Goal: Contribute content: Add original content to the website for others to see

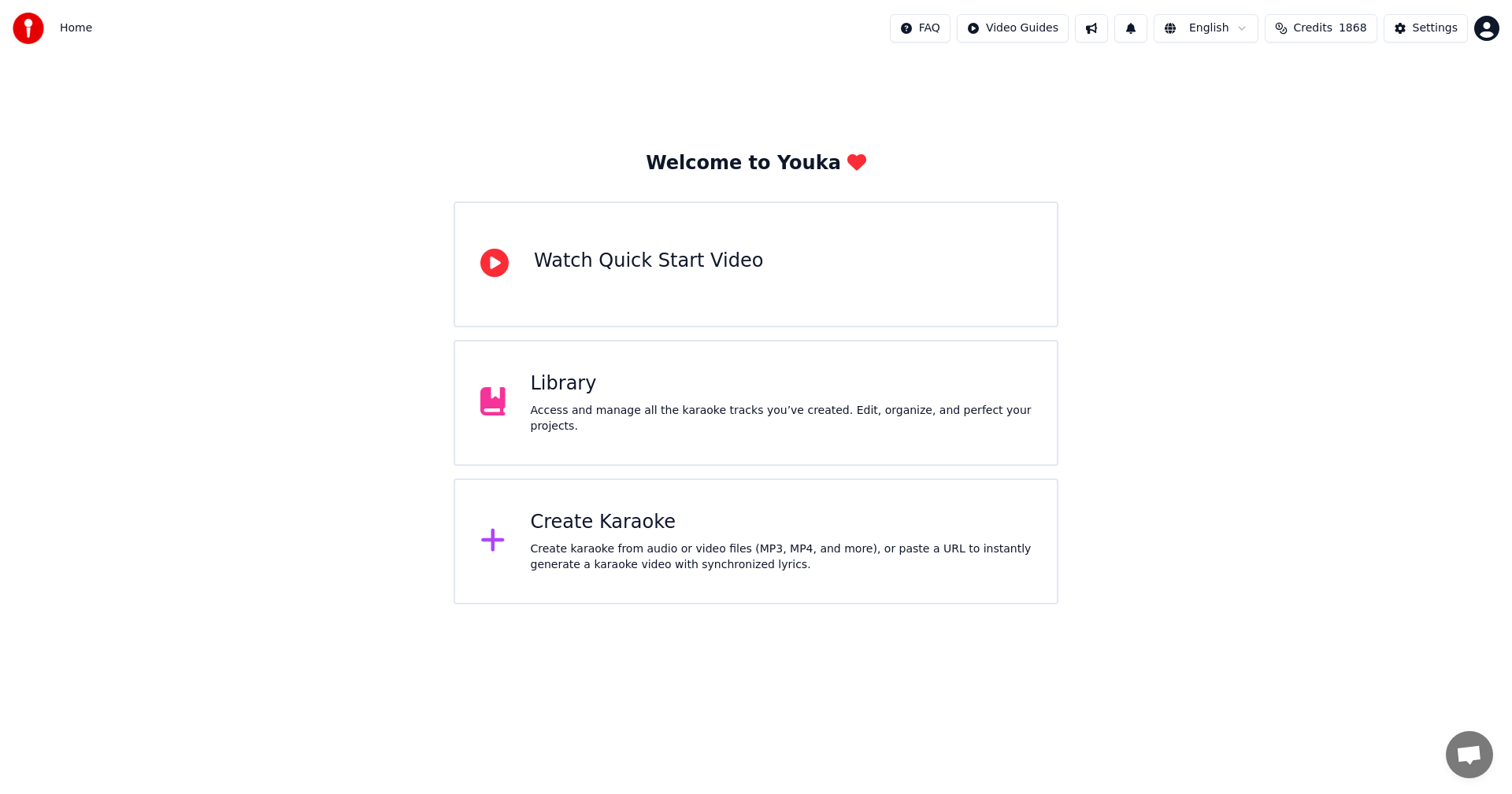
click at [728, 536] on div "Create Karaoke Create karaoke from audio or video files (MP3, MP4, and more), o…" at bounding box center [781, 541] width 502 height 63
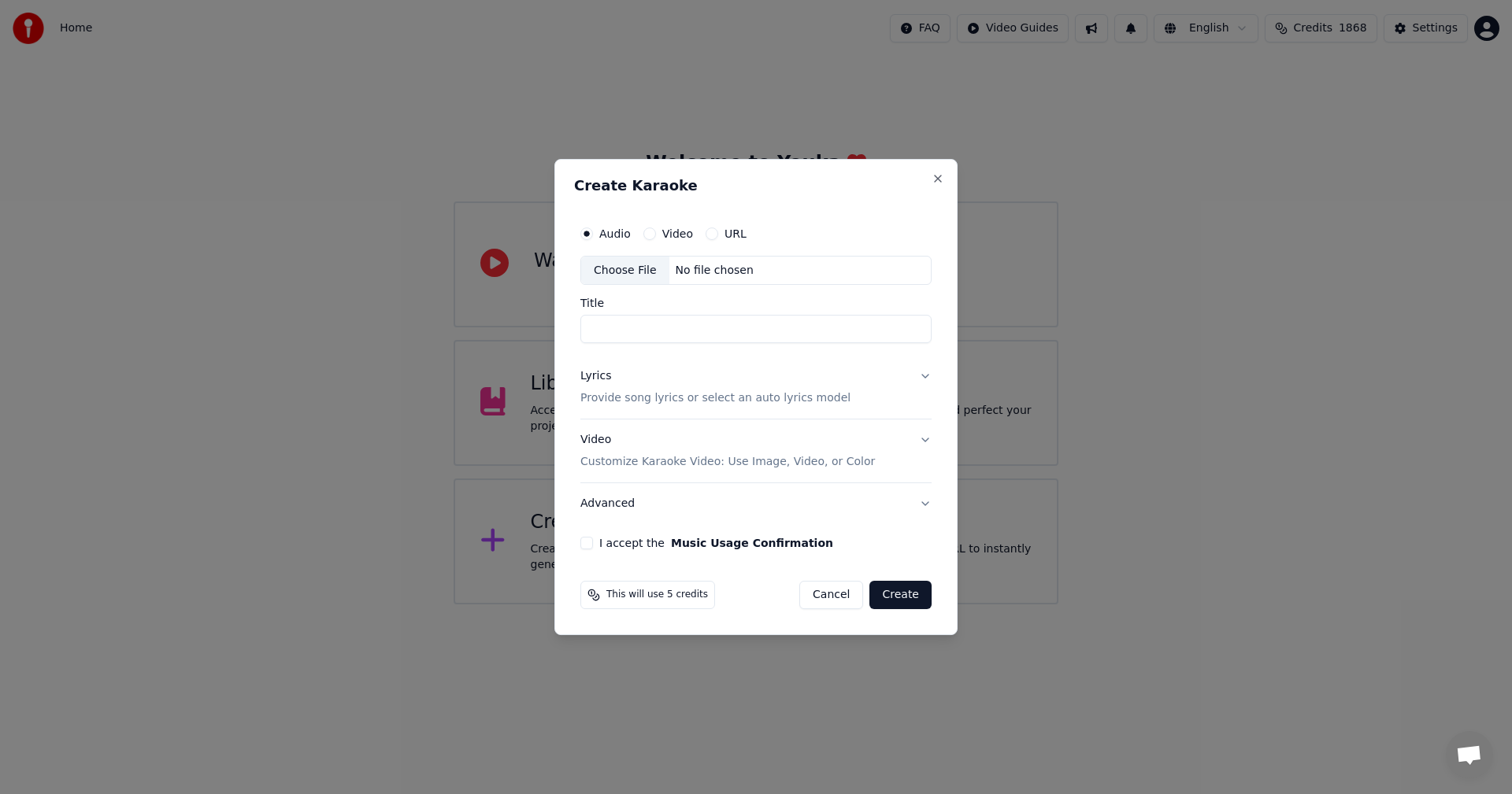
click at [602, 271] on div "Choose File" at bounding box center [625, 270] width 88 height 28
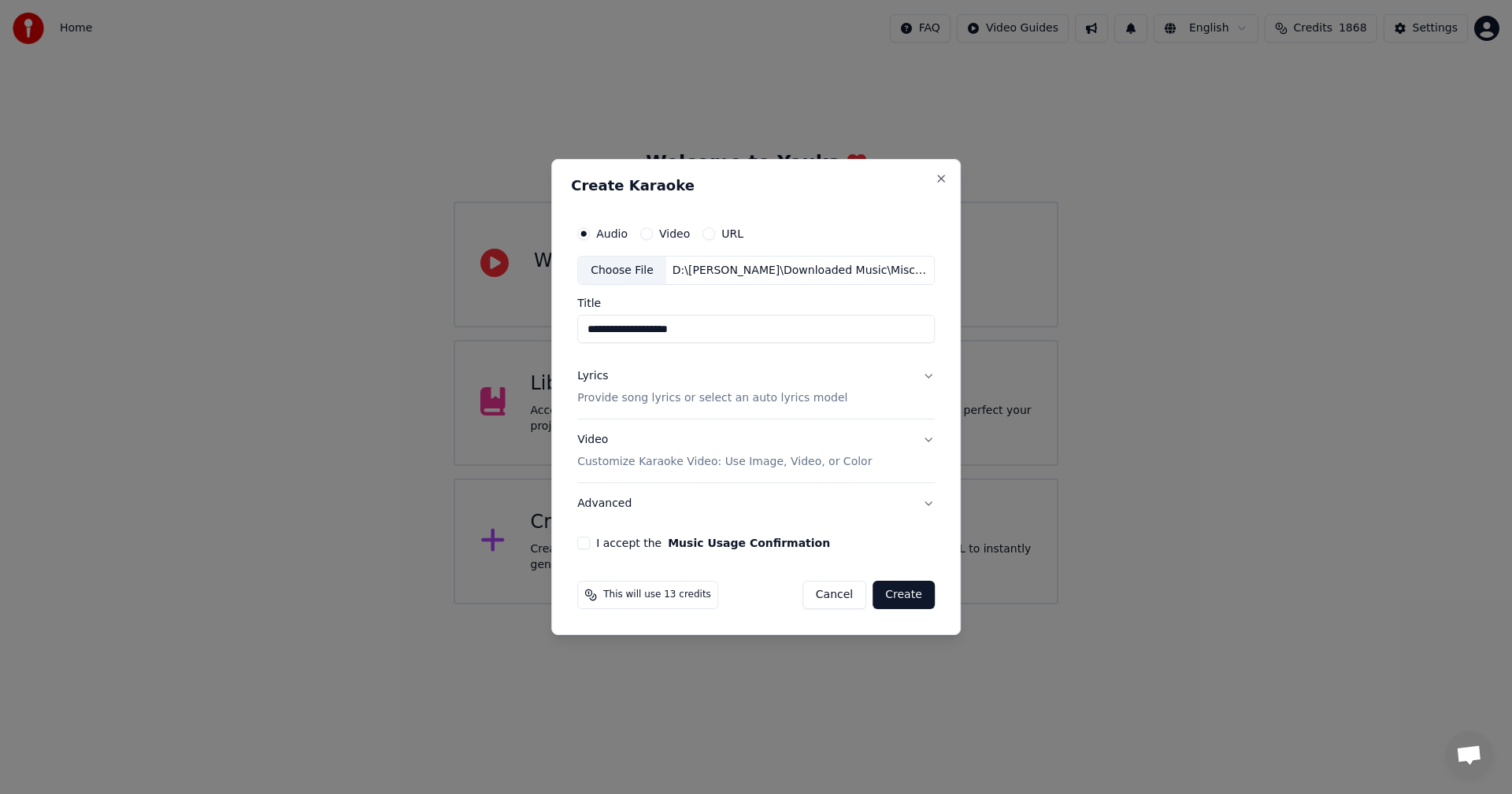
click at [630, 335] on input "**********" at bounding box center [756, 330] width 358 height 28
type input "**********"
click at [603, 437] on div "Video Customize Karaoke Video: Use Image, Video, or Color" at bounding box center [724, 451] width 294 height 38
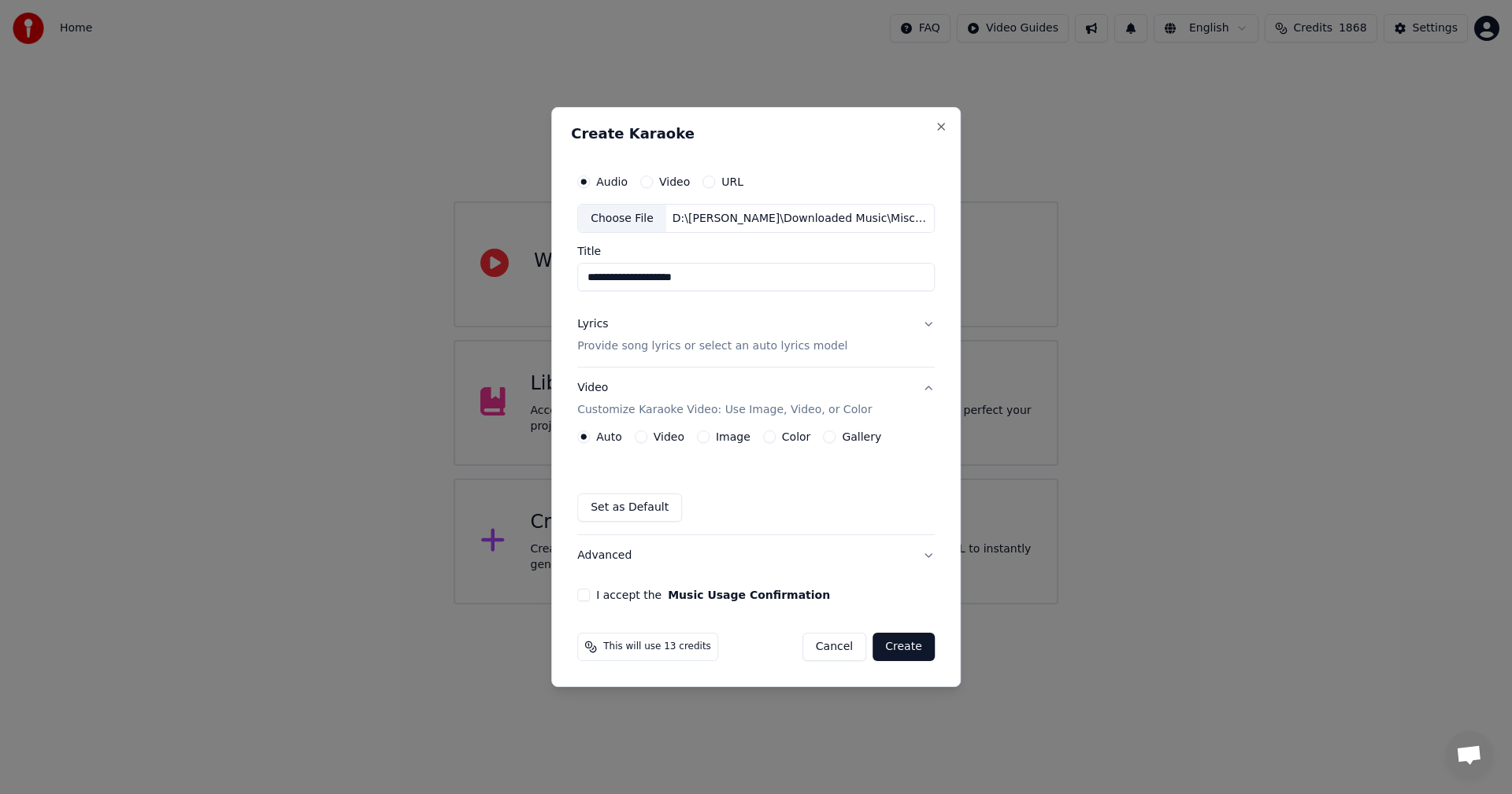
click at [738, 433] on label "Image" at bounding box center [733, 437] width 35 height 11
click at [710, 433] on button "Image" at bounding box center [703, 437] width 13 height 13
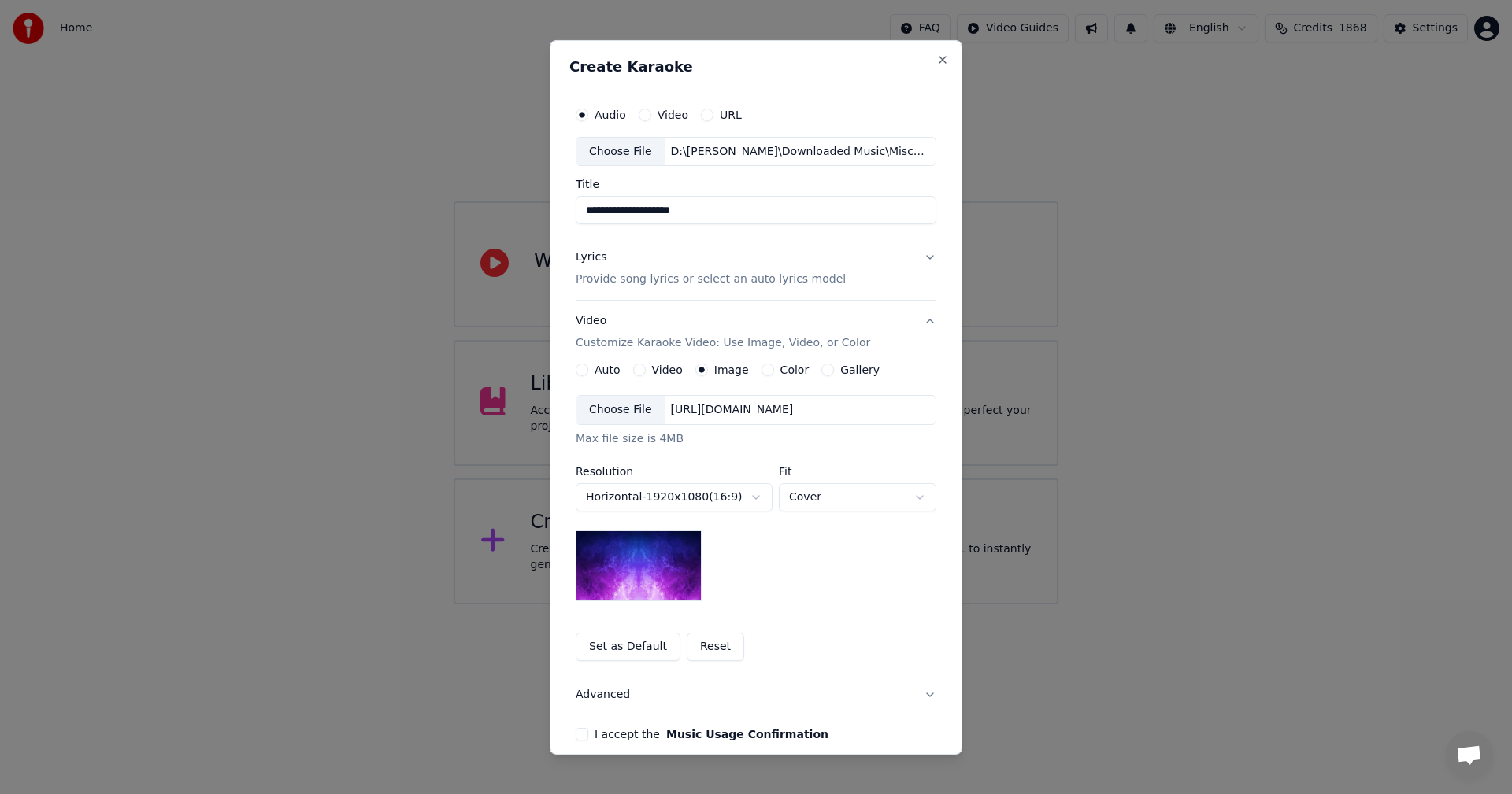
click at [615, 411] on div "Choose File" at bounding box center [620, 410] width 88 height 28
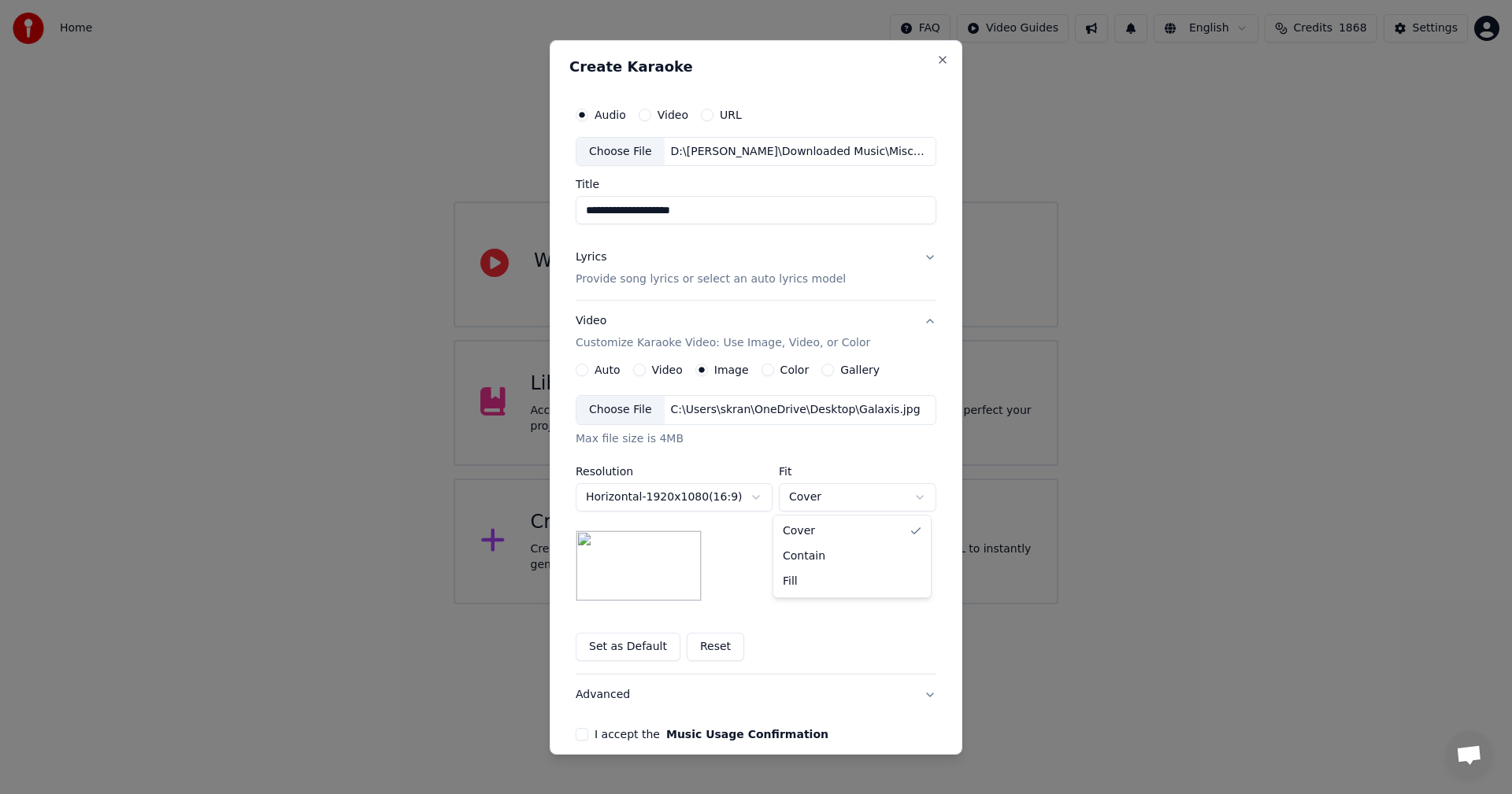
click at [826, 495] on body "**********" at bounding box center [756, 302] width 1512 height 605
select select "*******"
click at [575, 733] on button "I accept the Music Usage Confirmation" at bounding box center [582, 734] width 13 height 13
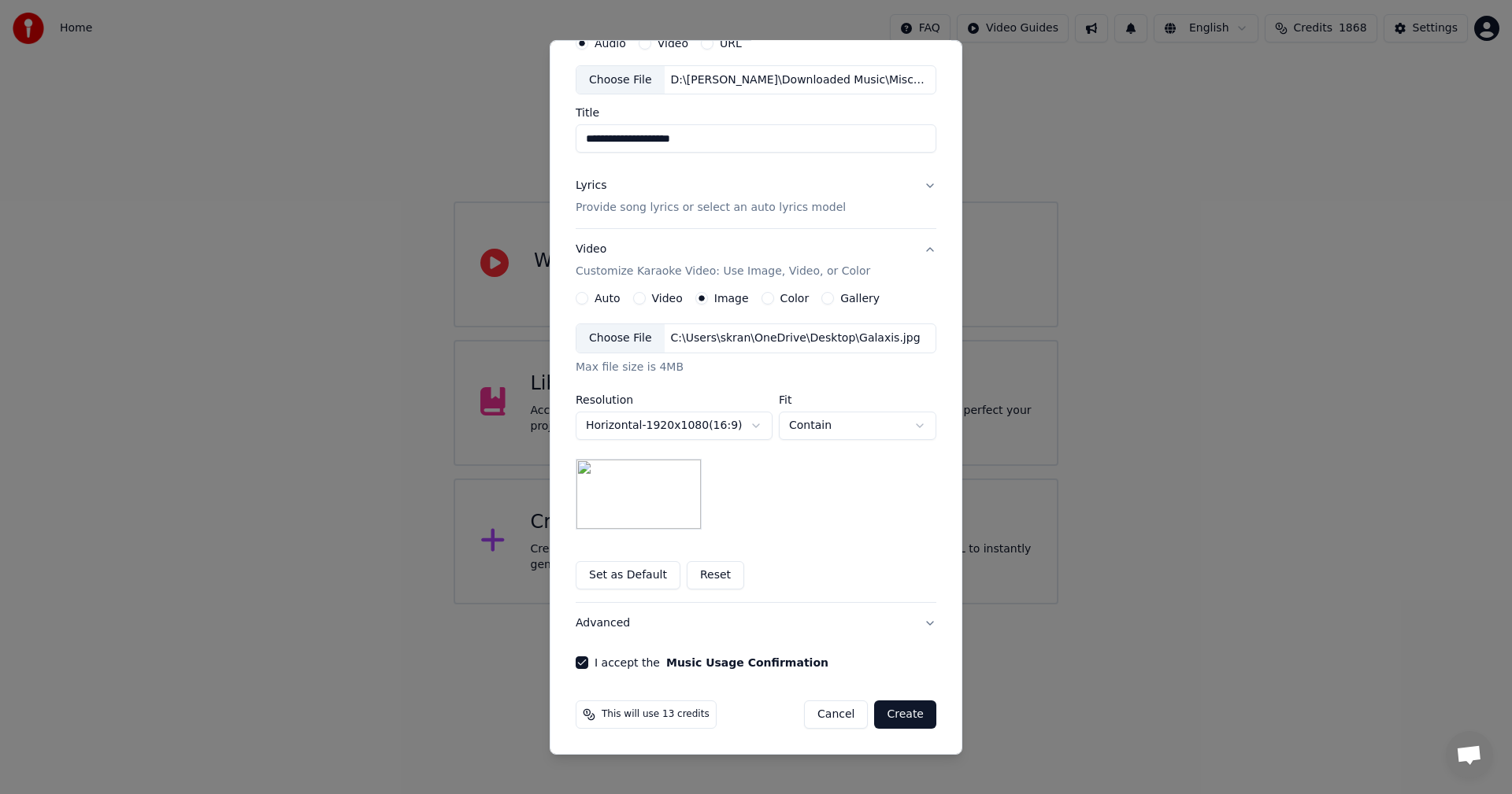
click at [898, 720] on button "Create" at bounding box center [905, 714] width 63 height 28
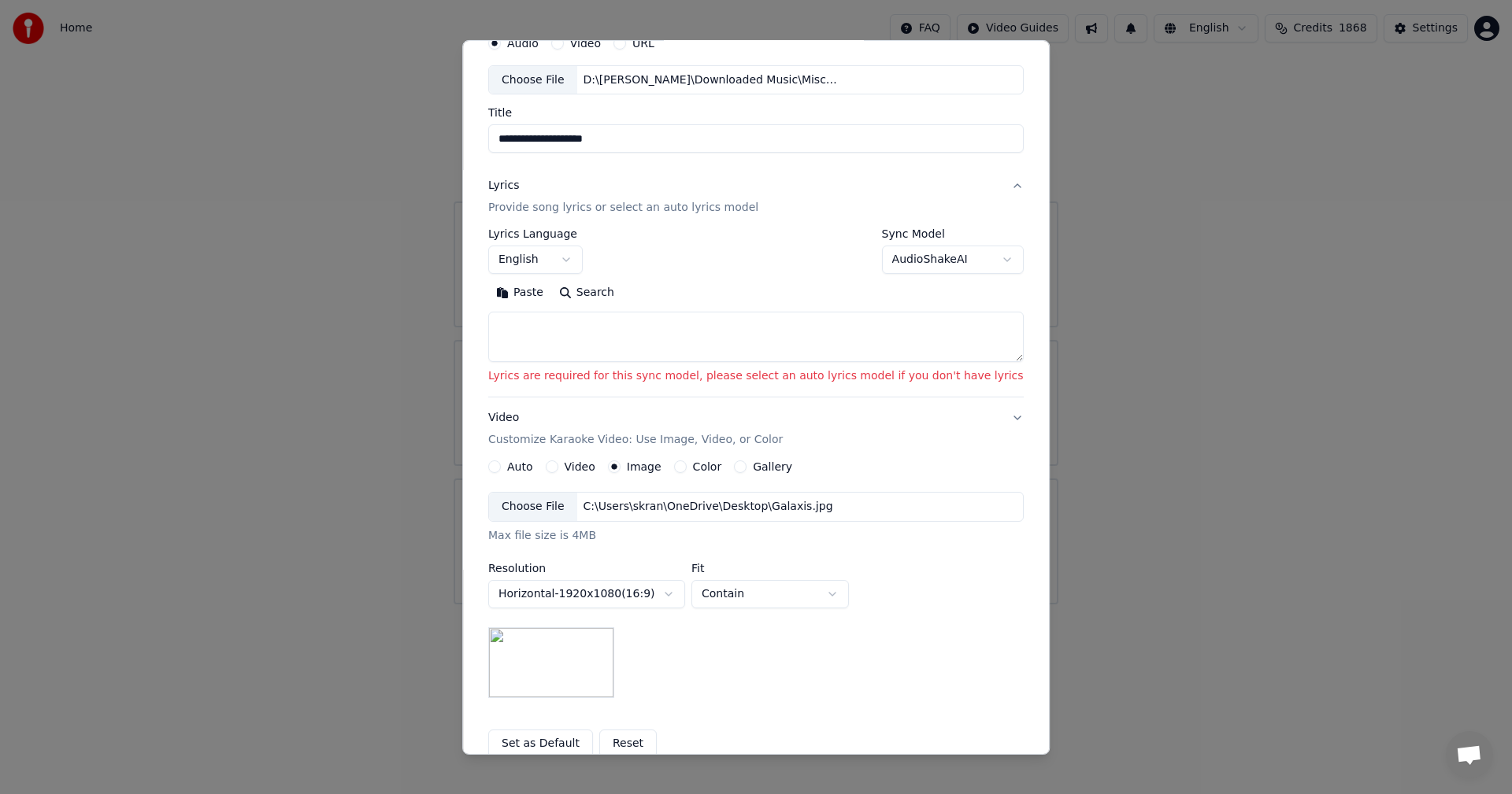
scroll to position [0, 0]
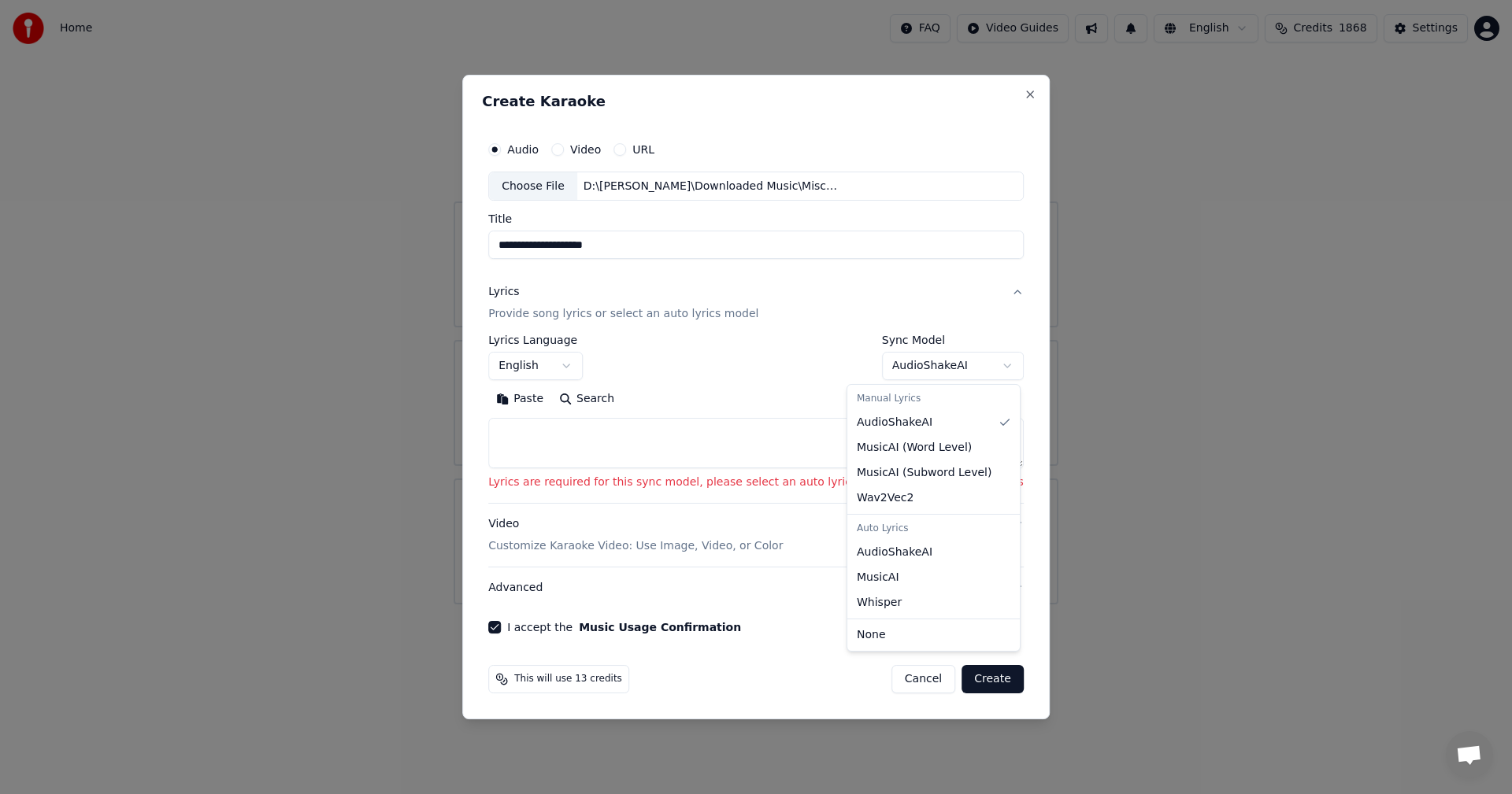
click at [878, 371] on body "**********" at bounding box center [756, 302] width 1512 height 605
select select "**********"
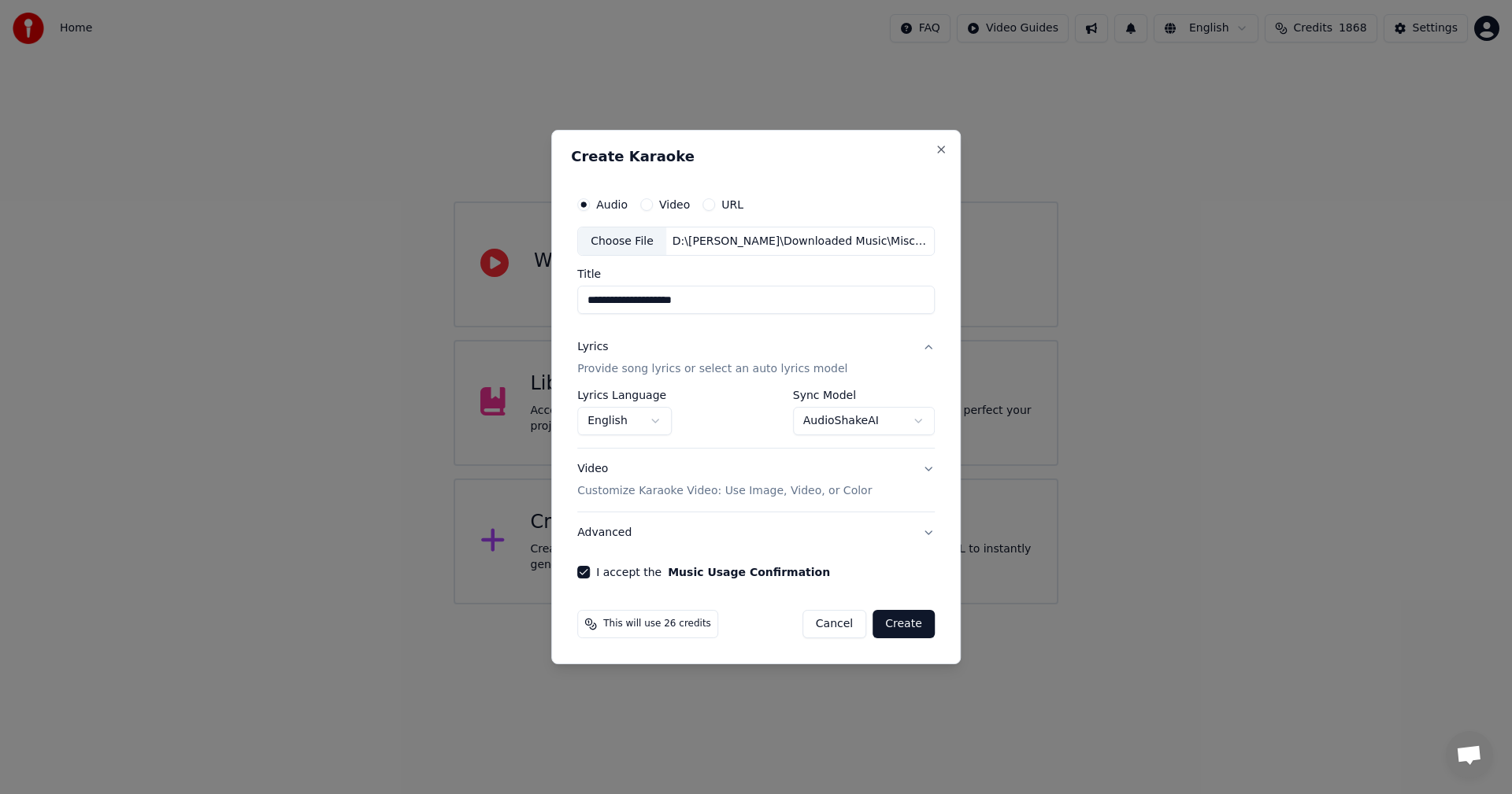
click at [887, 632] on button "Create" at bounding box center [904, 624] width 63 height 28
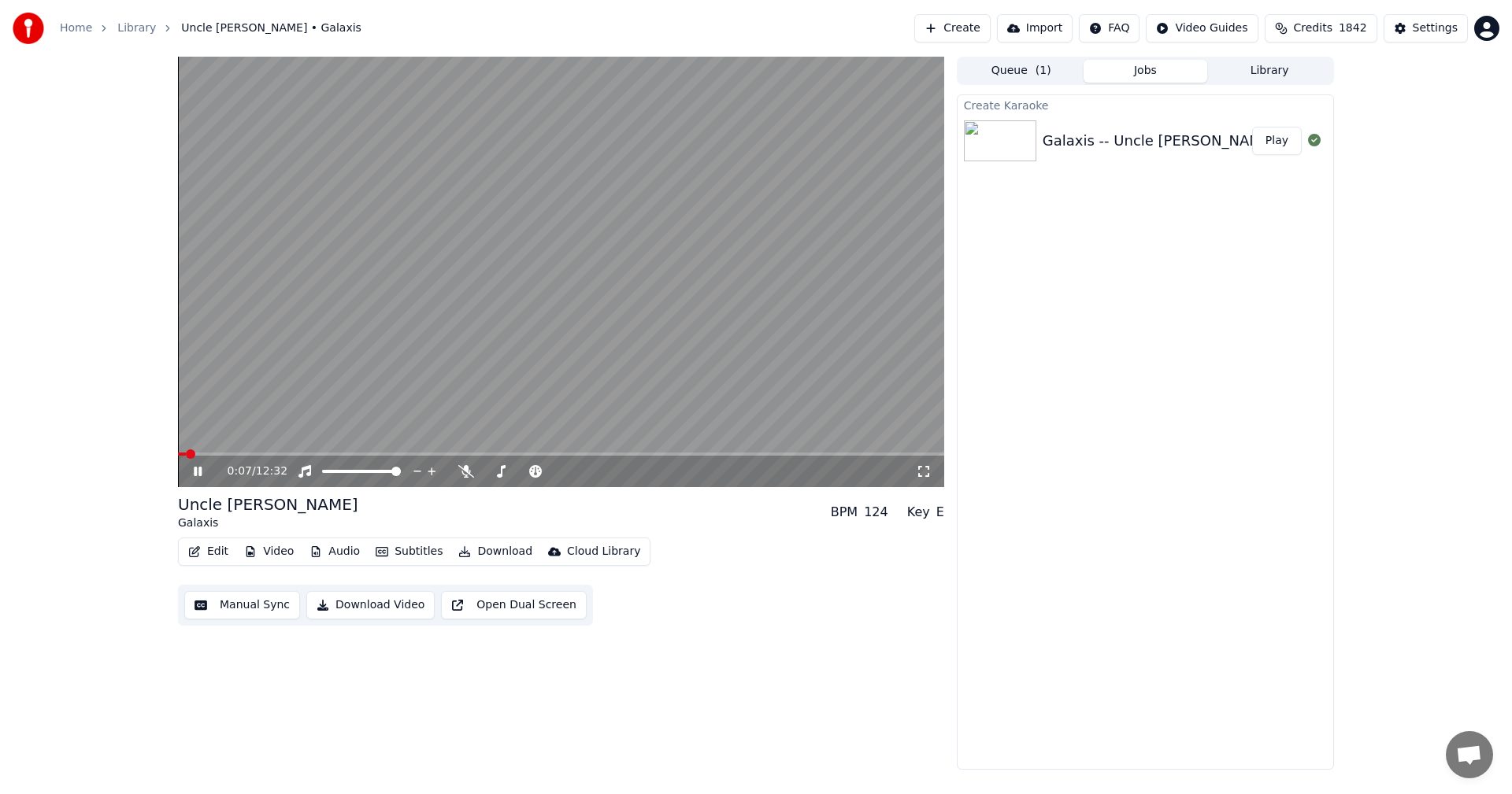
click at [927, 470] on icon at bounding box center [924, 471] width 11 height 11
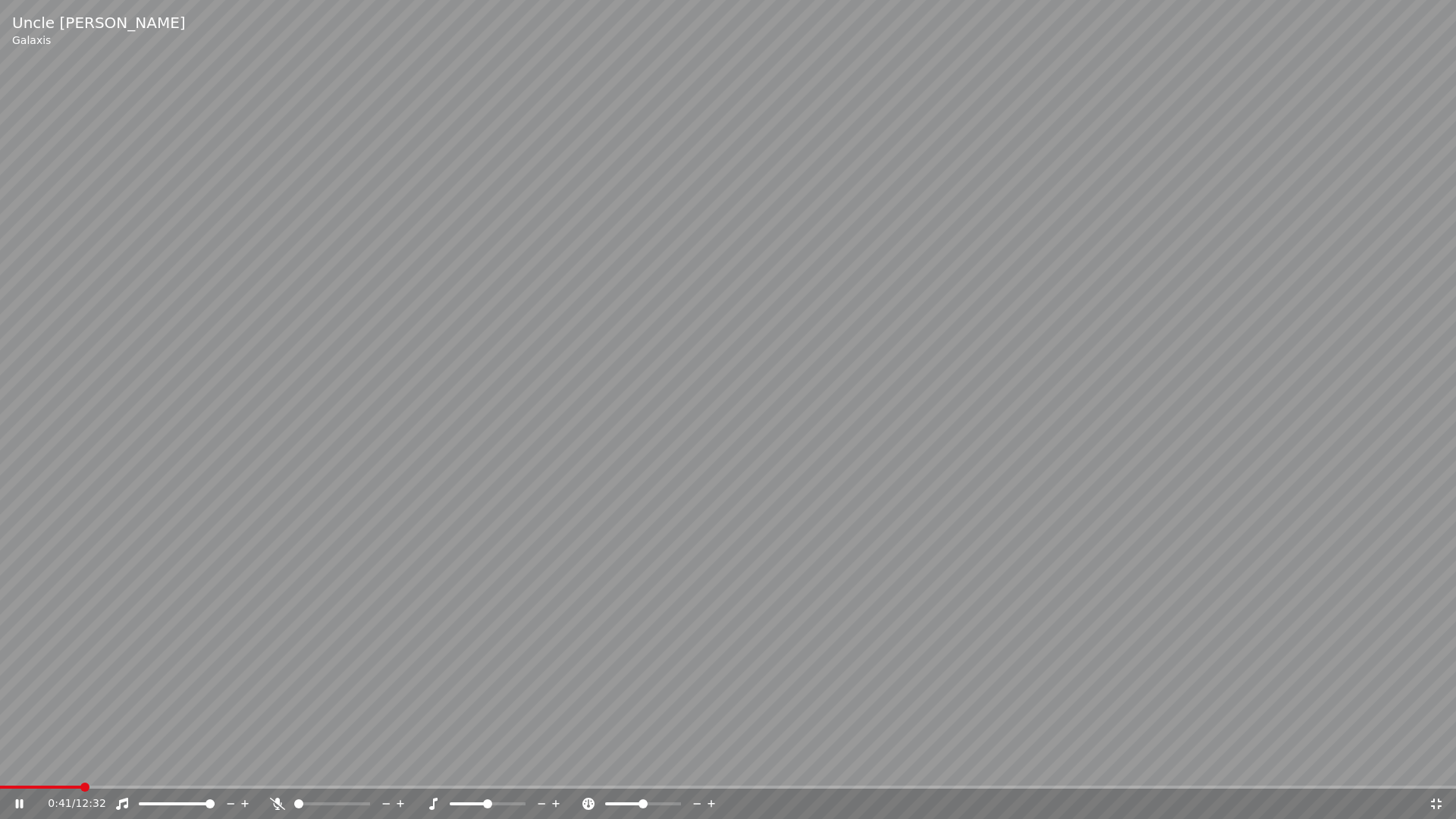
click at [606, 259] on video at bounding box center [728, 409] width 1456 height 819
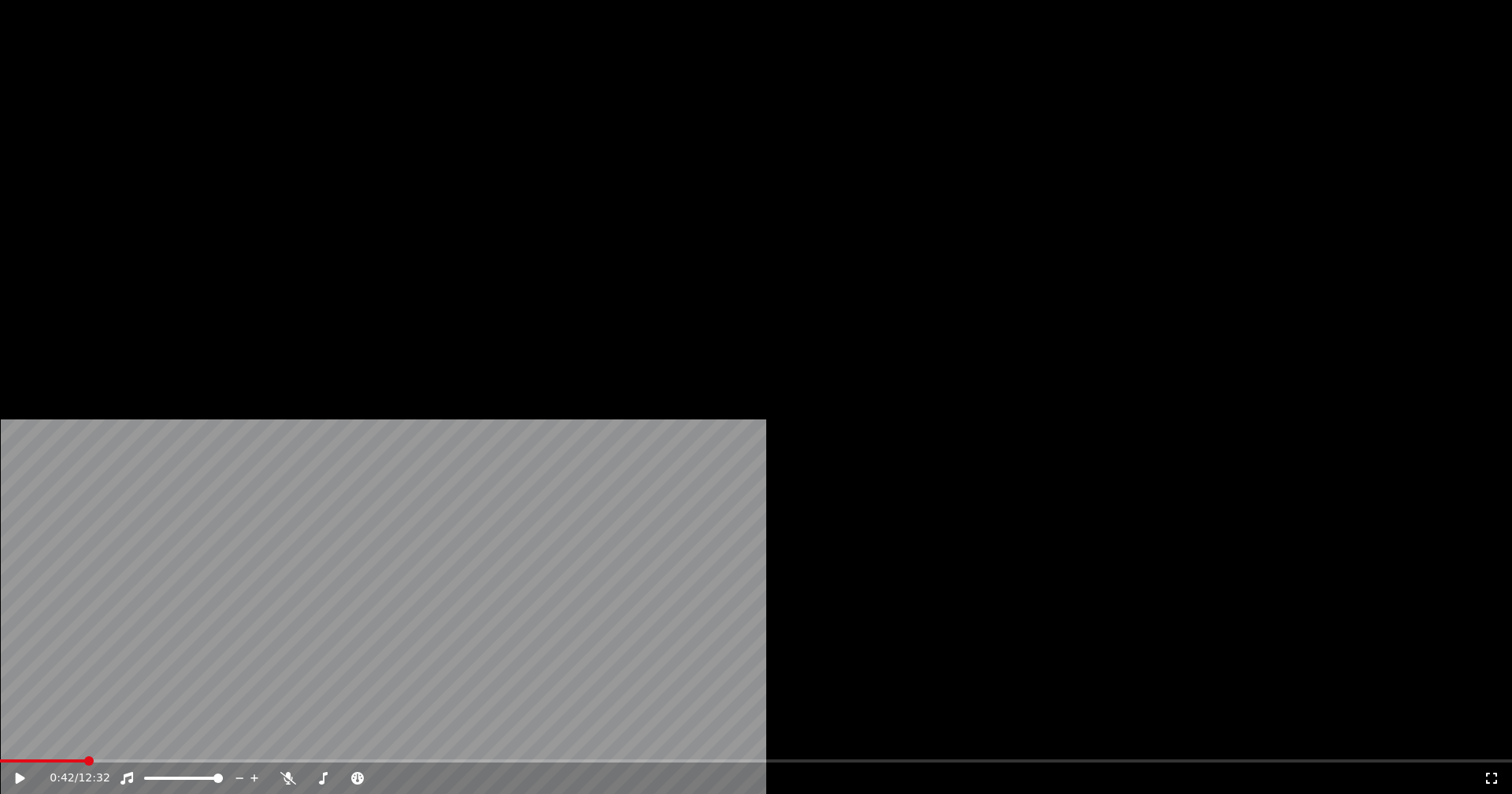
click at [194, 127] on icon "button" at bounding box center [195, 121] width 13 height 11
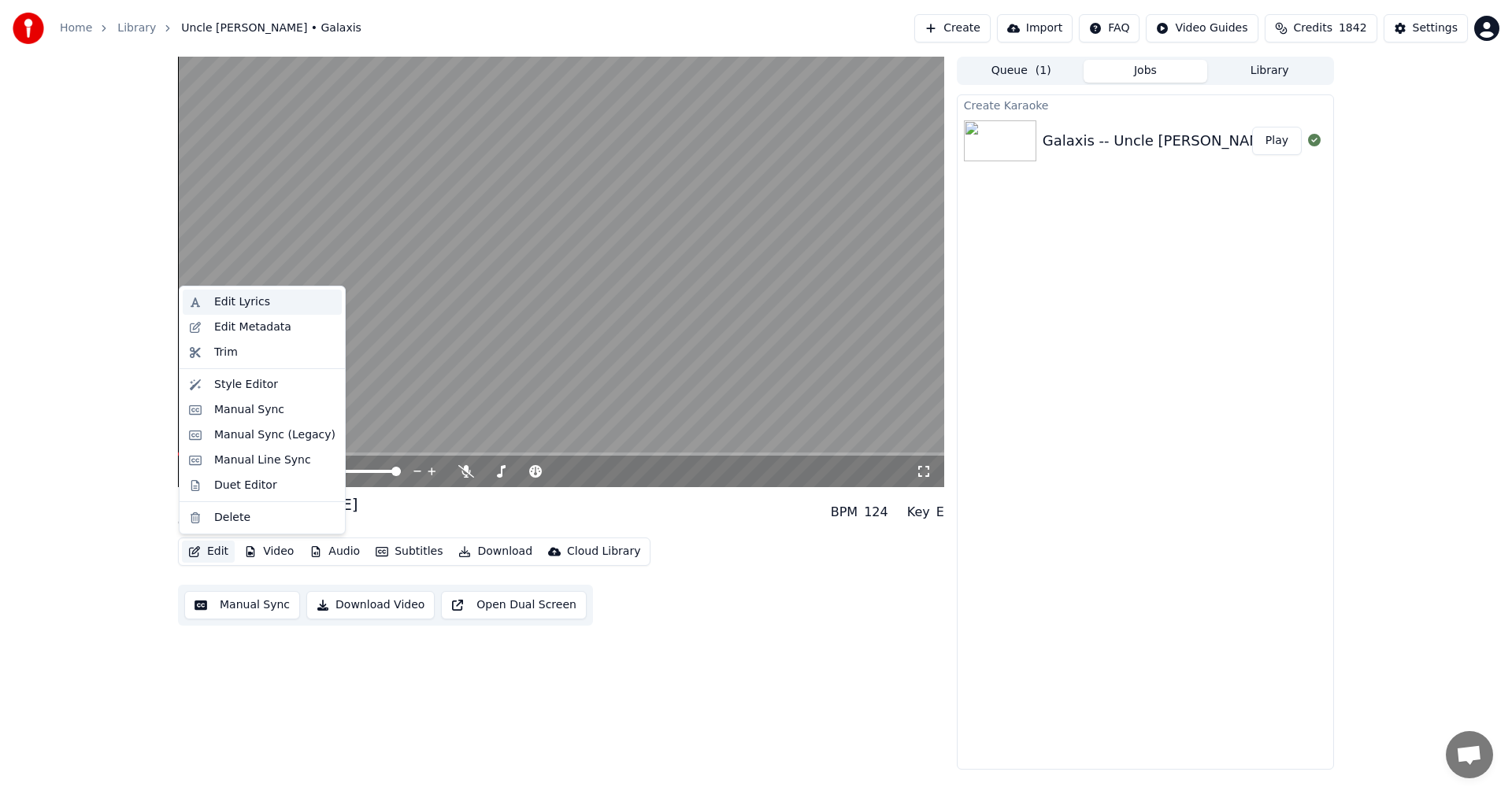
click at [223, 301] on div "Edit Lyrics" at bounding box center [242, 301] width 56 height 16
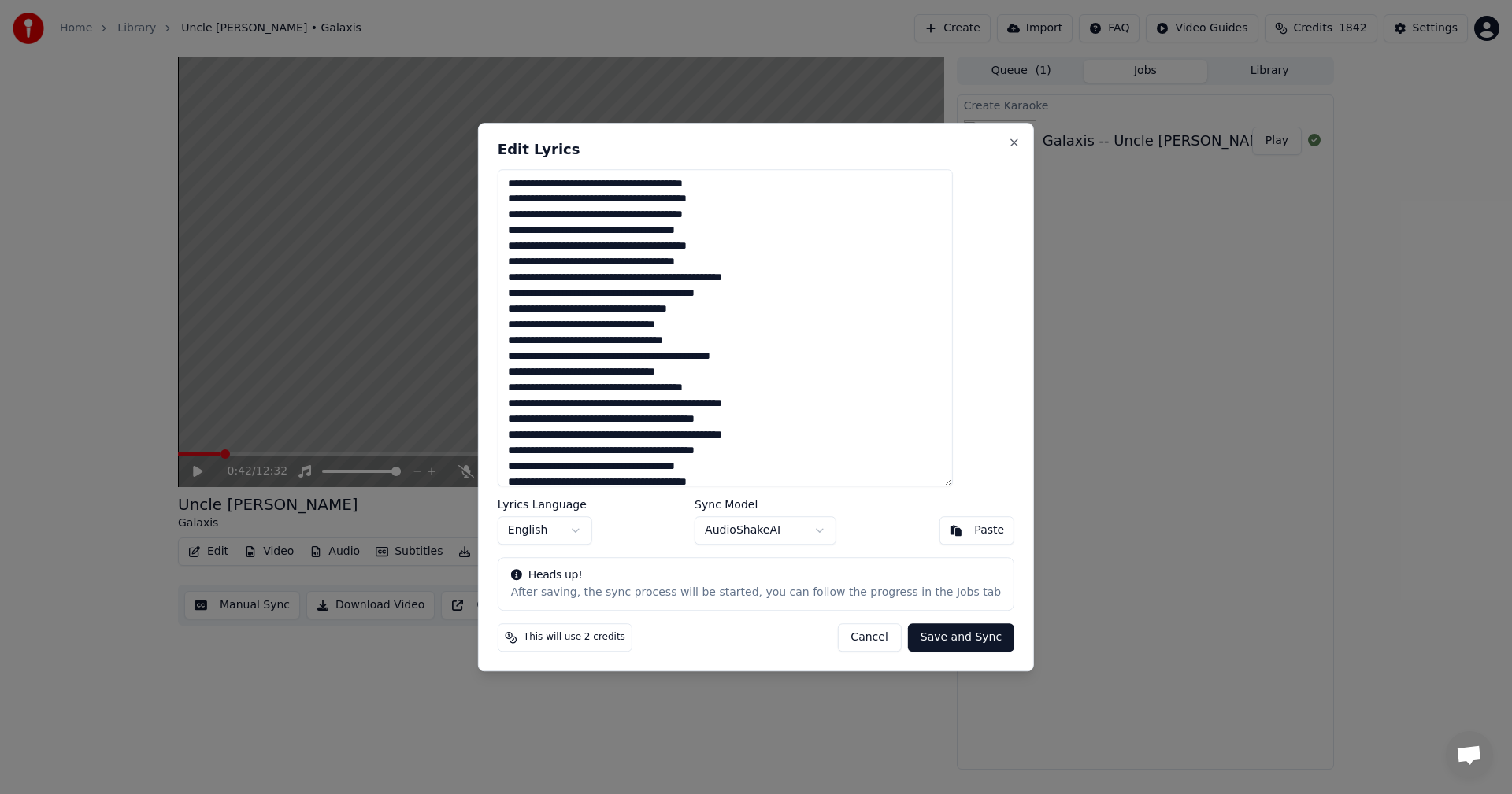
click at [728, 259] on textarea at bounding box center [724, 328] width 455 height 318
click at [626, 358] on textarea at bounding box center [724, 328] width 455 height 318
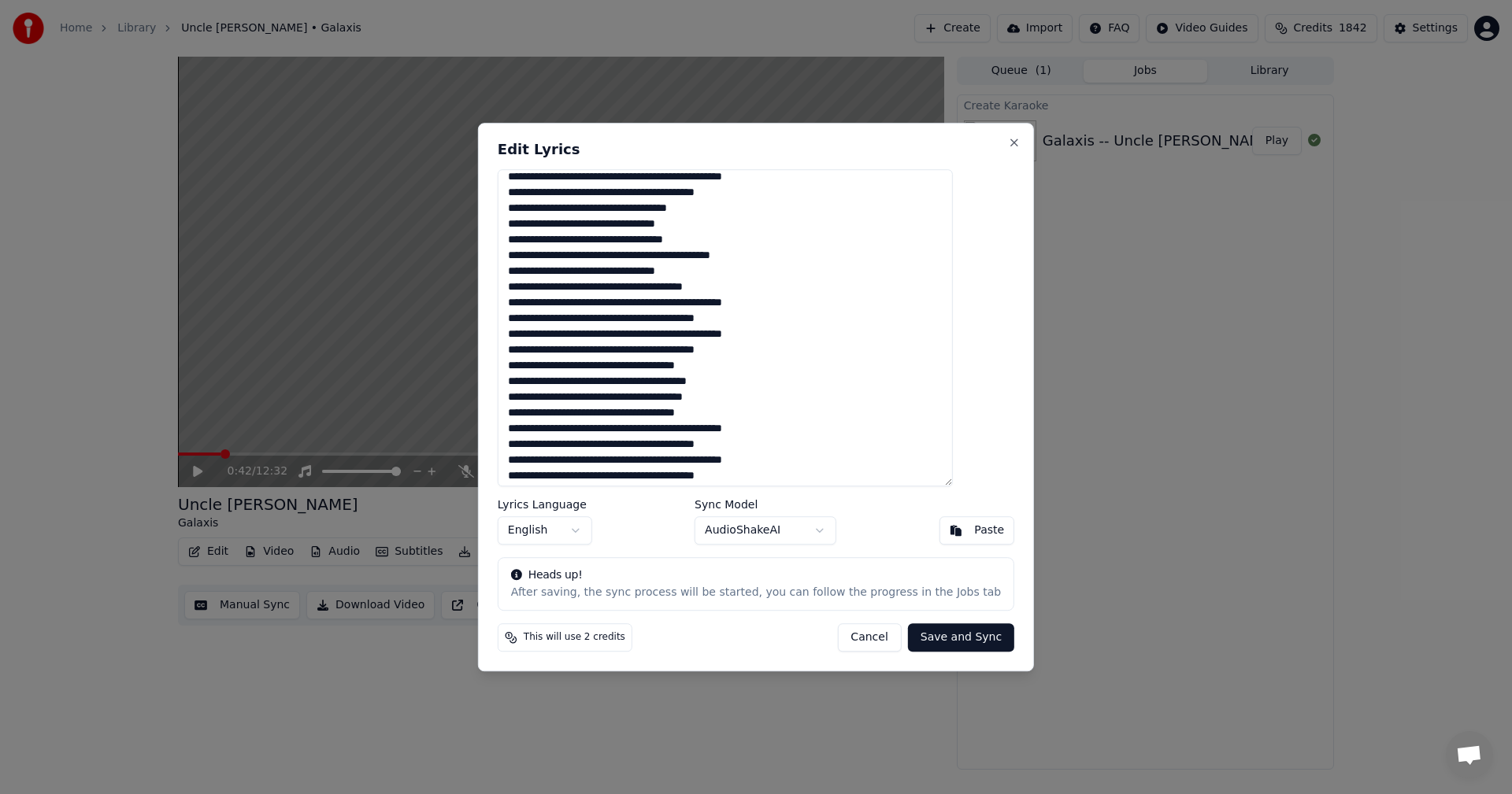
scroll to position [106, 0]
type textarea "**********"
click at [908, 634] on button "Save and Sync" at bounding box center [961, 638] width 107 height 28
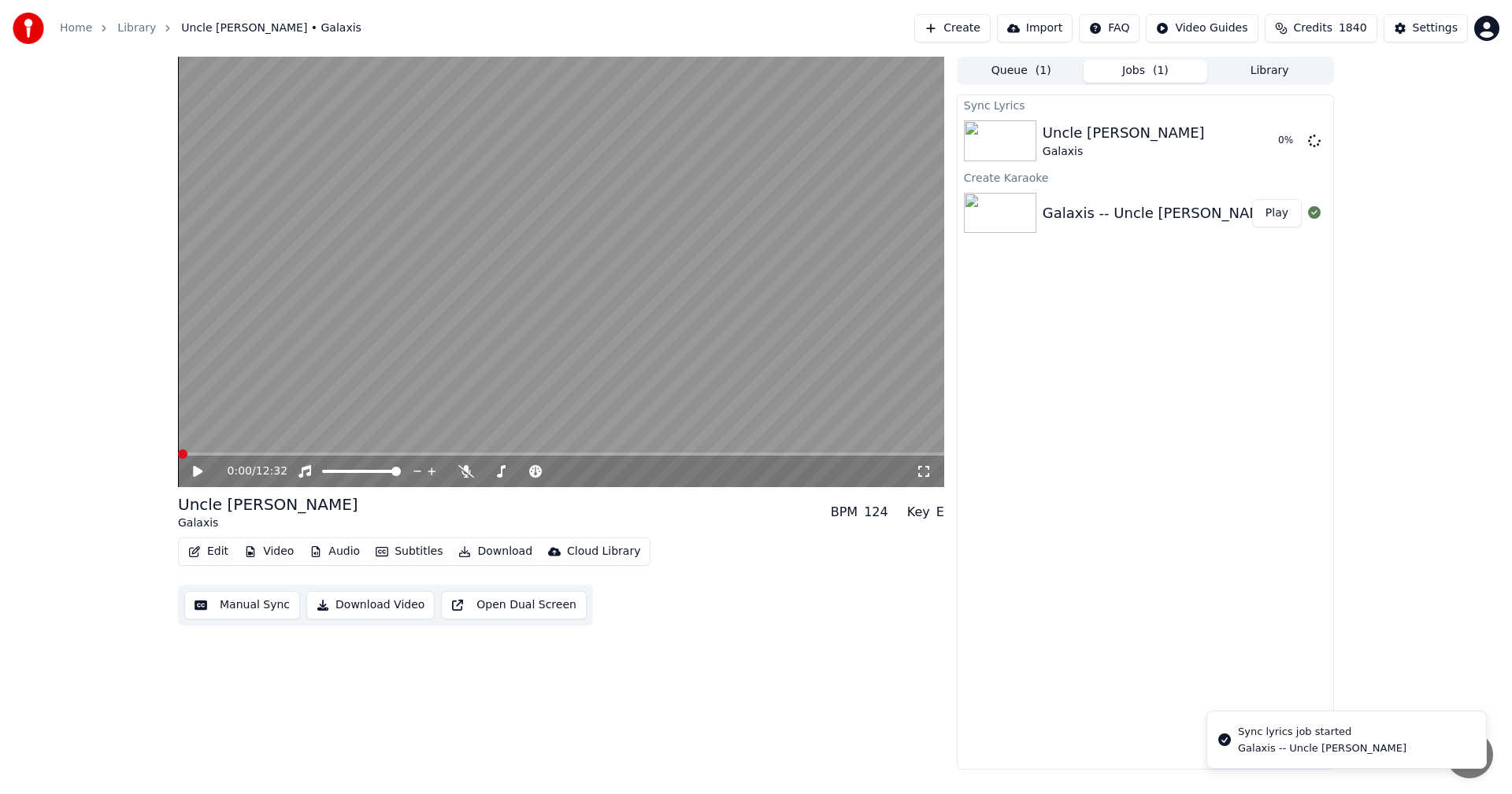
click at [178, 450] on span at bounding box center [183, 454] width 9 height 9
click at [522, 334] on video at bounding box center [562, 272] width 767 height 431
click at [178, 459] on span at bounding box center [183, 454] width 9 height 9
click at [926, 474] on icon at bounding box center [923, 471] width 16 height 13
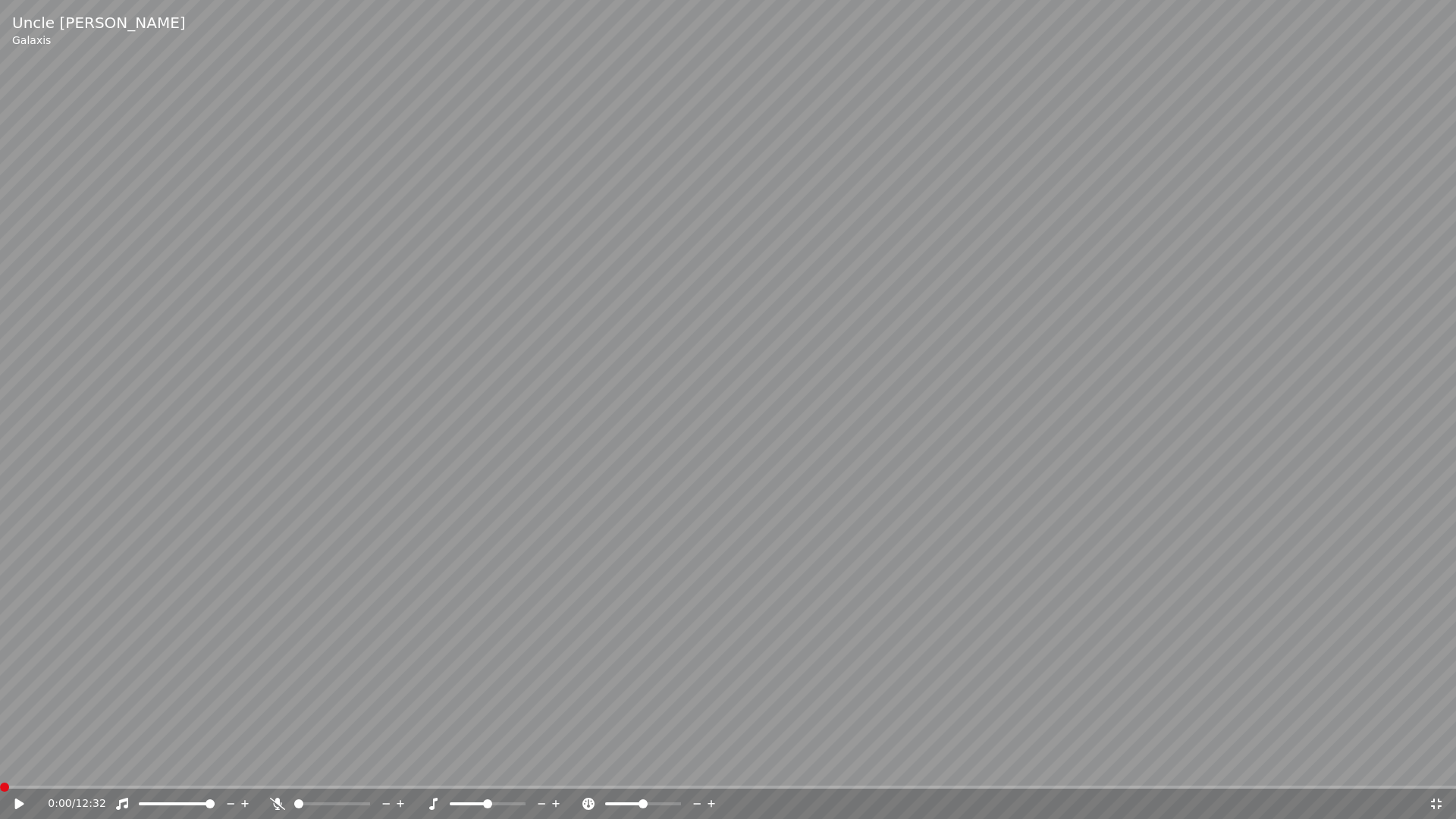
click at [22, 765] on icon at bounding box center [30, 804] width 35 height 12
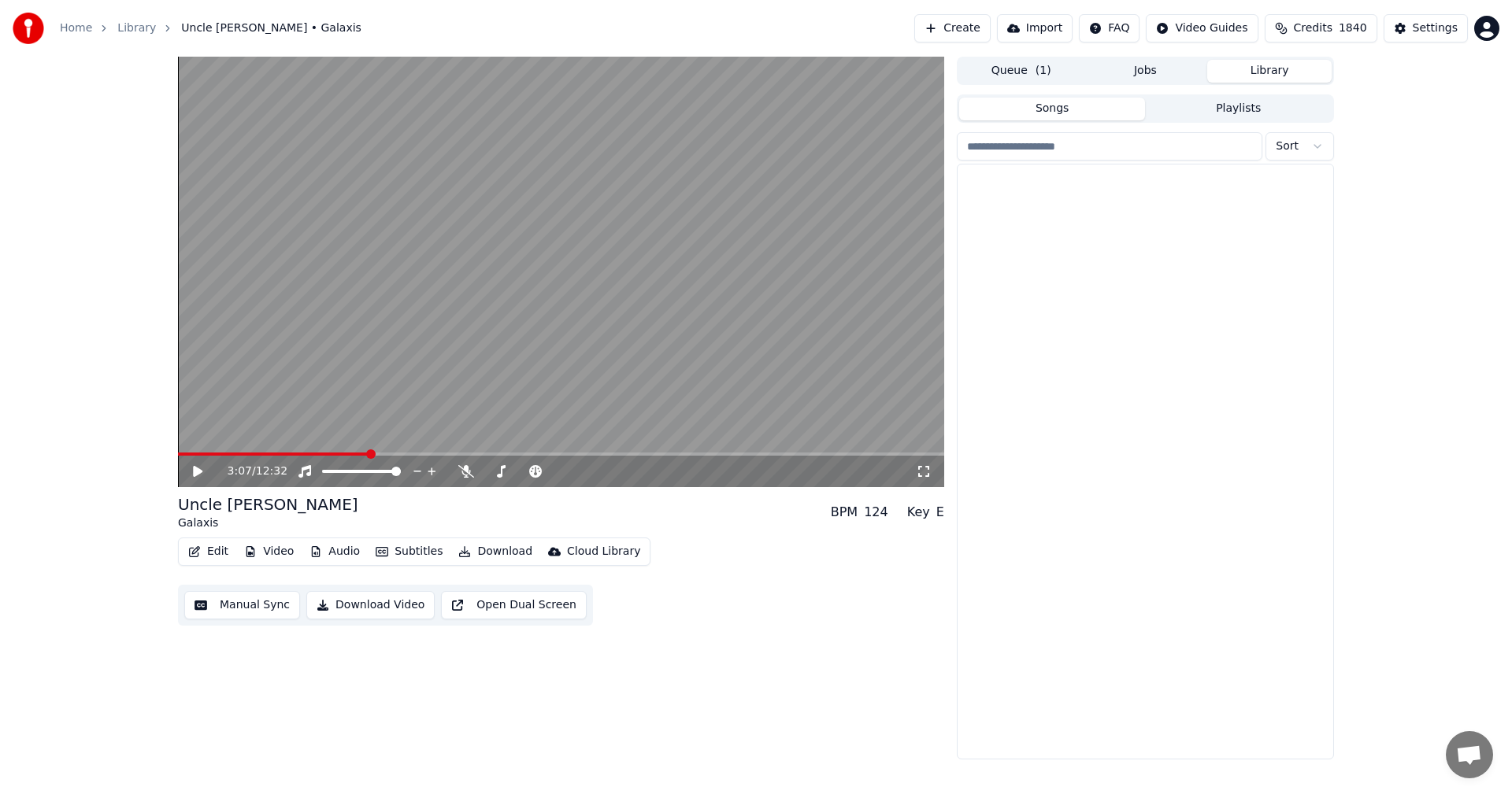
click at [1275, 67] on button "Library" at bounding box center [1268, 71] width 124 height 23
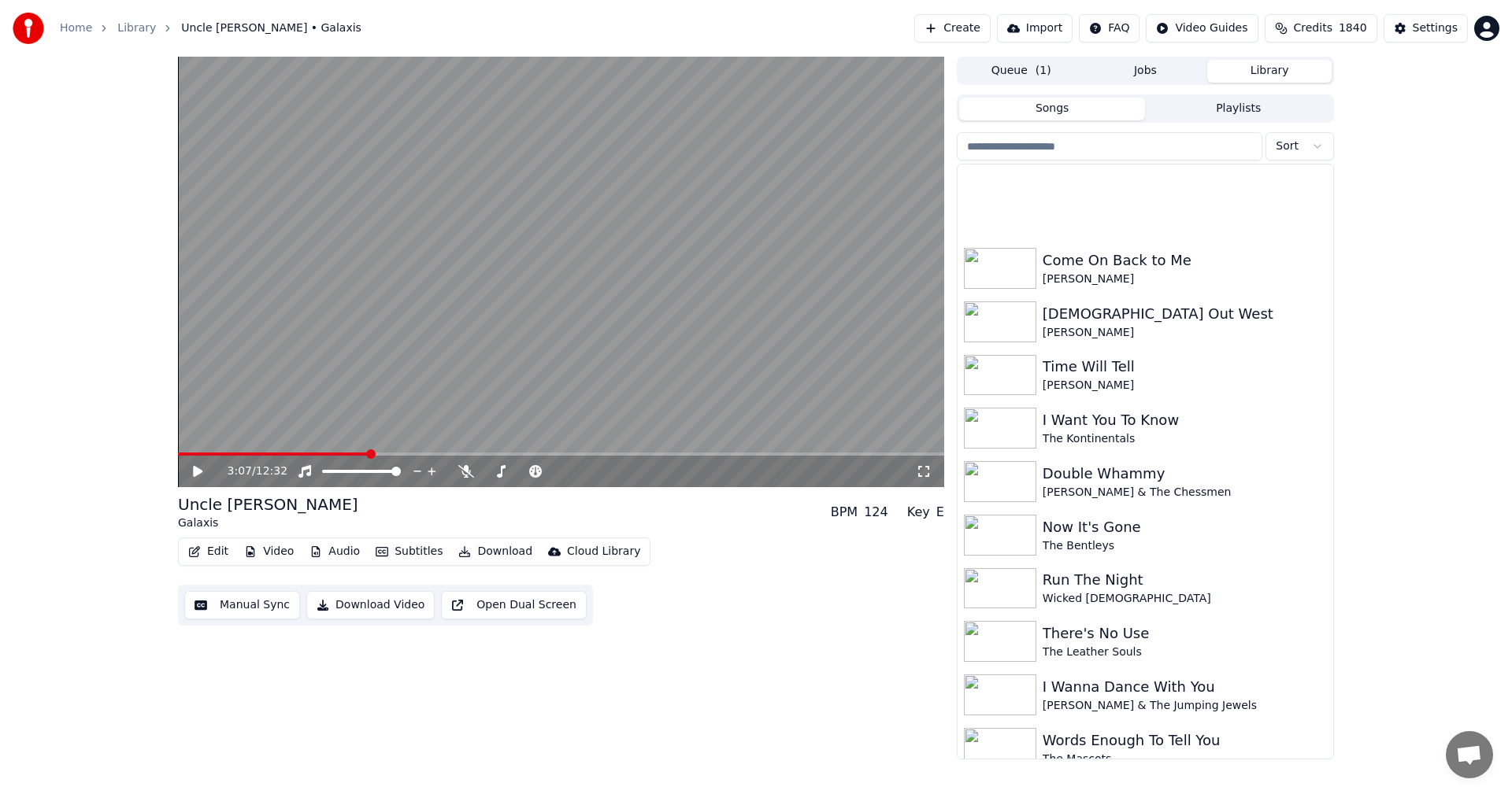
scroll to position [7500, 0]
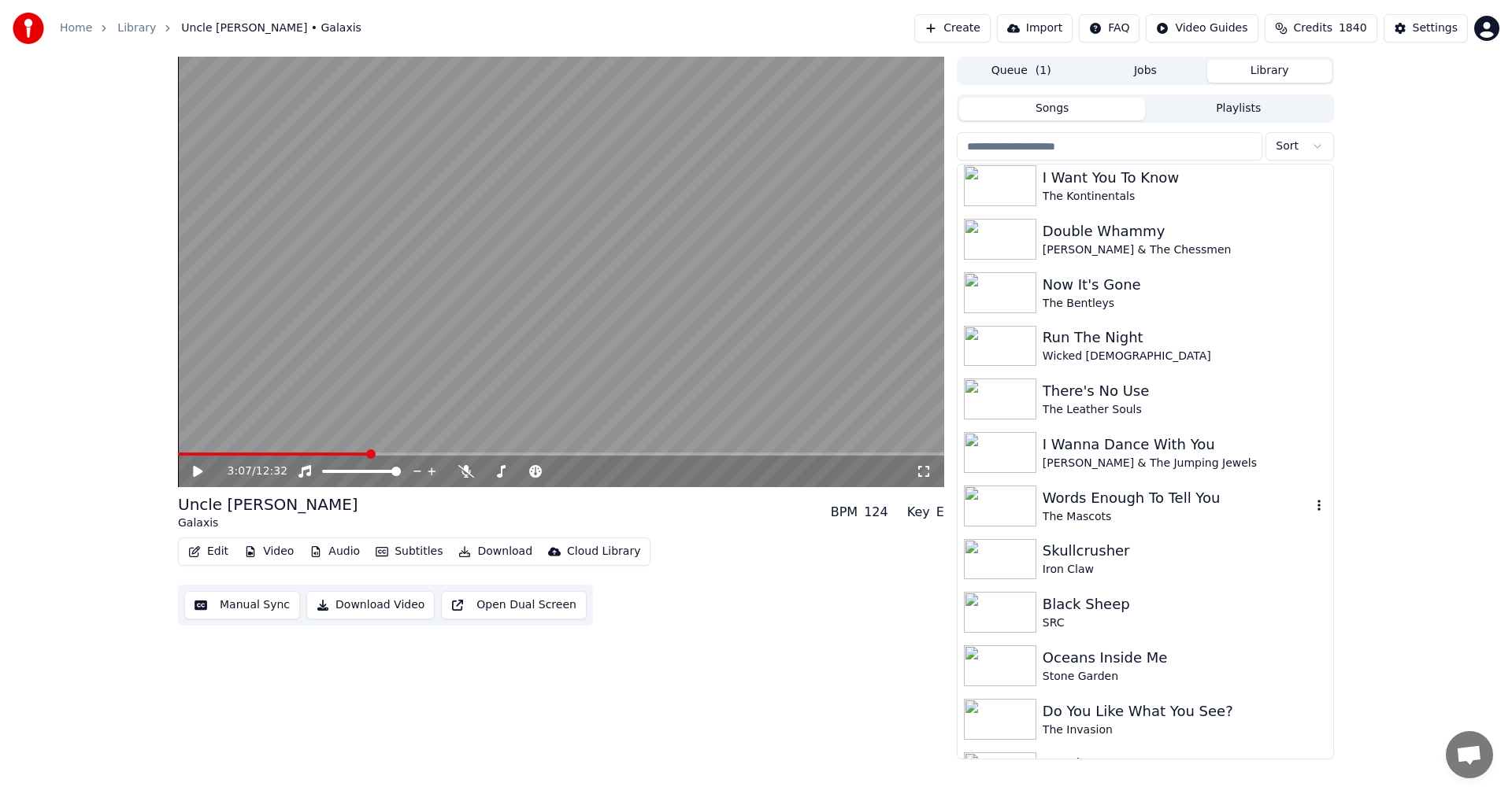
click at [1008, 506] on img at bounding box center [1000, 506] width 73 height 41
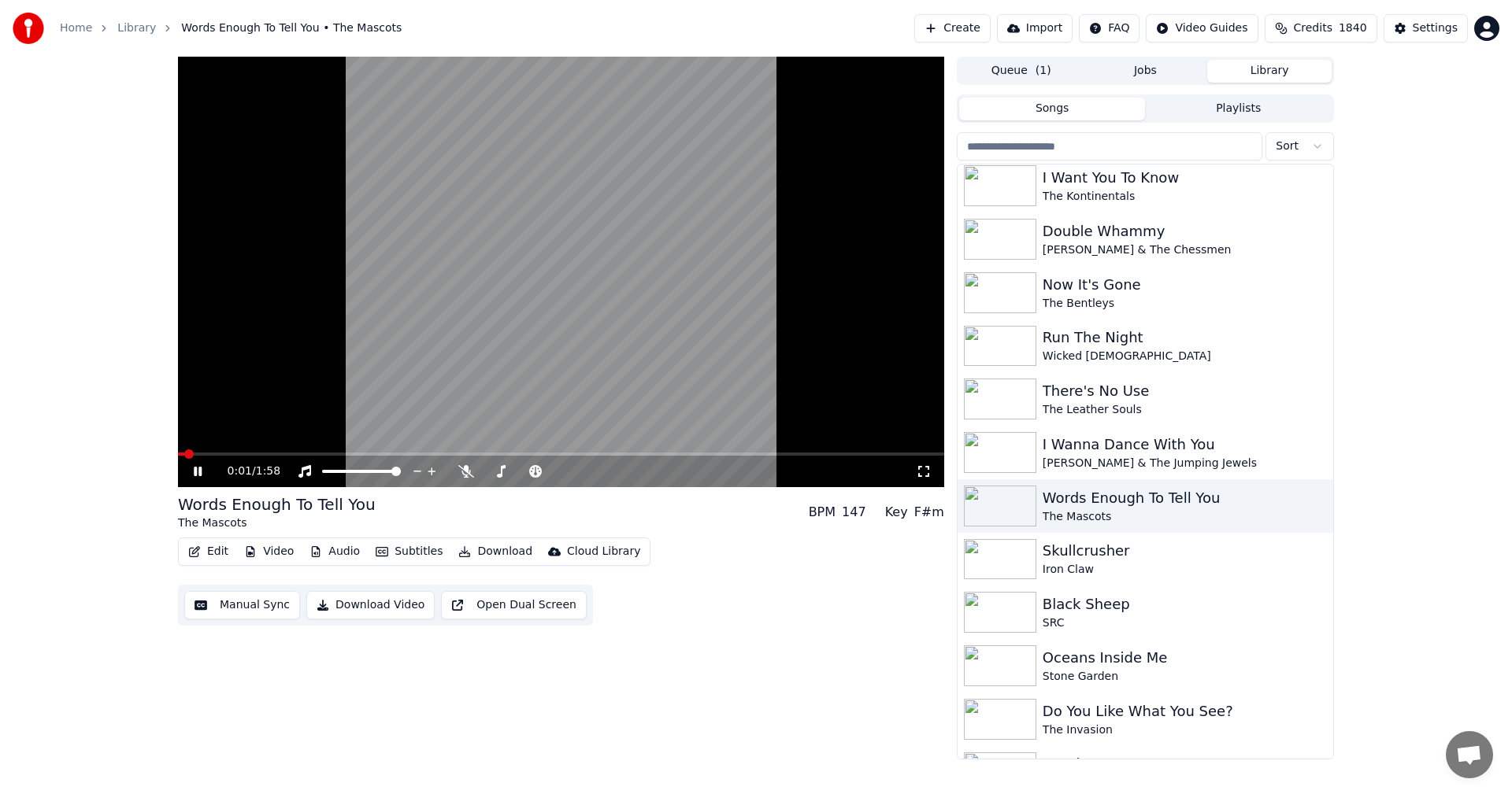
click at [572, 353] on video at bounding box center [562, 272] width 767 height 431
click at [257, 548] on button "Video" at bounding box center [269, 552] width 63 height 22
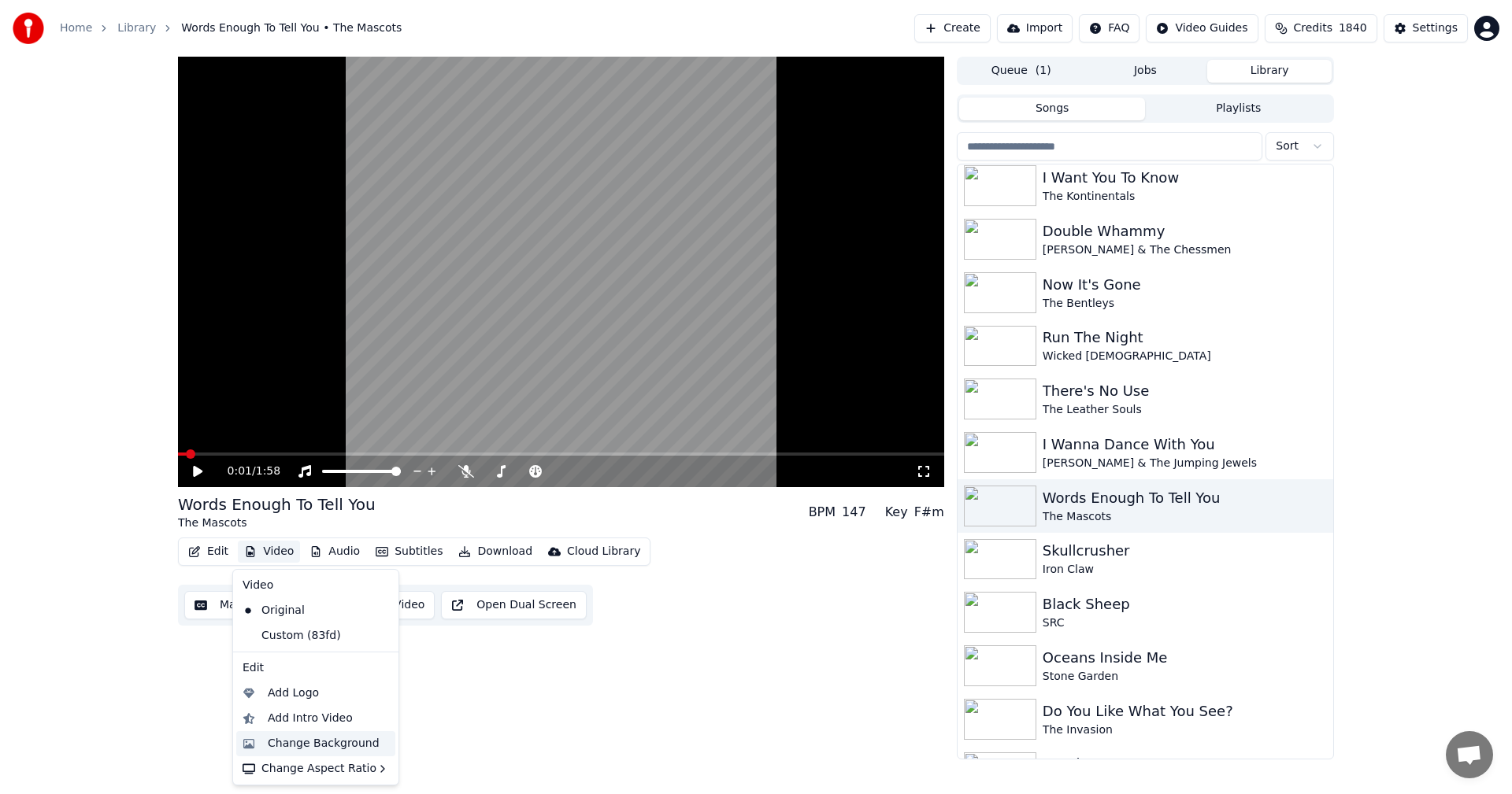
click at [298, 743] on div "Change Background" at bounding box center [324, 743] width 112 height 16
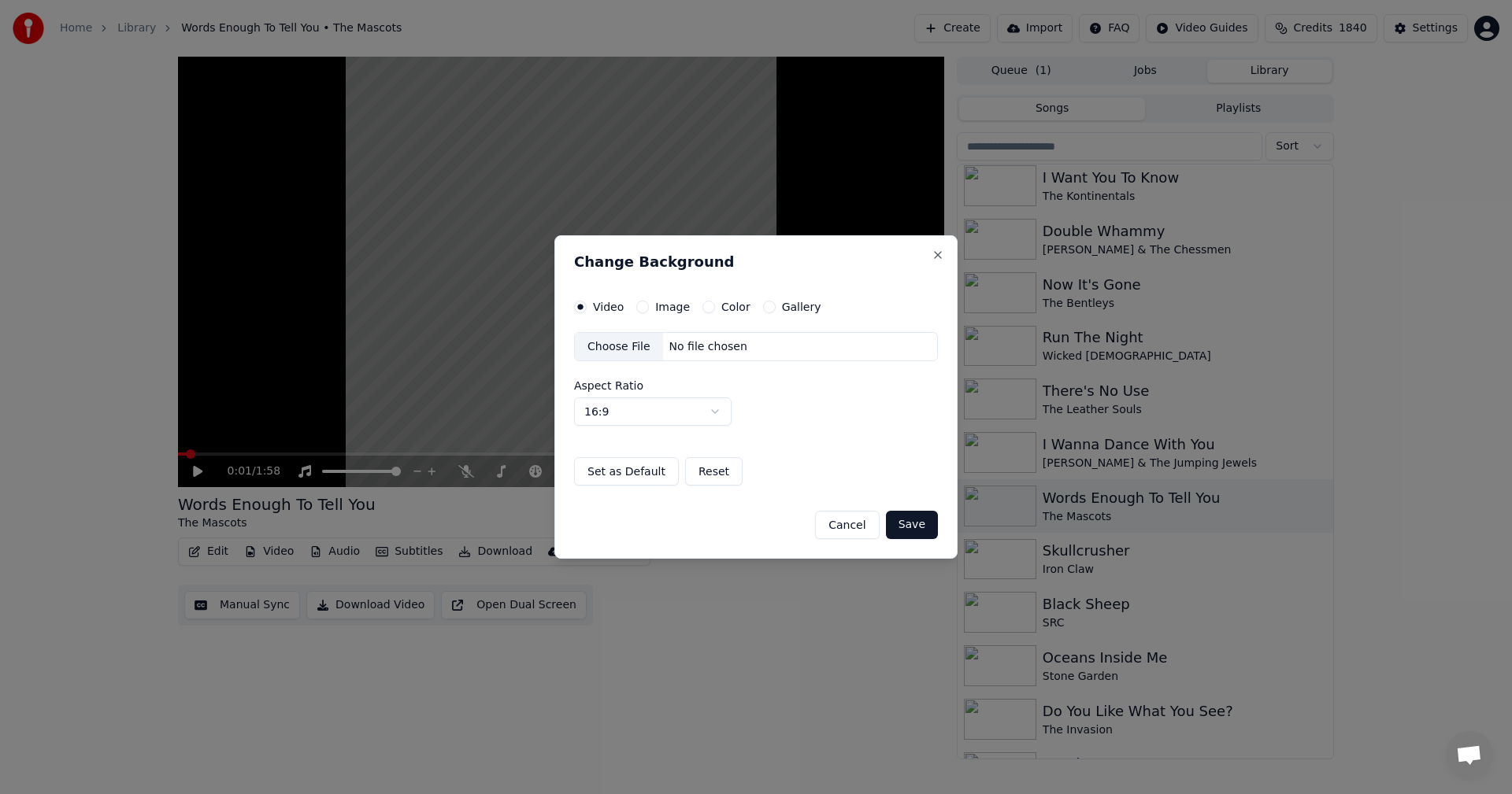
click at [676, 306] on label "Image" at bounding box center [673, 307] width 35 height 11
click at [649, 306] on button "Image" at bounding box center [642, 307] width 13 height 13
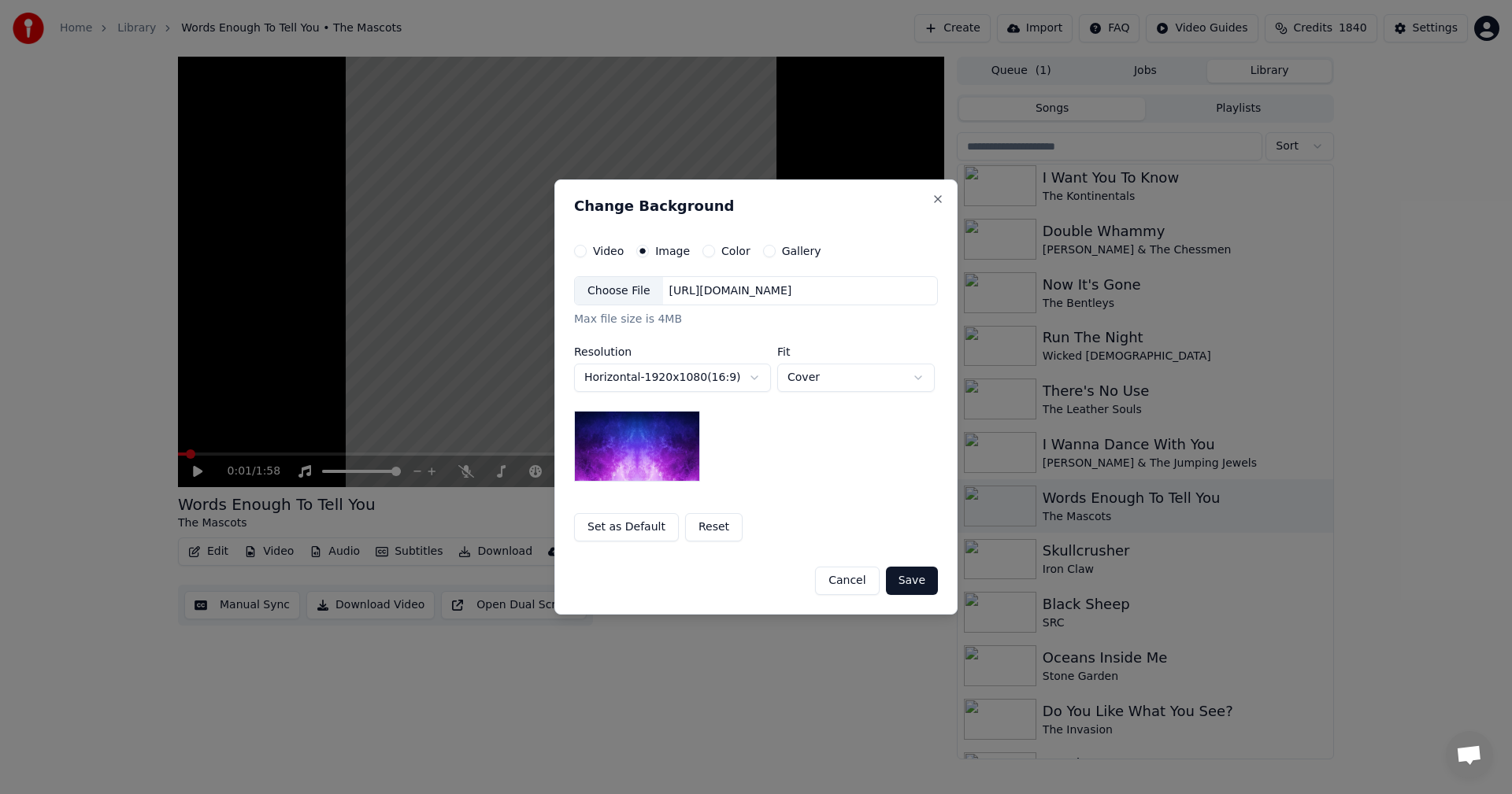
click at [602, 293] on div "Choose File" at bounding box center [619, 291] width 88 height 28
click at [826, 374] on body "Home Library Words Enough To Tell You • The Mascots Create Import FAQ Video Gui…" at bounding box center [756, 397] width 1512 height 794
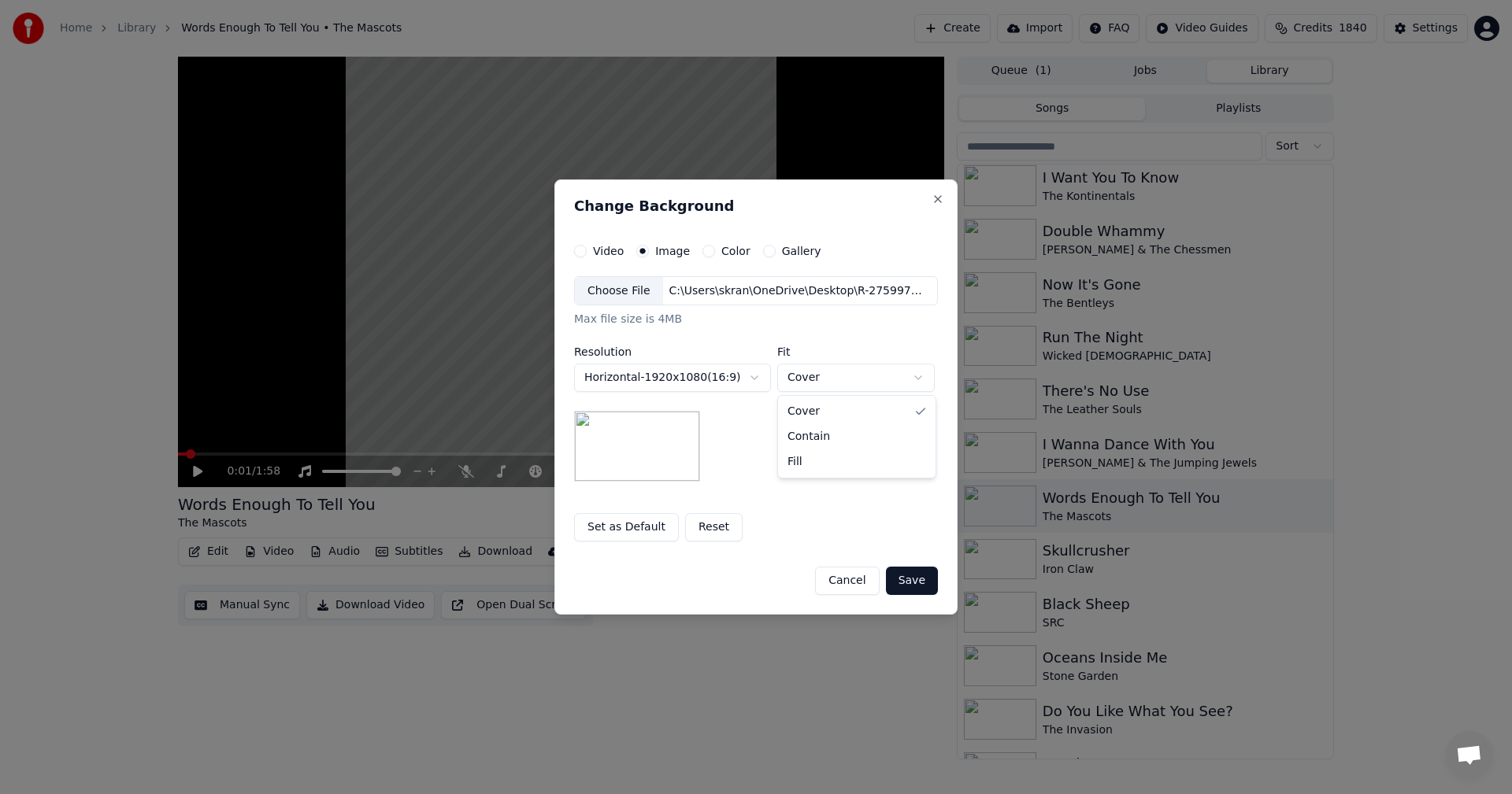
select select "*******"
click at [904, 584] on button "Save" at bounding box center [912, 581] width 52 height 28
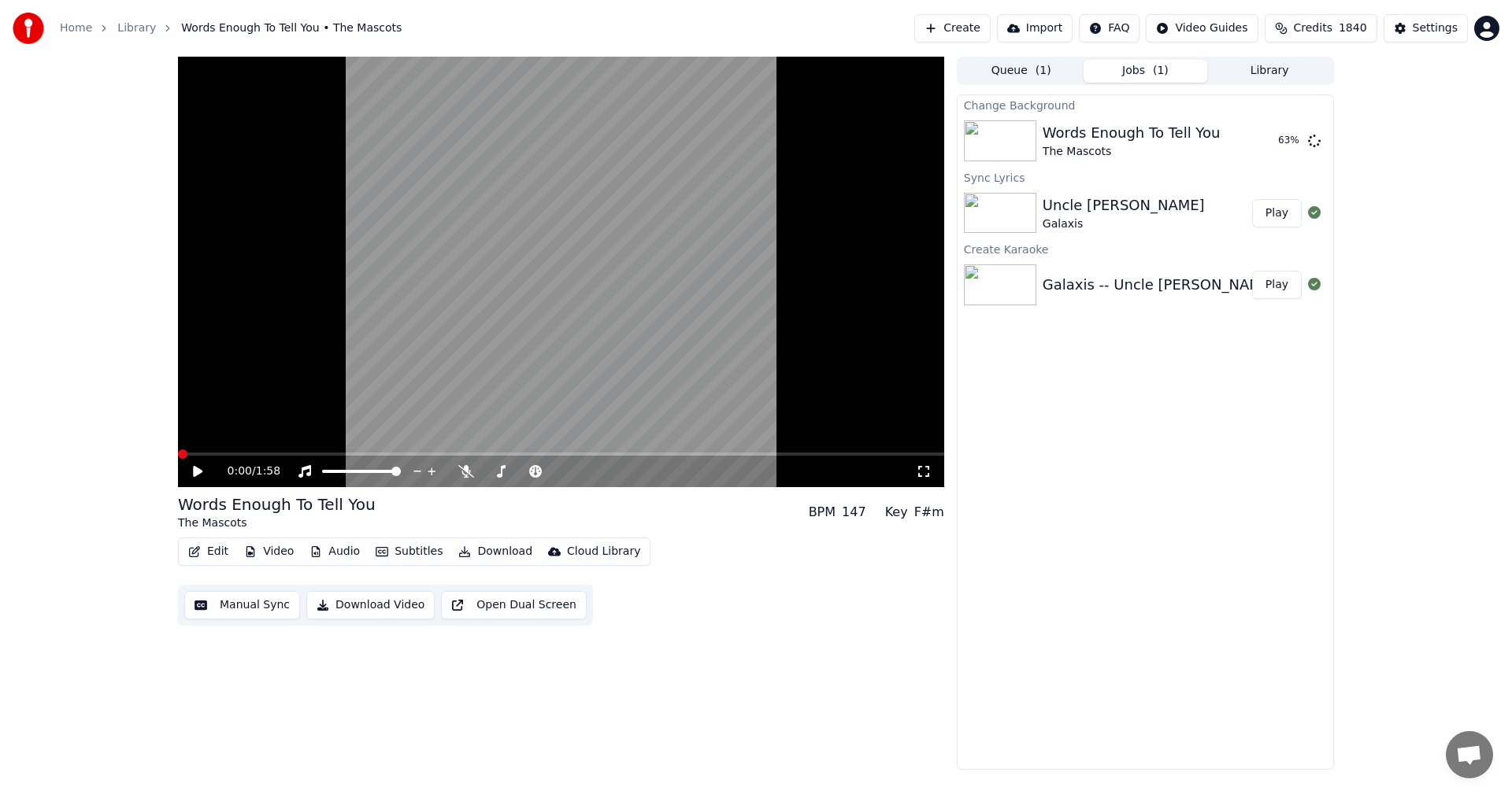
click at [178, 455] on span at bounding box center [183, 454] width 9 height 9
click at [1285, 141] on button "Play" at bounding box center [1277, 141] width 50 height 28
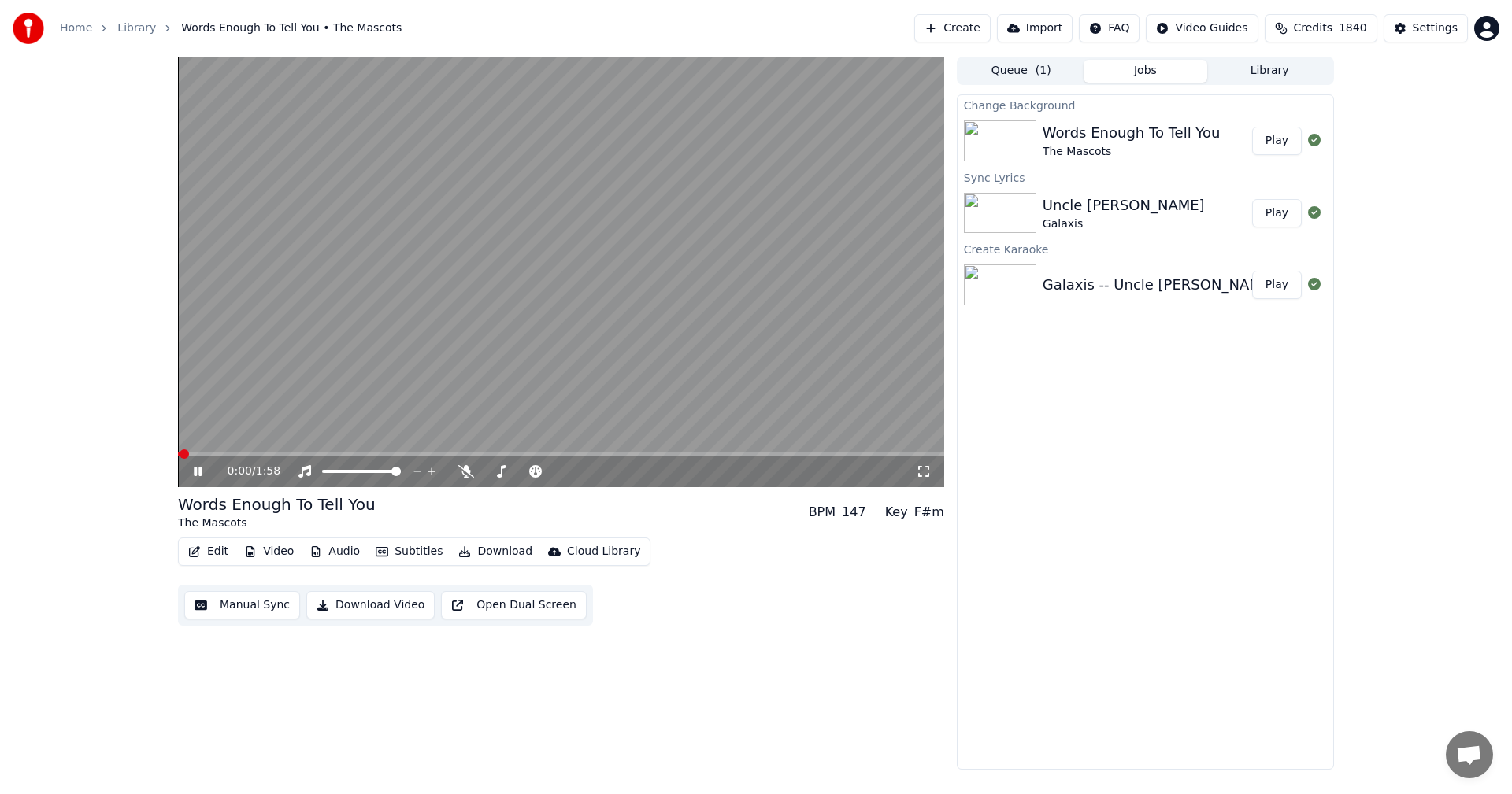
click at [924, 475] on icon at bounding box center [923, 471] width 16 height 13
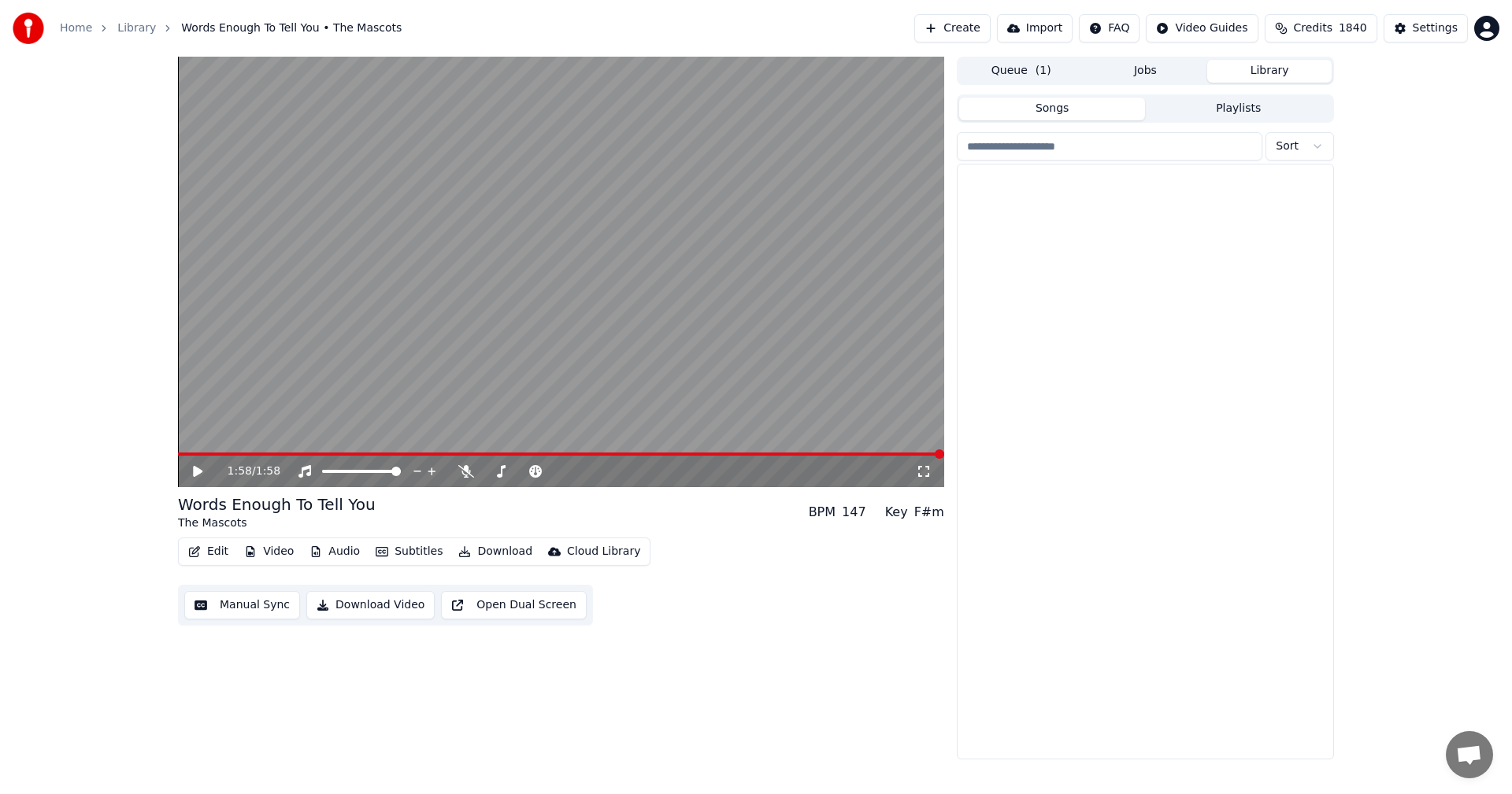
click at [1272, 72] on button "Library" at bounding box center [1268, 71] width 124 height 23
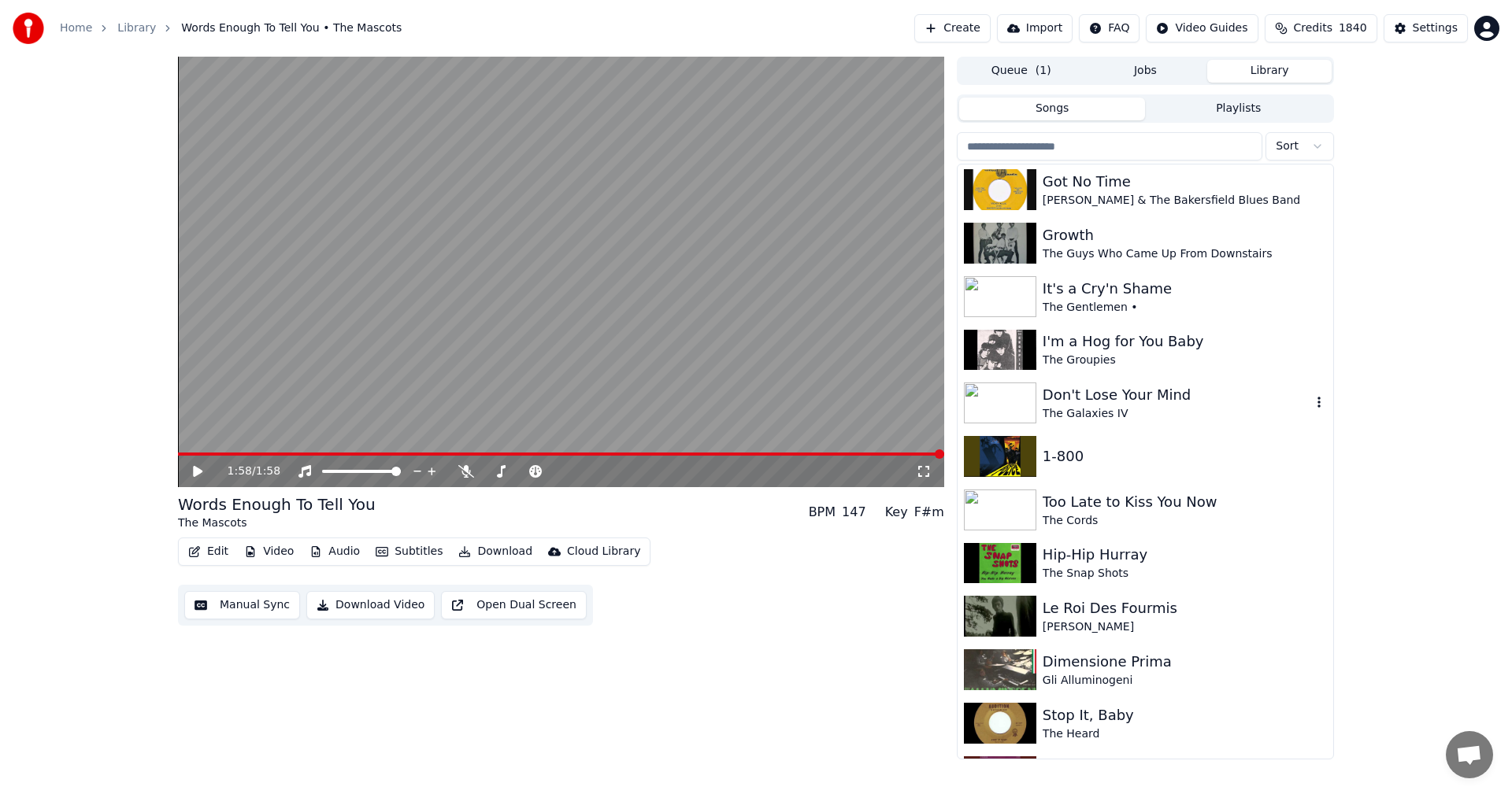
scroll to position [1732, 0]
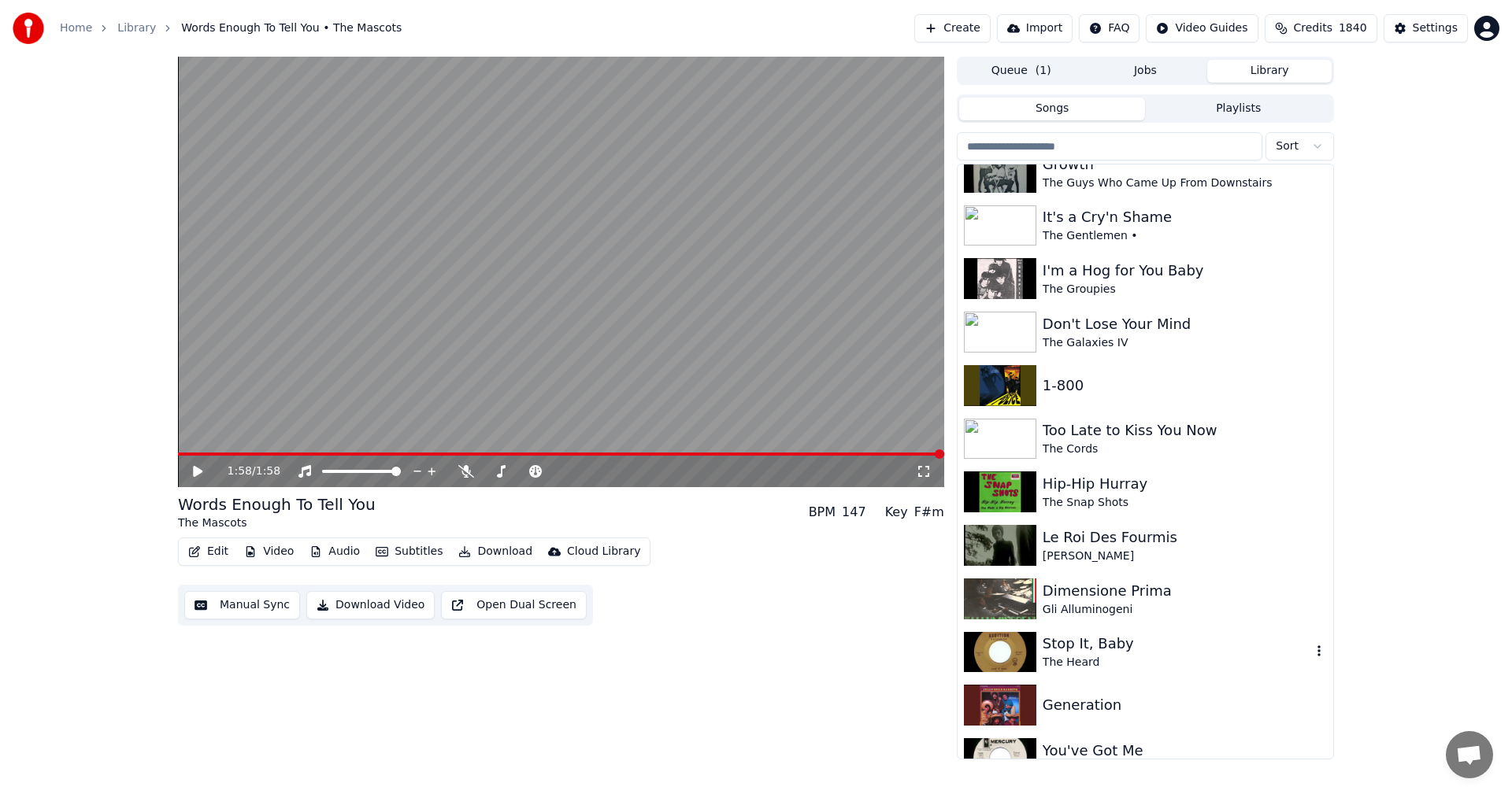
click at [1095, 642] on div "Stop It, Baby" at bounding box center [1177, 644] width 268 height 22
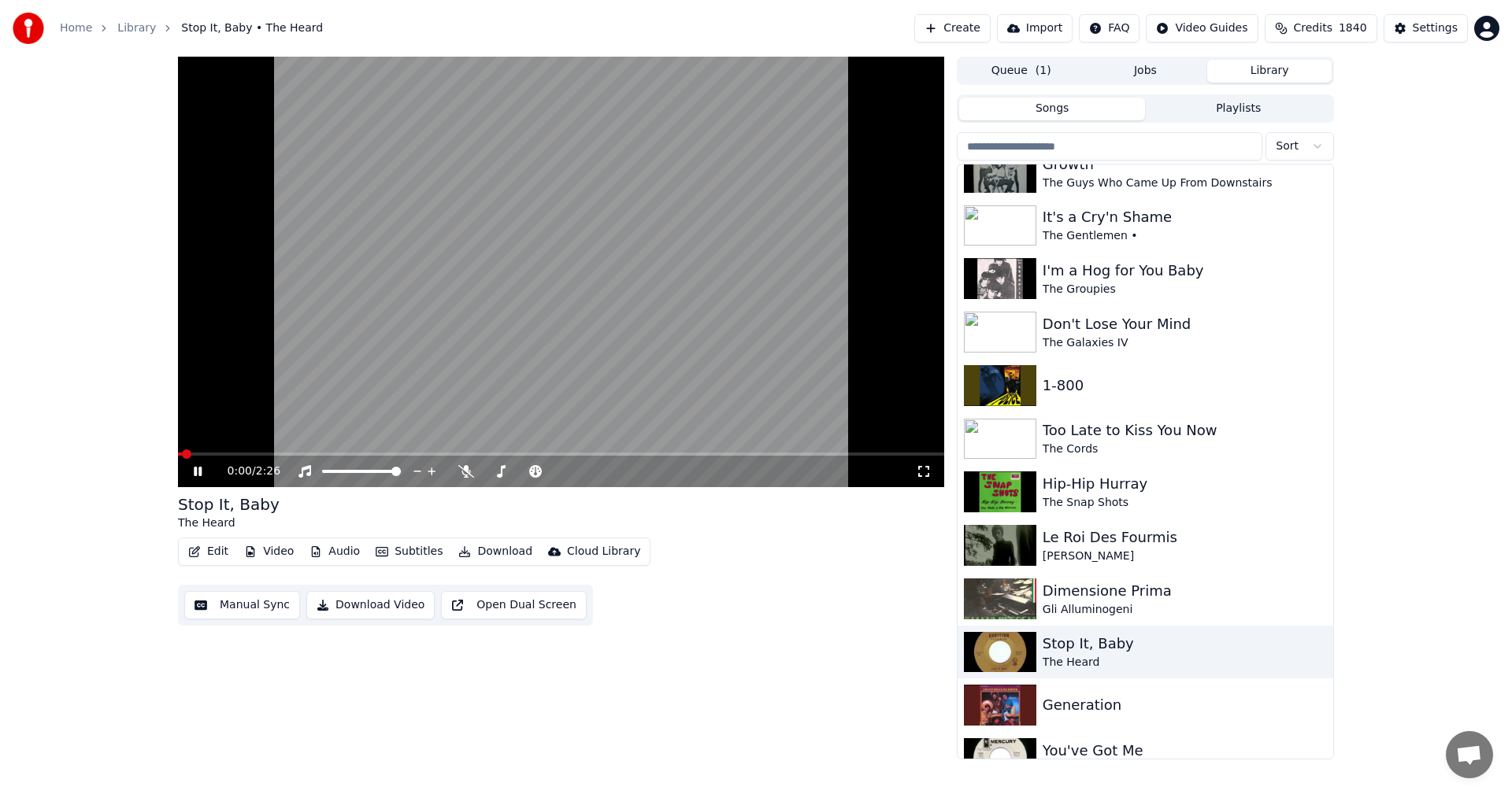
click at [503, 347] on video at bounding box center [562, 272] width 767 height 431
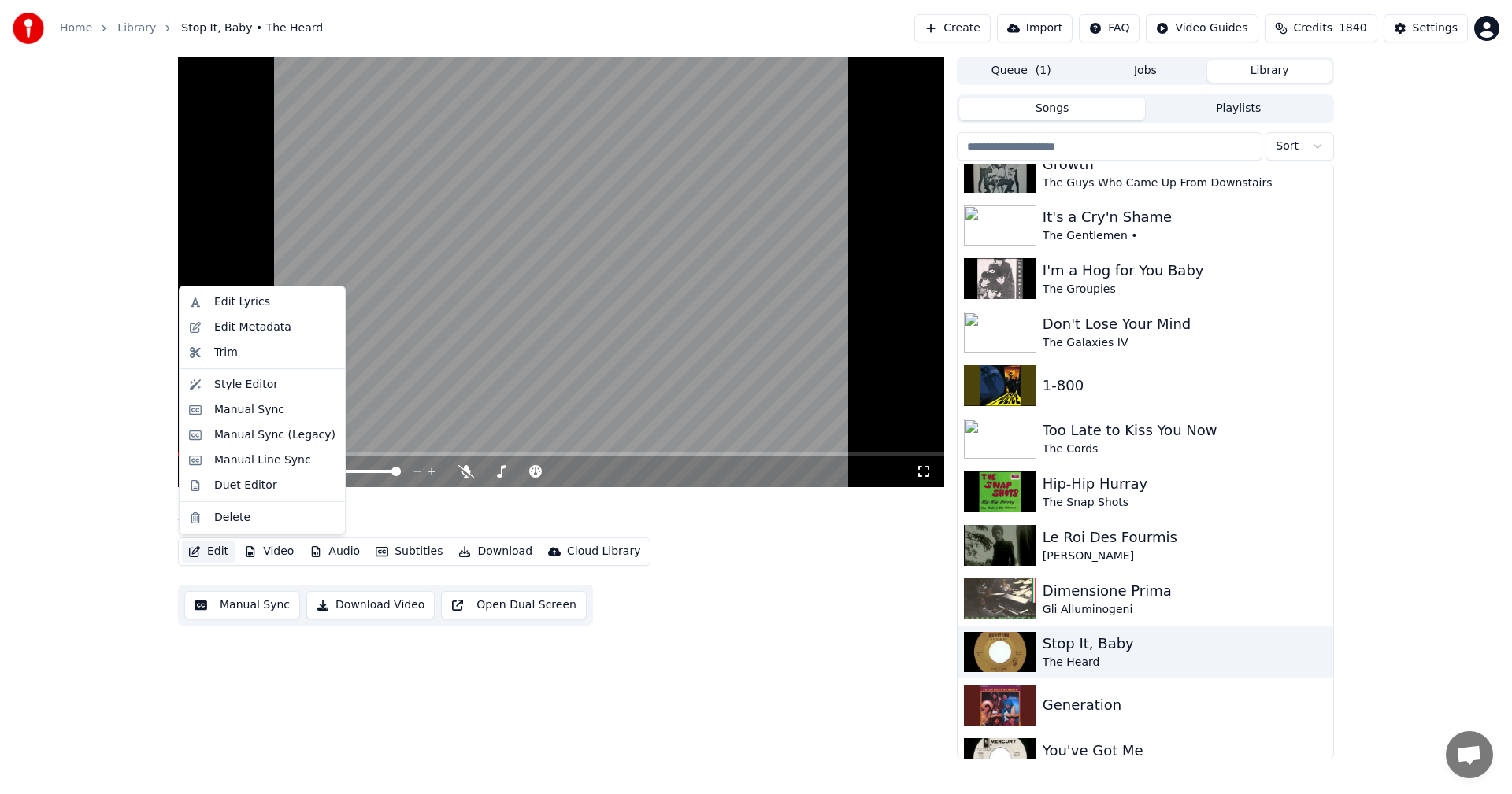
click at [211, 558] on button "Edit" at bounding box center [208, 552] width 52 height 22
click at [213, 304] on div "Edit Lyrics" at bounding box center [262, 301] width 159 height 25
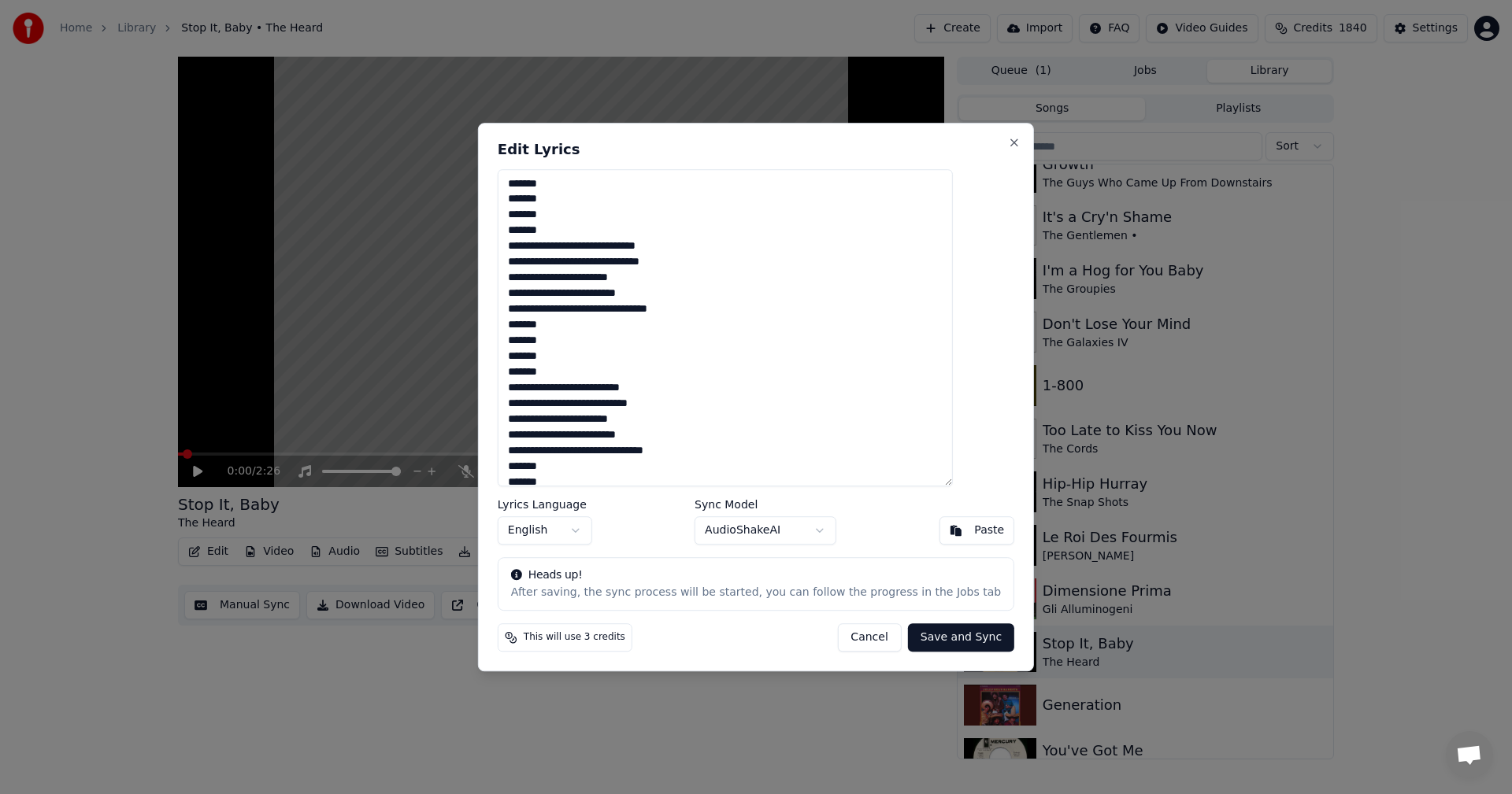
click at [586, 375] on textarea "**********" at bounding box center [724, 328] width 455 height 318
click at [608, 228] on textarea "**********" at bounding box center [724, 328] width 455 height 318
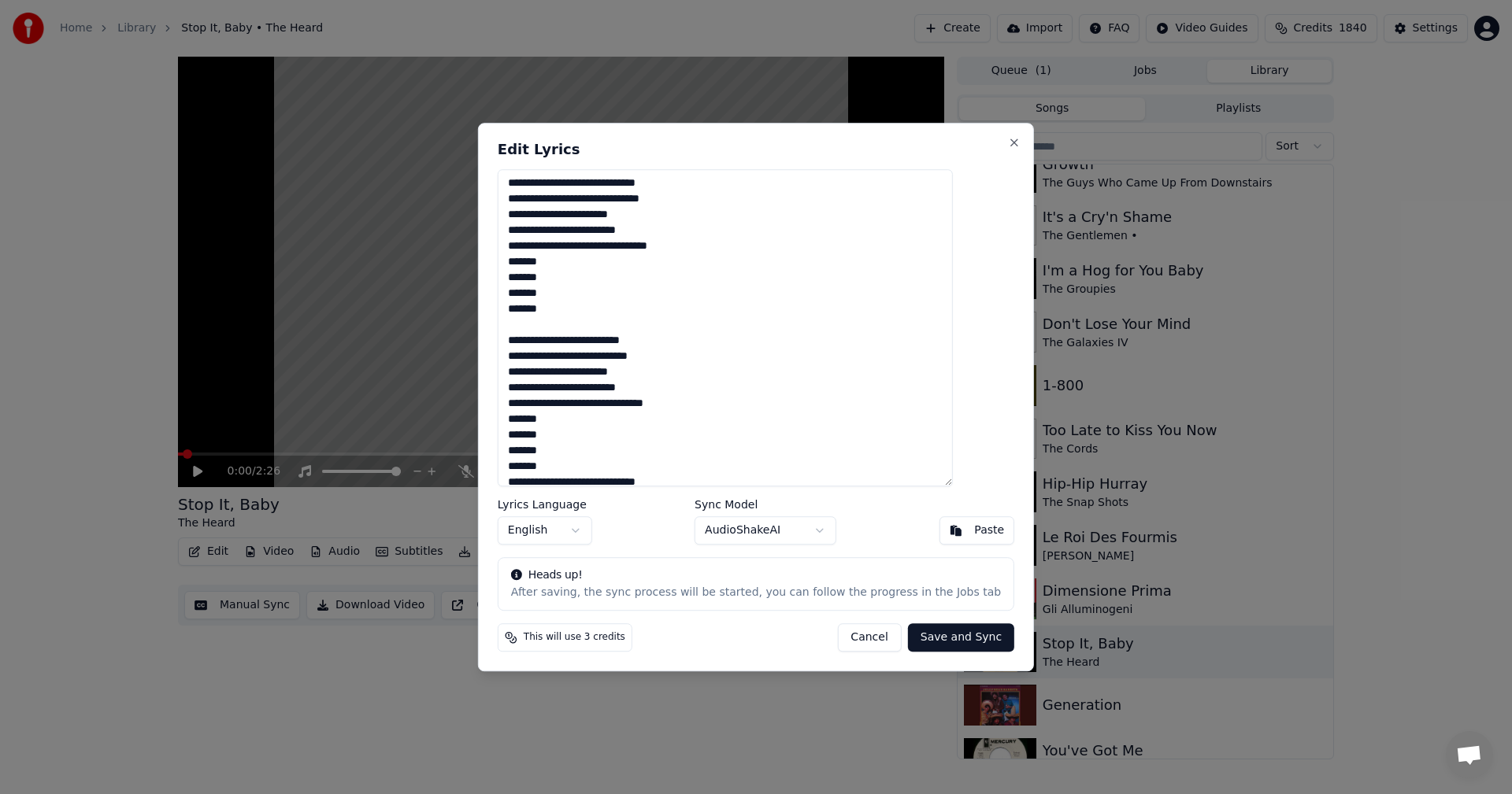
click at [643, 467] on textarea "**********" at bounding box center [724, 328] width 455 height 318
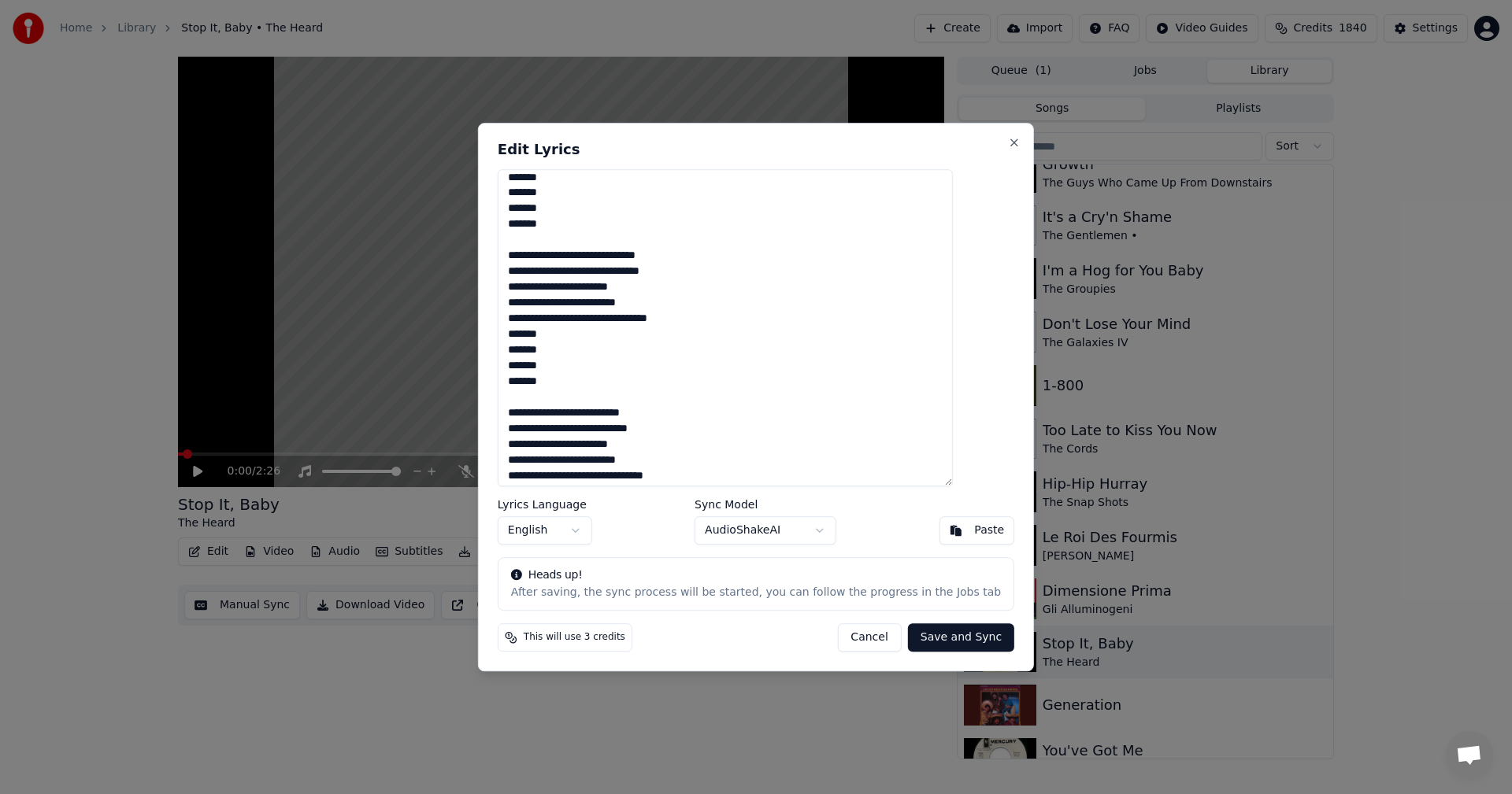
scroll to position [0, 0]
click at [590, 249] on textarea "**********" at bounding box center [724, 328] width 455 height 318
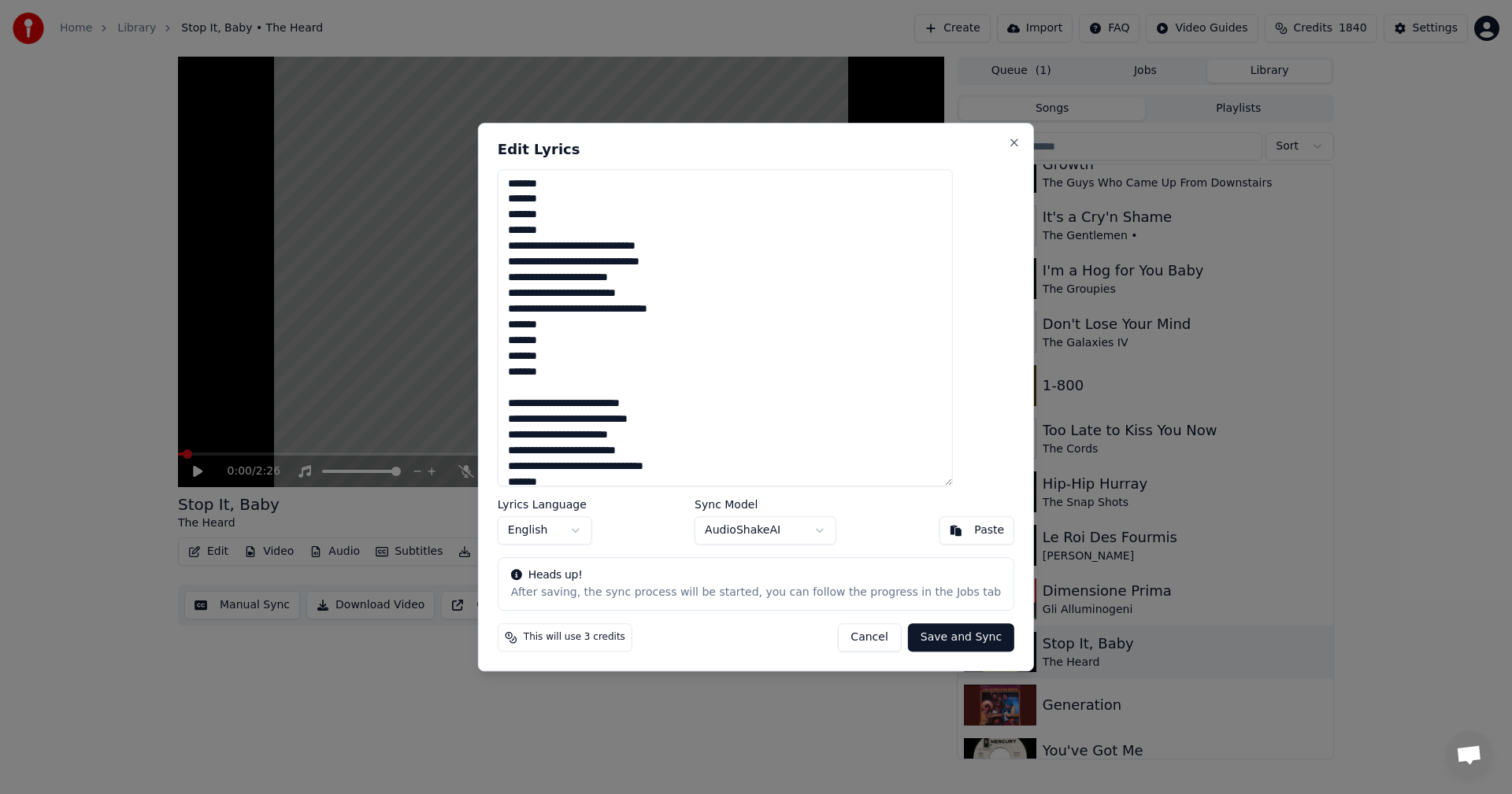
click at [623, 246] on textarea "**********" at bounding box center [724, 328] width 455 height 318
click at [578, 400] on textarea "**********" at bounding box center [724, 328] width 455 height 318
click at [635, 249] on textarea "**********" at bounding box center [724, 328] width 455 height 318
click at [624, 388] on textarea "**********" at bounding box center [724, 328] width 455 height 318
click at [597, 471] on textarea "**********" at bounding box center [724, 328] width 455 height 318
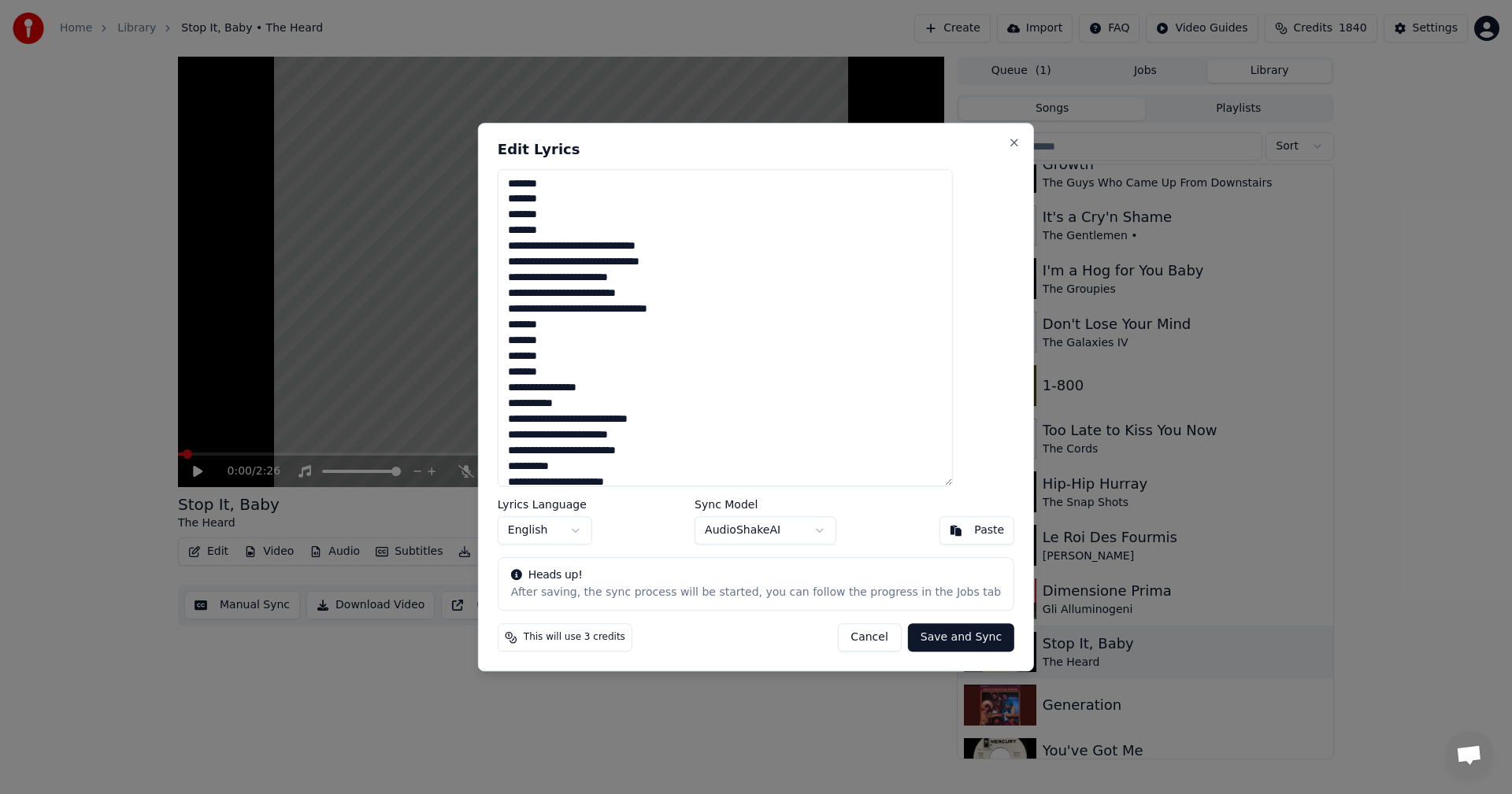
scroll to position [5, 0]
click at [625, 447] on textarea "**********" at bounding box center [724, 328] width 455 height 318
click at [591, 482] on textarea "**********" at bounding box center [724, 328] width 455 height 318
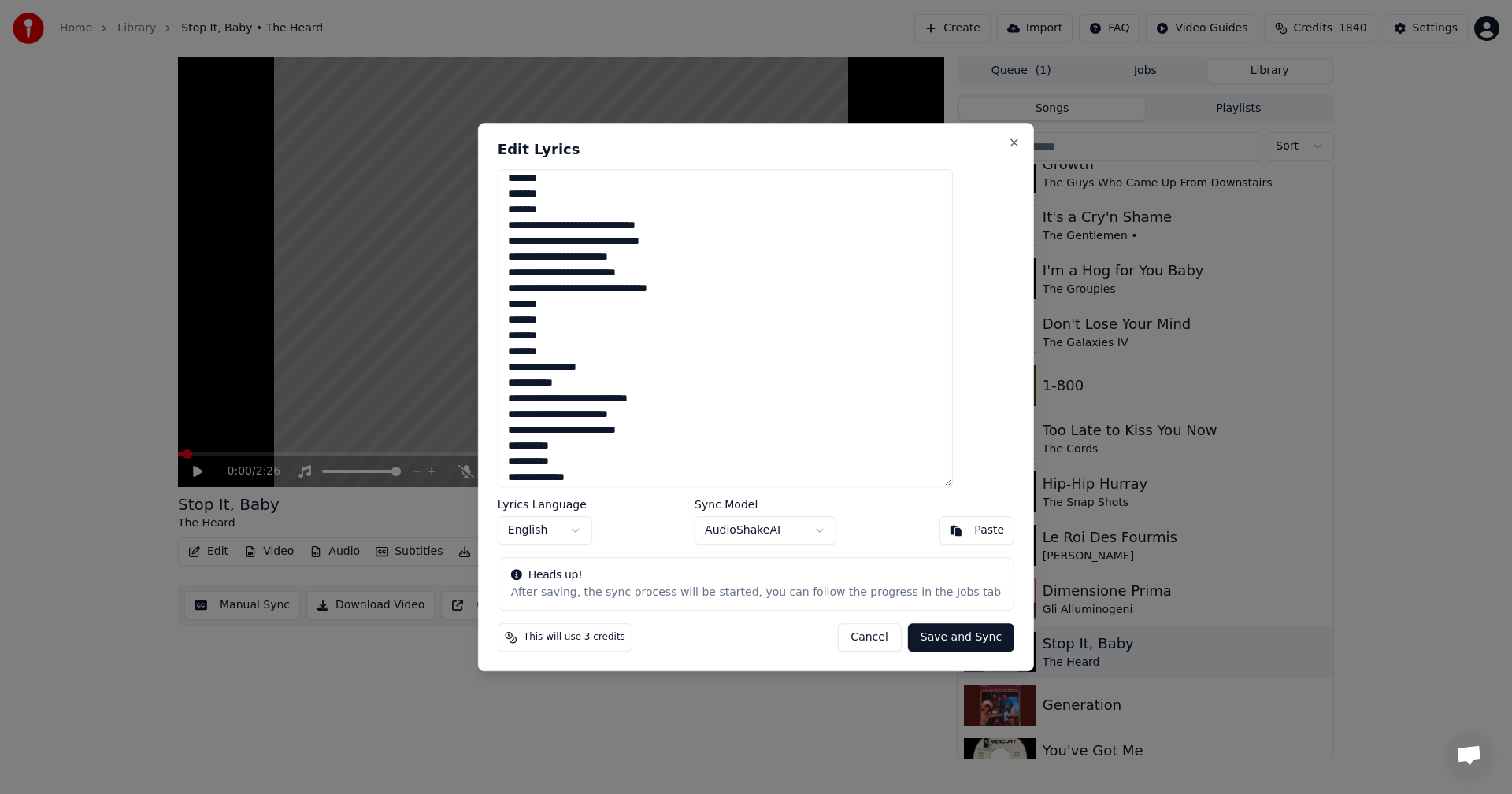
scroll to position [178, 0]
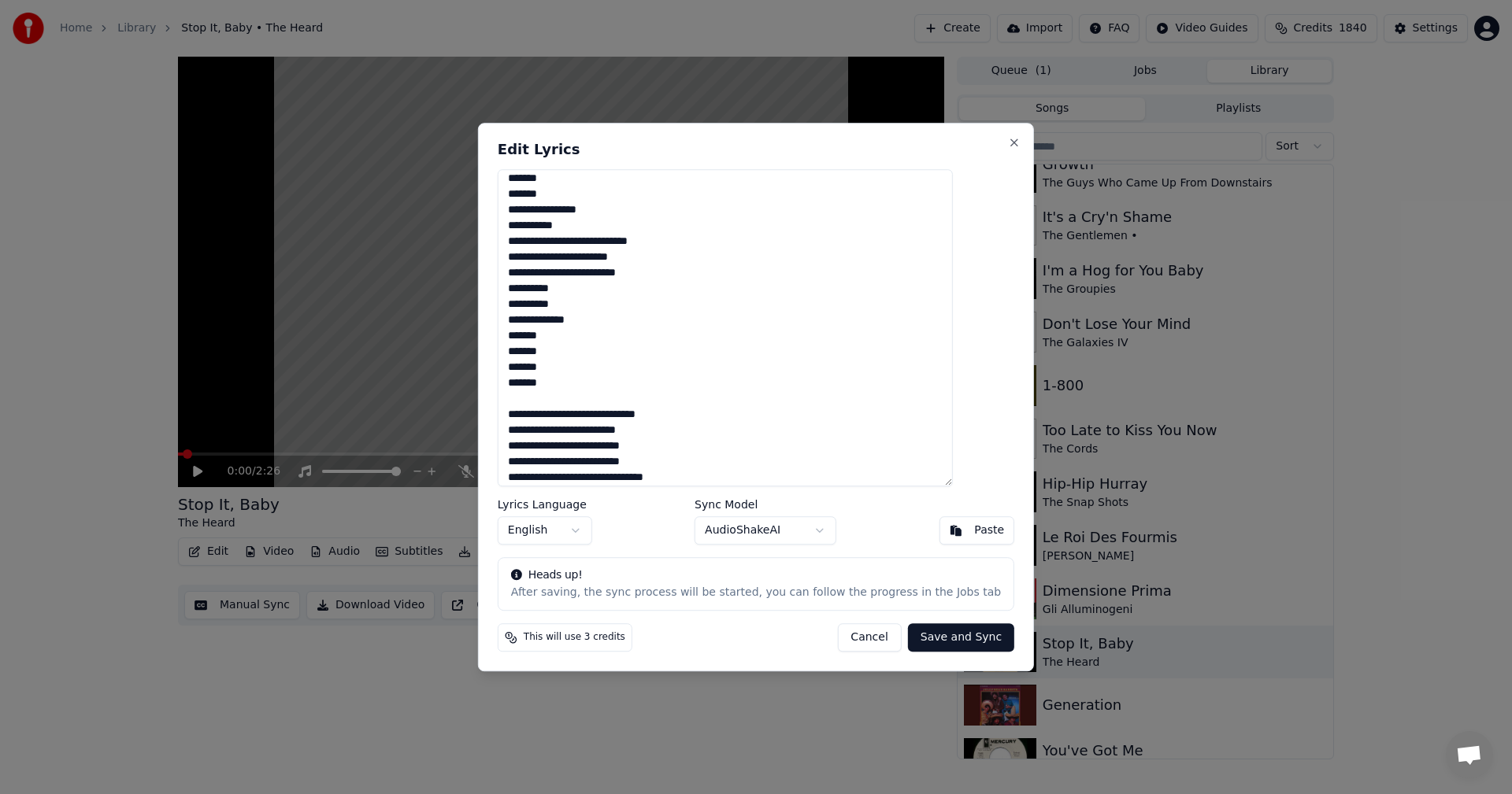
click at [572, 399] on textarea "**********" at bounding box center [724, 328] width 455 height 318
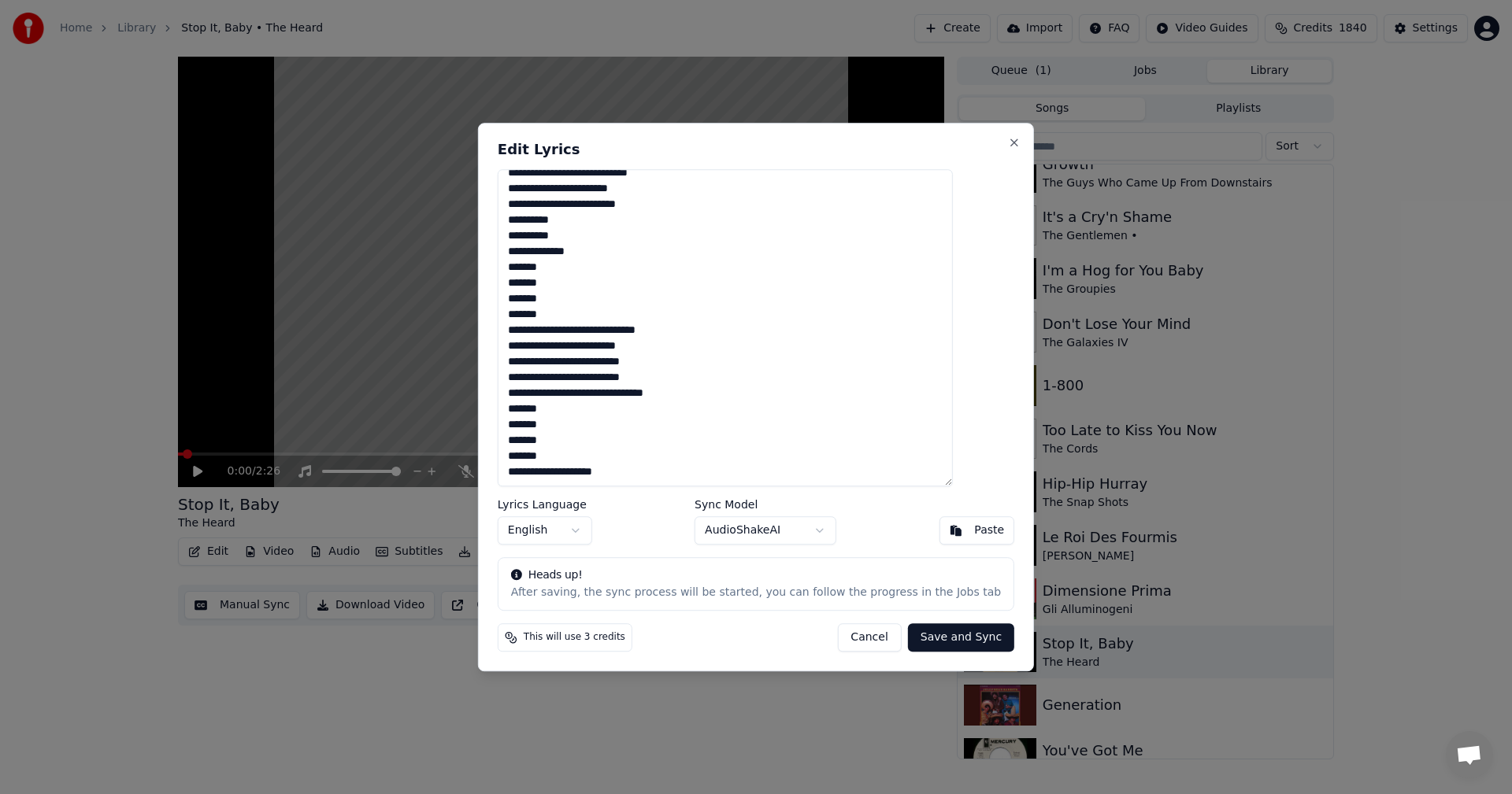
scroll to position [262, 0]
click at [934, 644] on button "Save and Sync" at bounding box center [961, 638] width 107 height 28
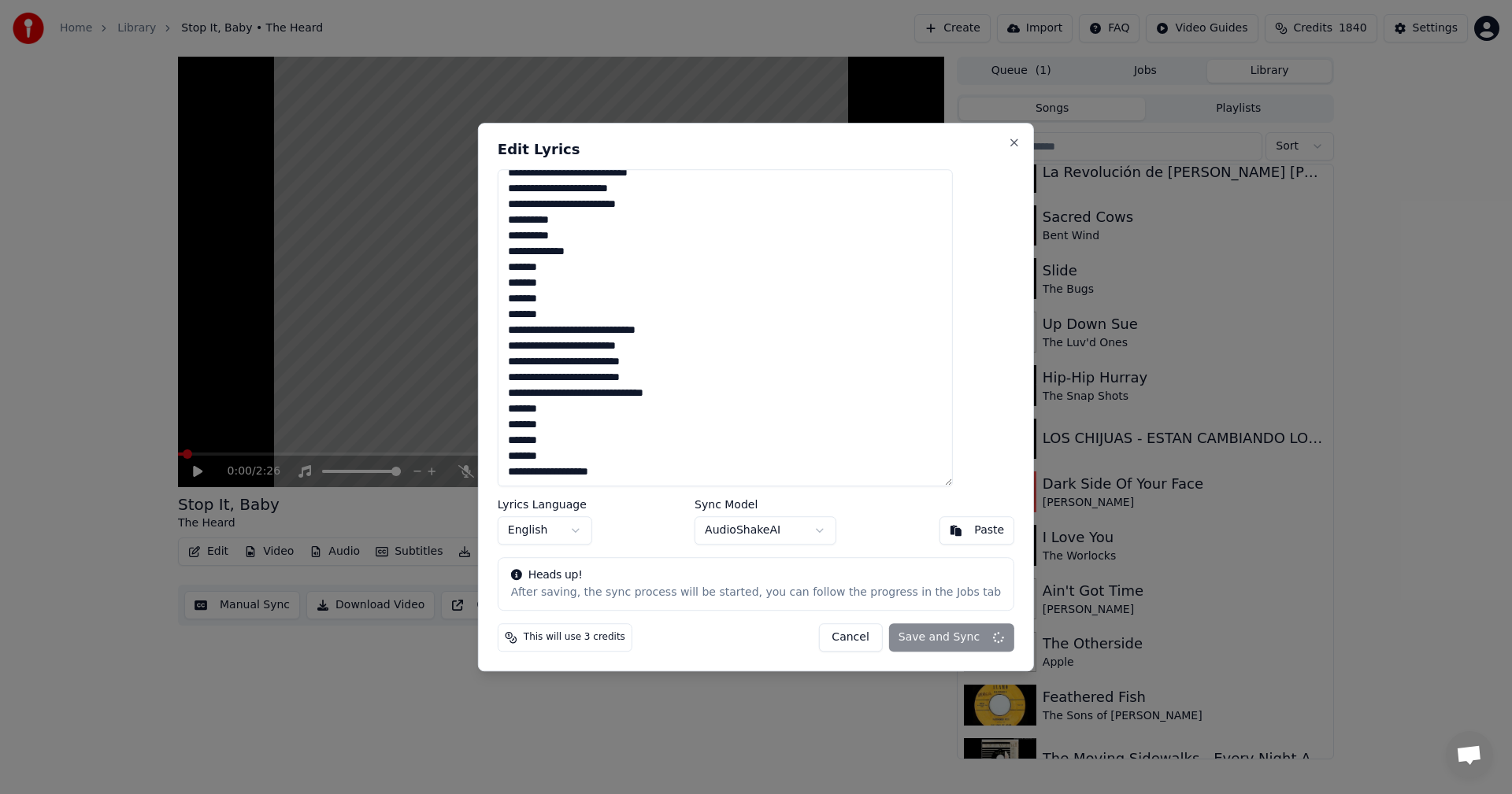
type textarea "**********"
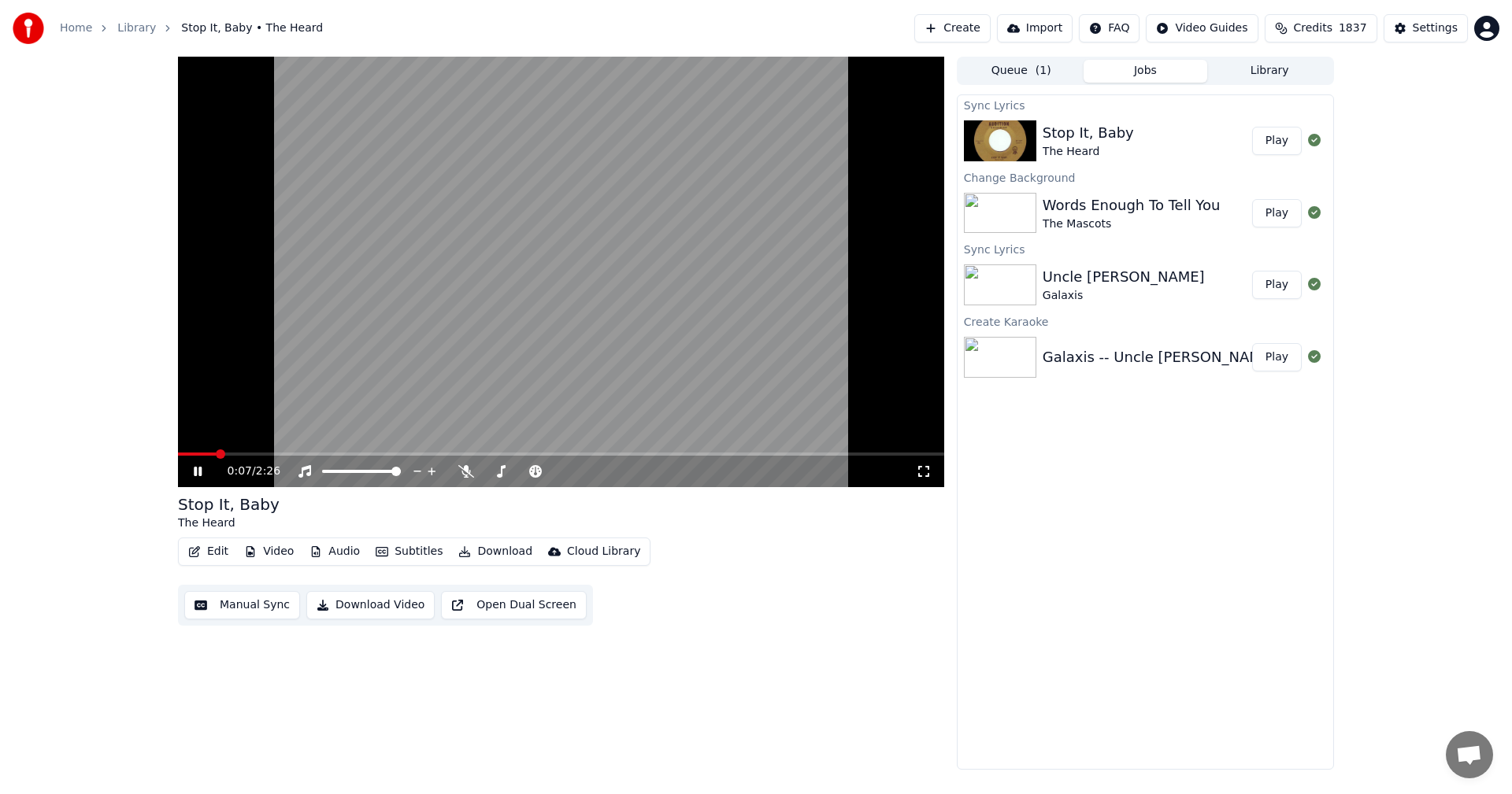
click at [637, 256] on video at bounding box center [562, 272] width 767 height 431
click at [178, 455] on span at bounding box center [183, 454] width 9 height 9
click at [923, 474] on icon at bounding box center [923, 471] width 16 height 13
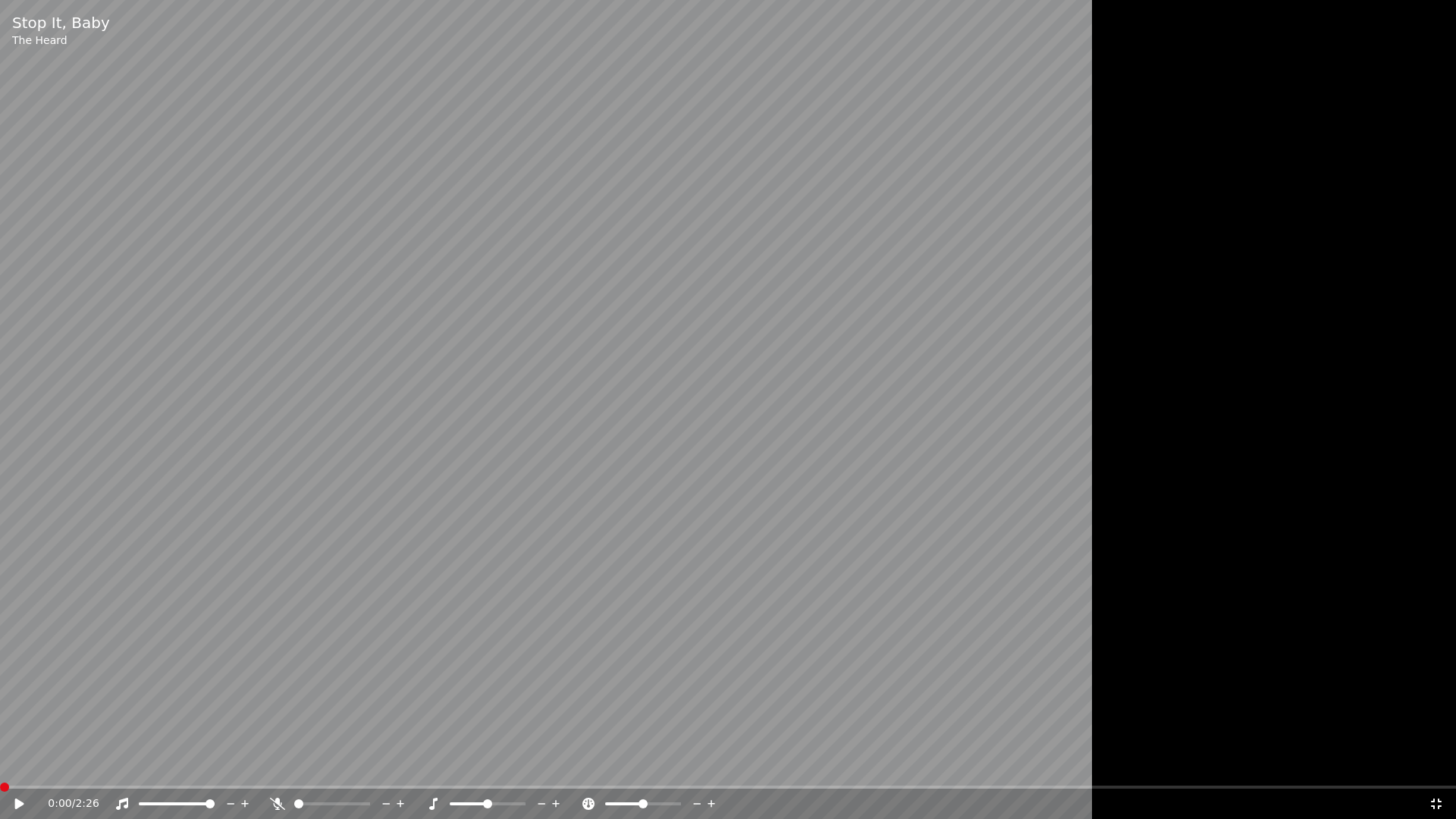
click at [22, 765] on icon at bounding box center [30, 804] width 35 height 12
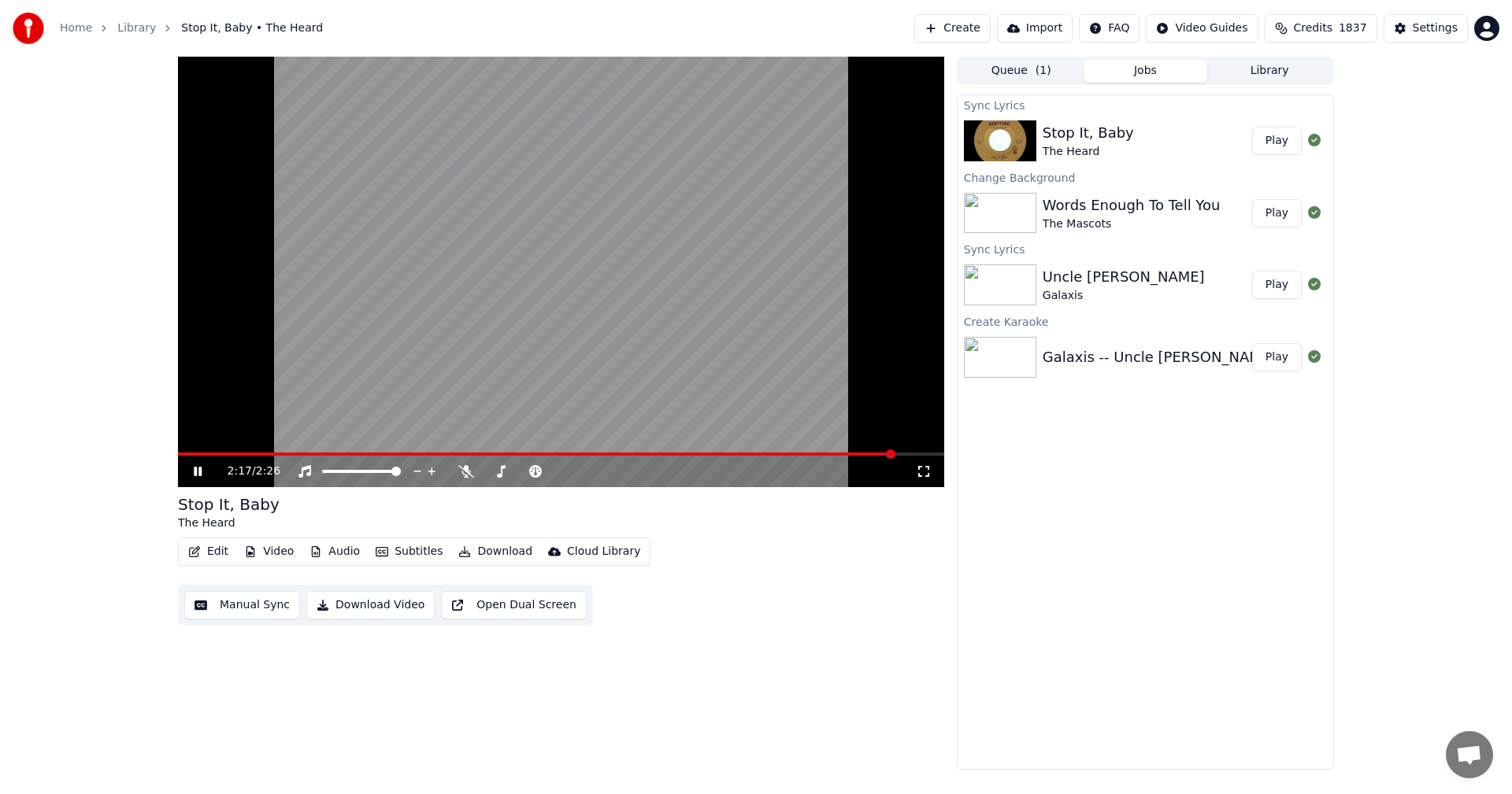
click at [679, 178] on video at bounding box center [562, 272] width 767 height 431
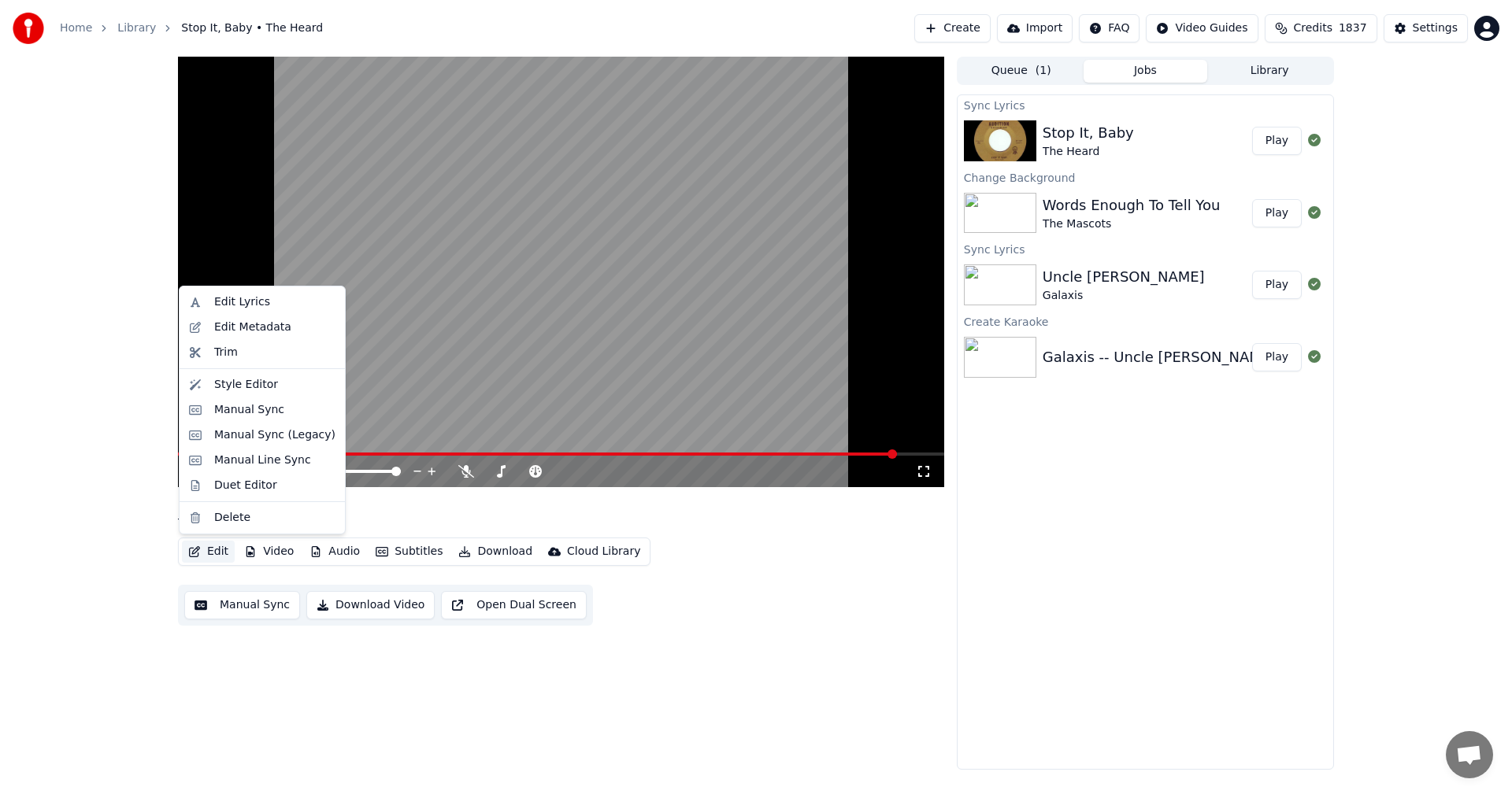
click at [199, 559] on button "Edit" at bounding box center [208, 552] width 52 height 22
click at [249, 431] on div "Manual Sync (Legacy)" at bounding box center [275, 435] width 121 height 16
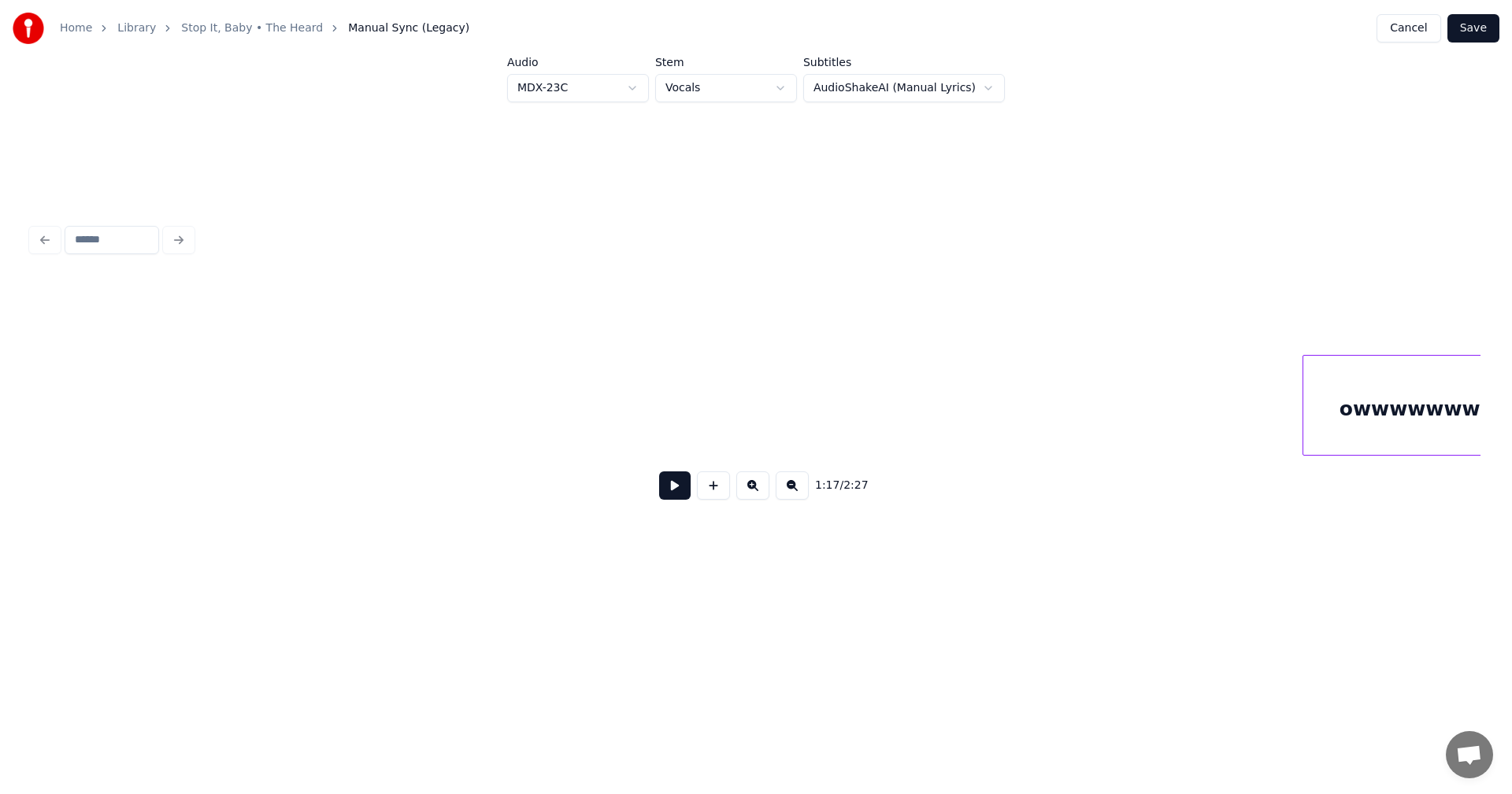
scroll to position [0, 21026]
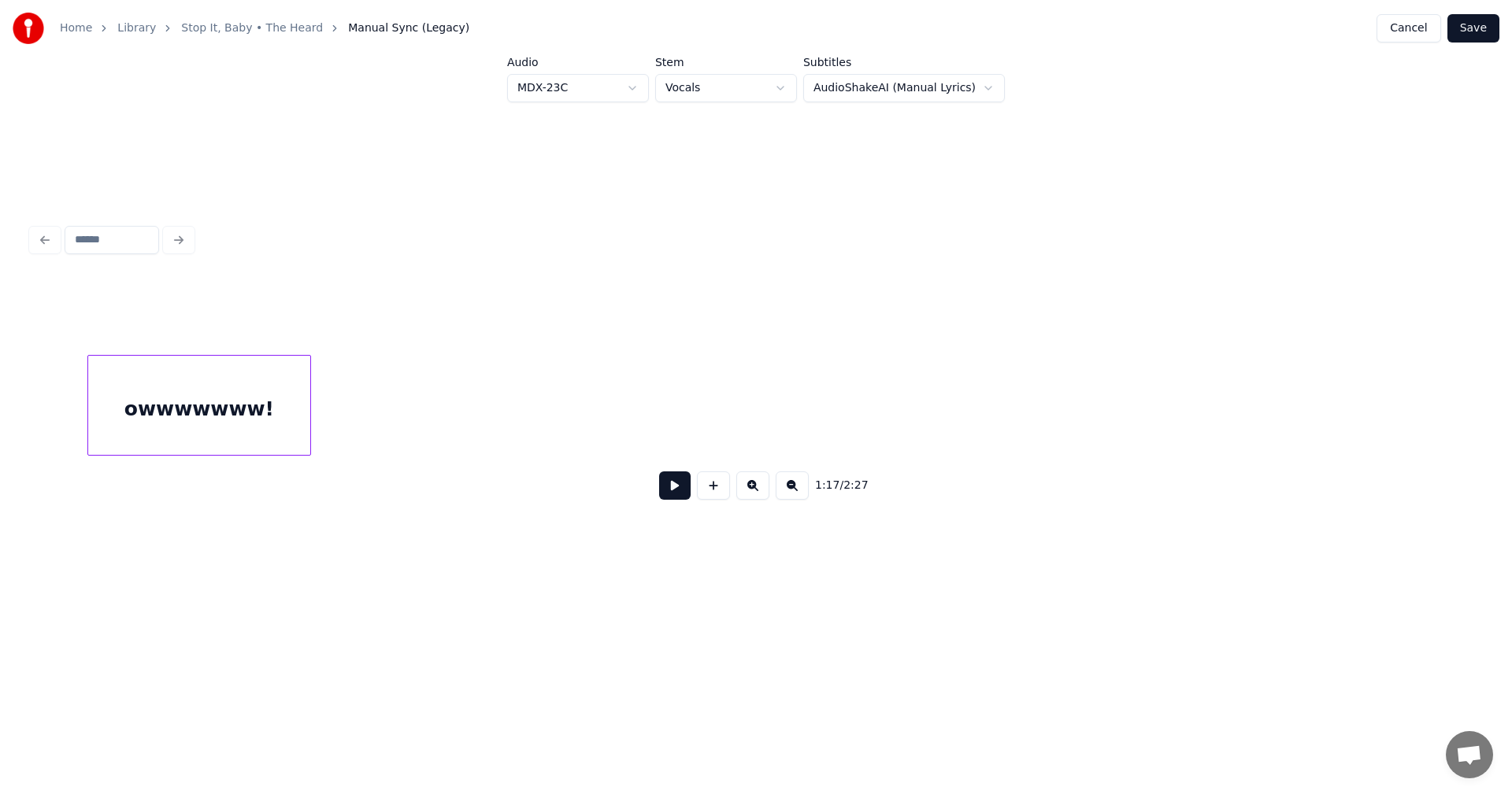
click at [243, 396] on div "owwwwwww!" at bounding box center [199, 409] width 222 height 108
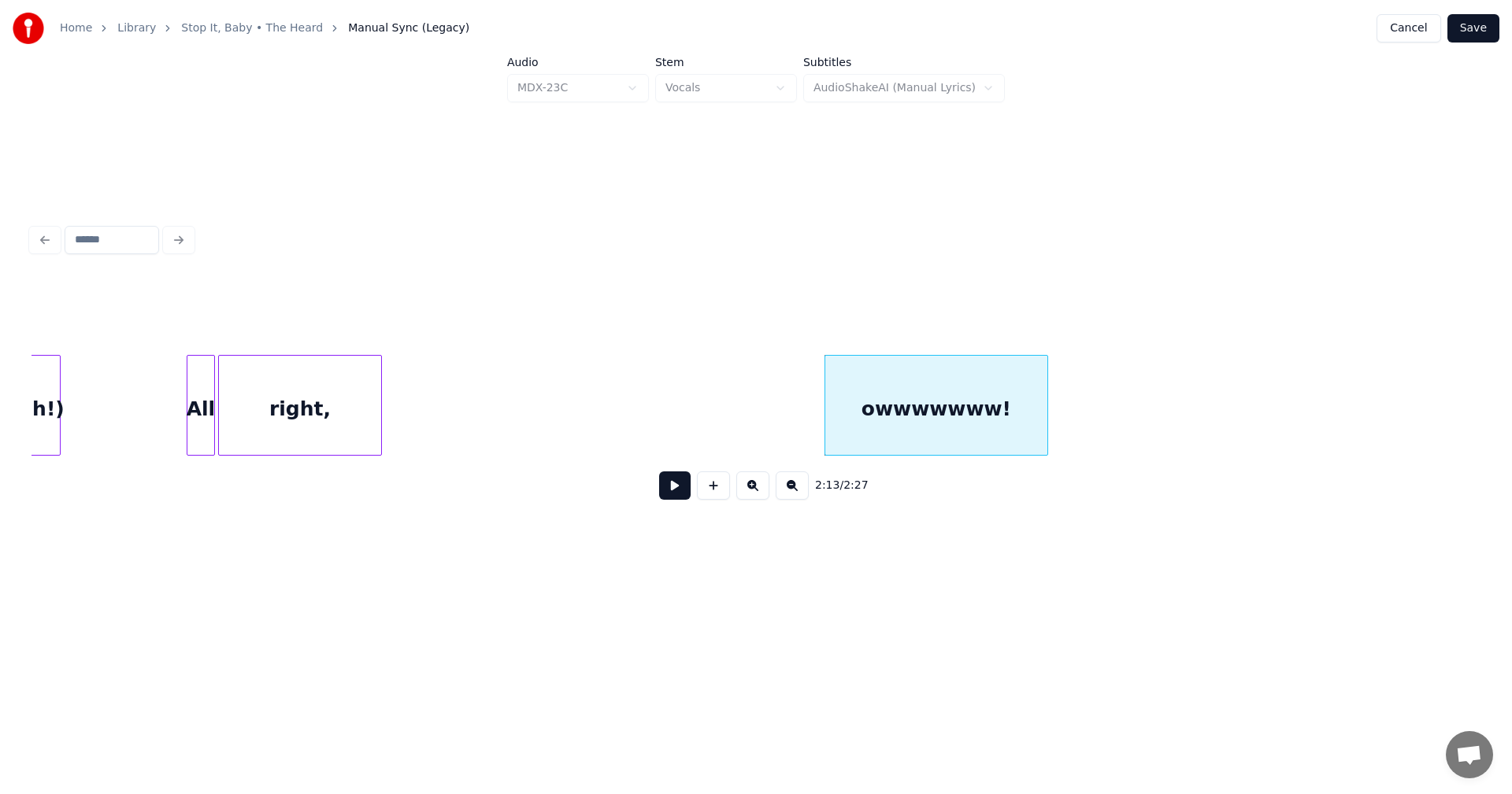
scroll to position [0, 19999]
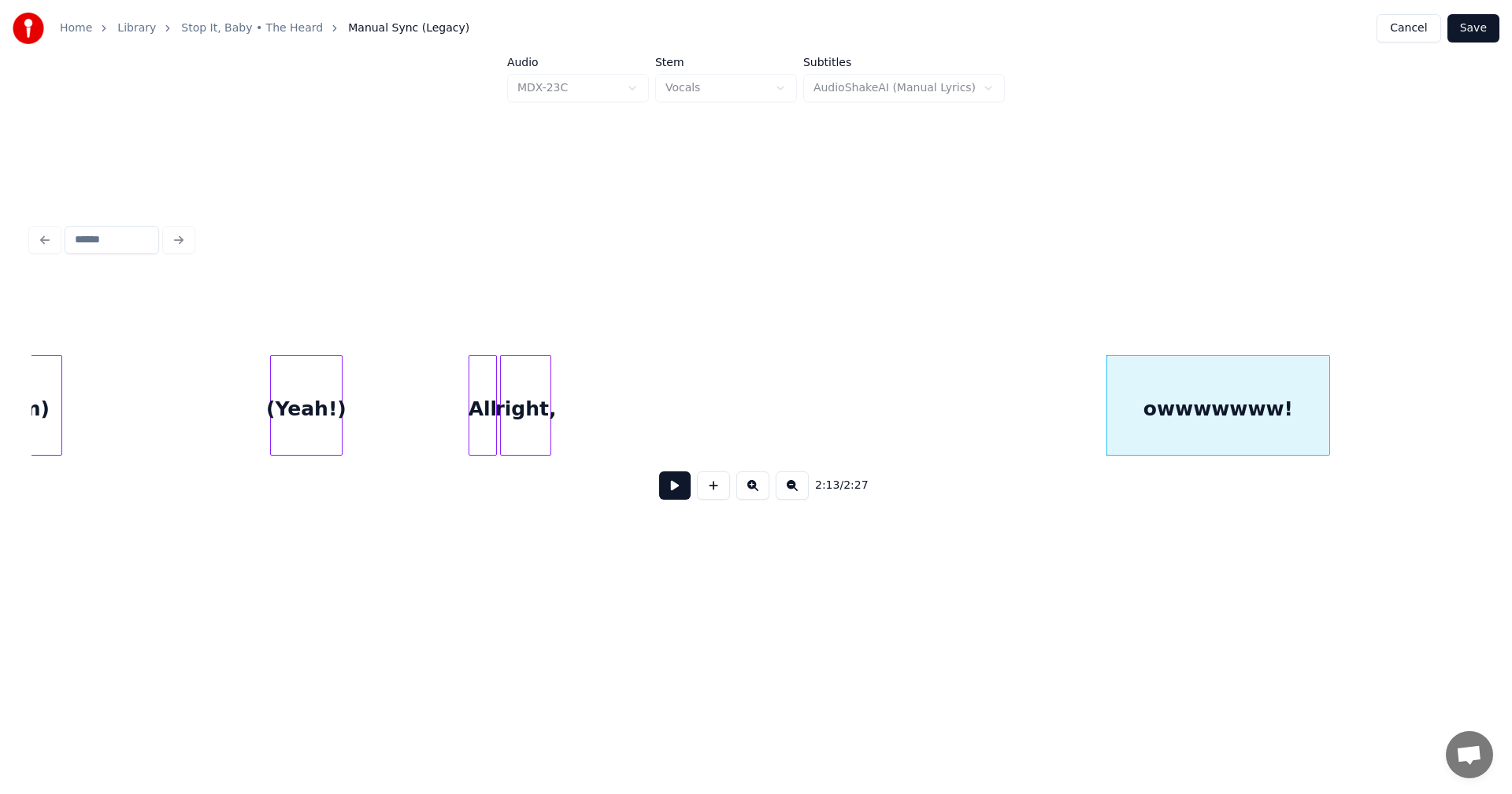
click at [546, 387] on div at bounding box center [548, 405] width 5 height 99
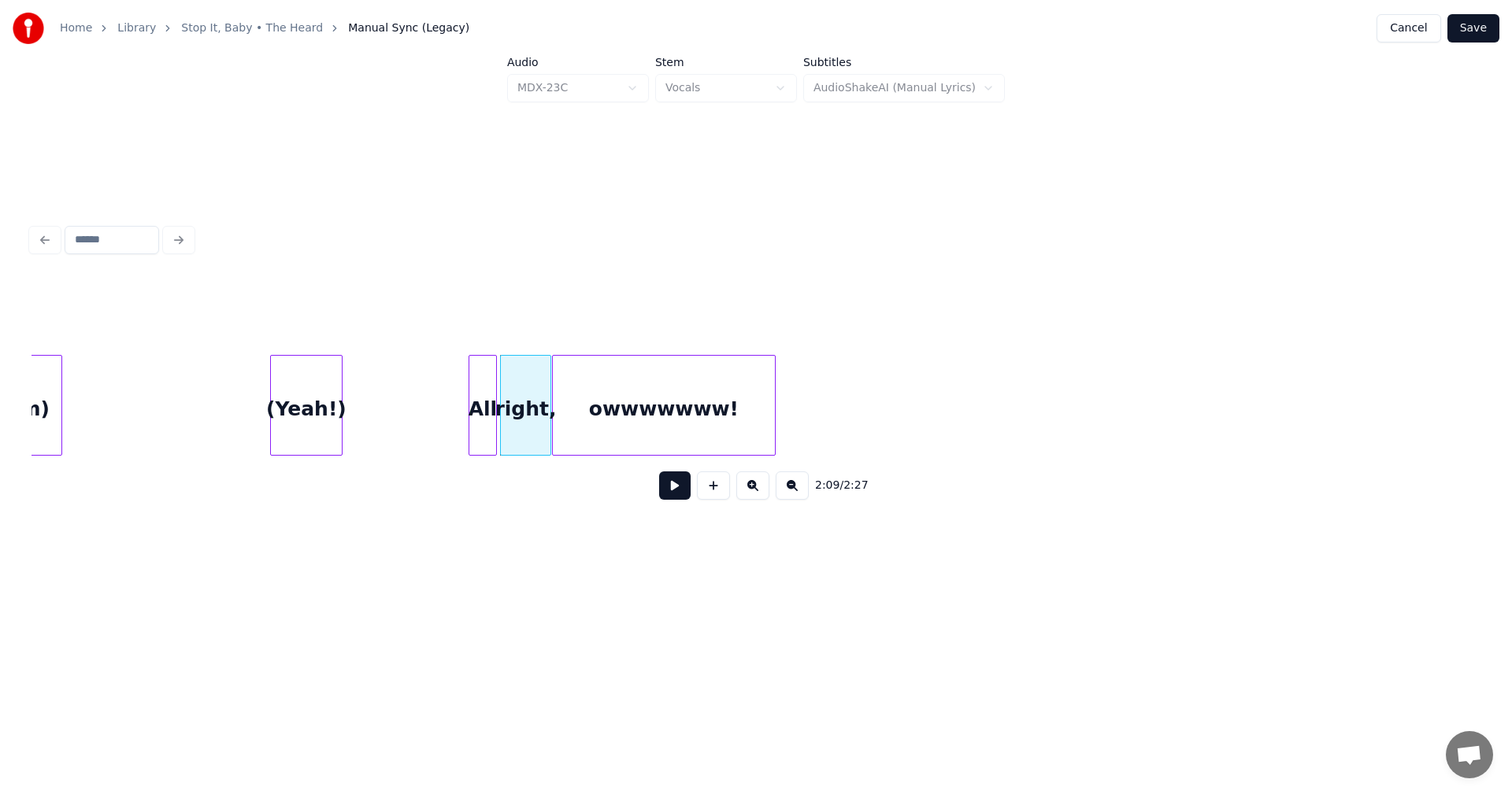
click at [668, 420] on div "owwwwwww!" at bounding box center [664, 409] width 222 height 108
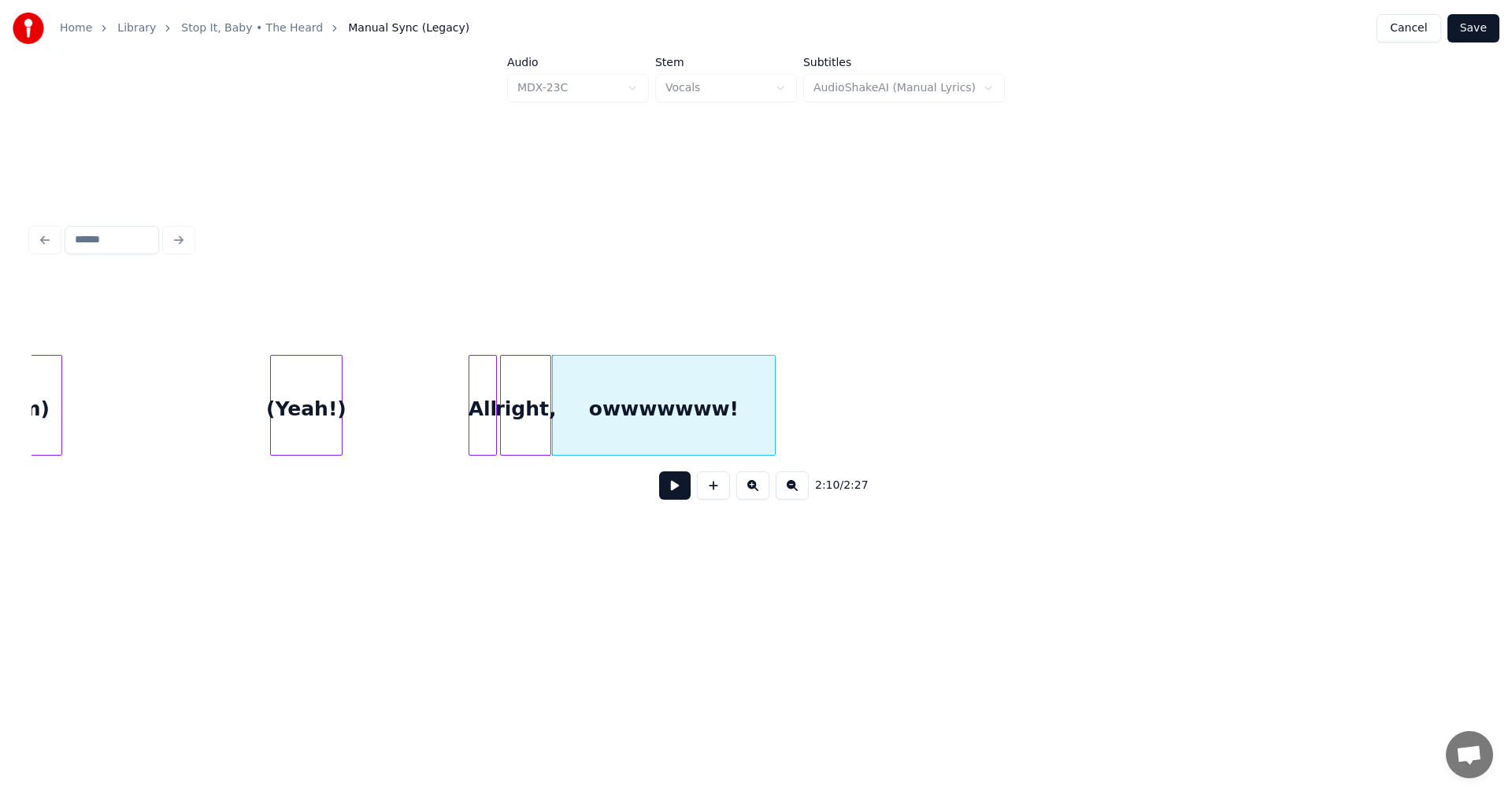
click at [1481, 30] on button "Save" at bounding box center [1473, 28] width 52 height 28
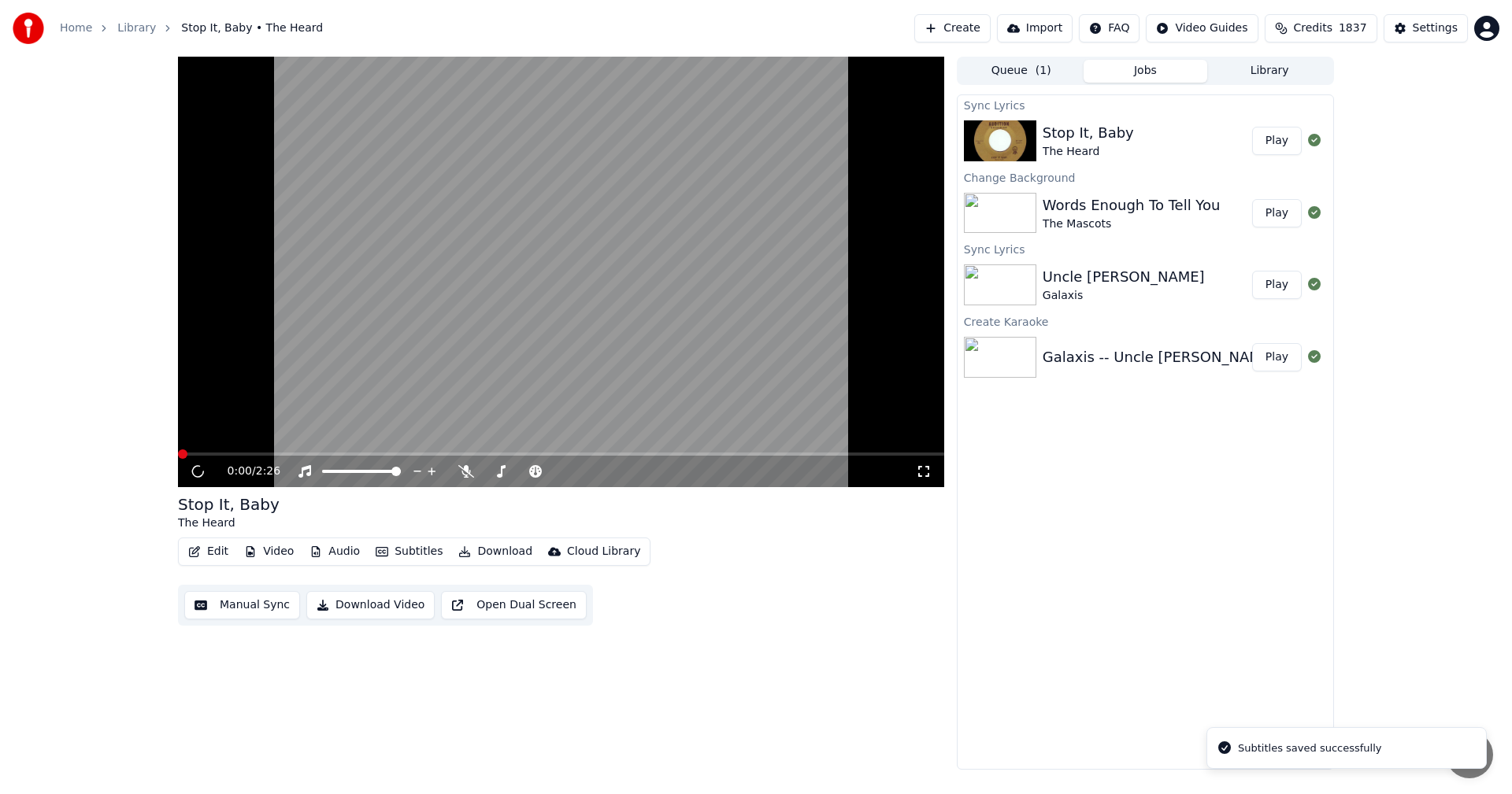
click at [929, 473] on icon at bounding box center [923, 471] width 16 height 13
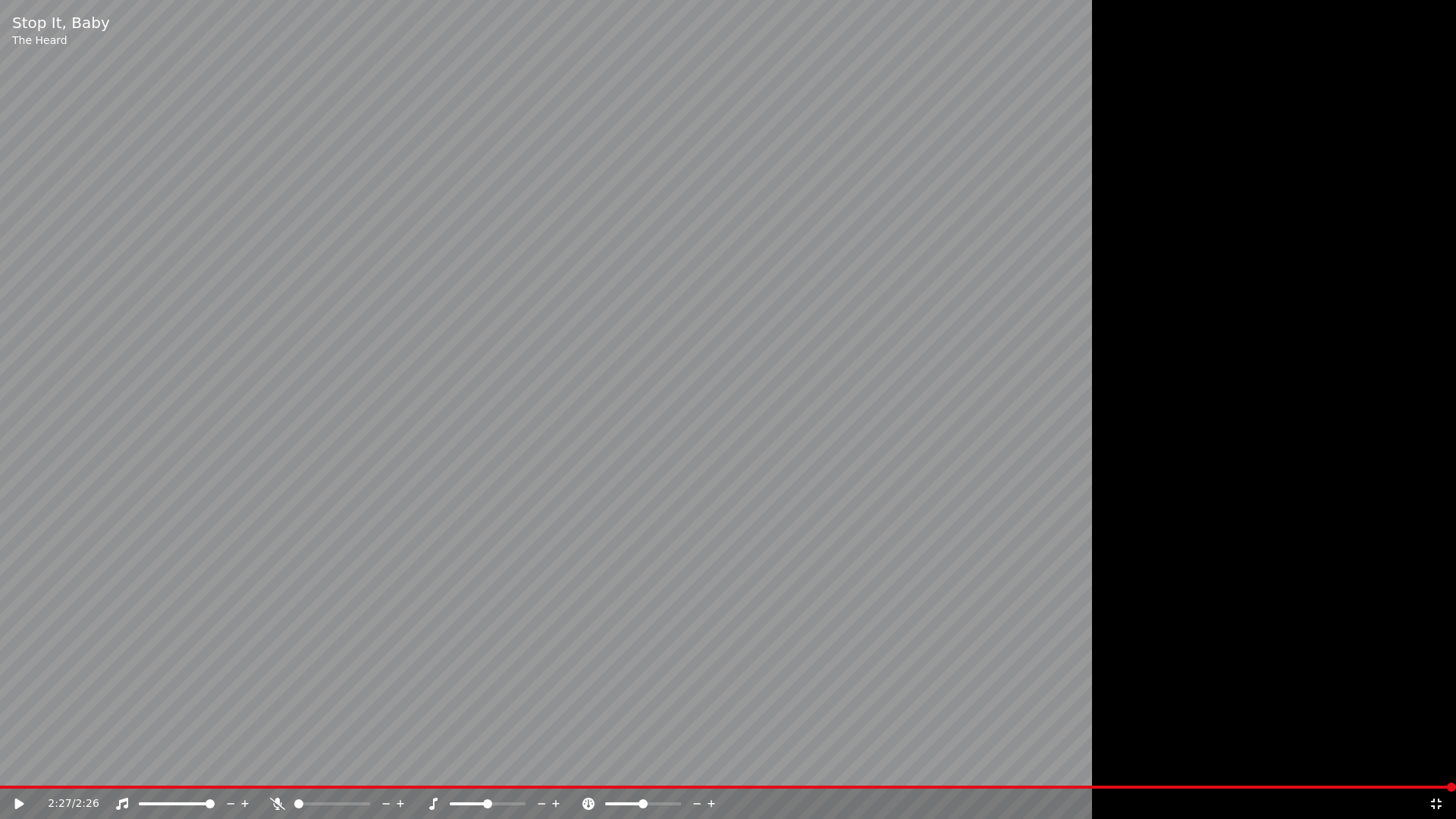
click at [1441, 765] on icon at bounding box center [1436, 804] width 15 height 12
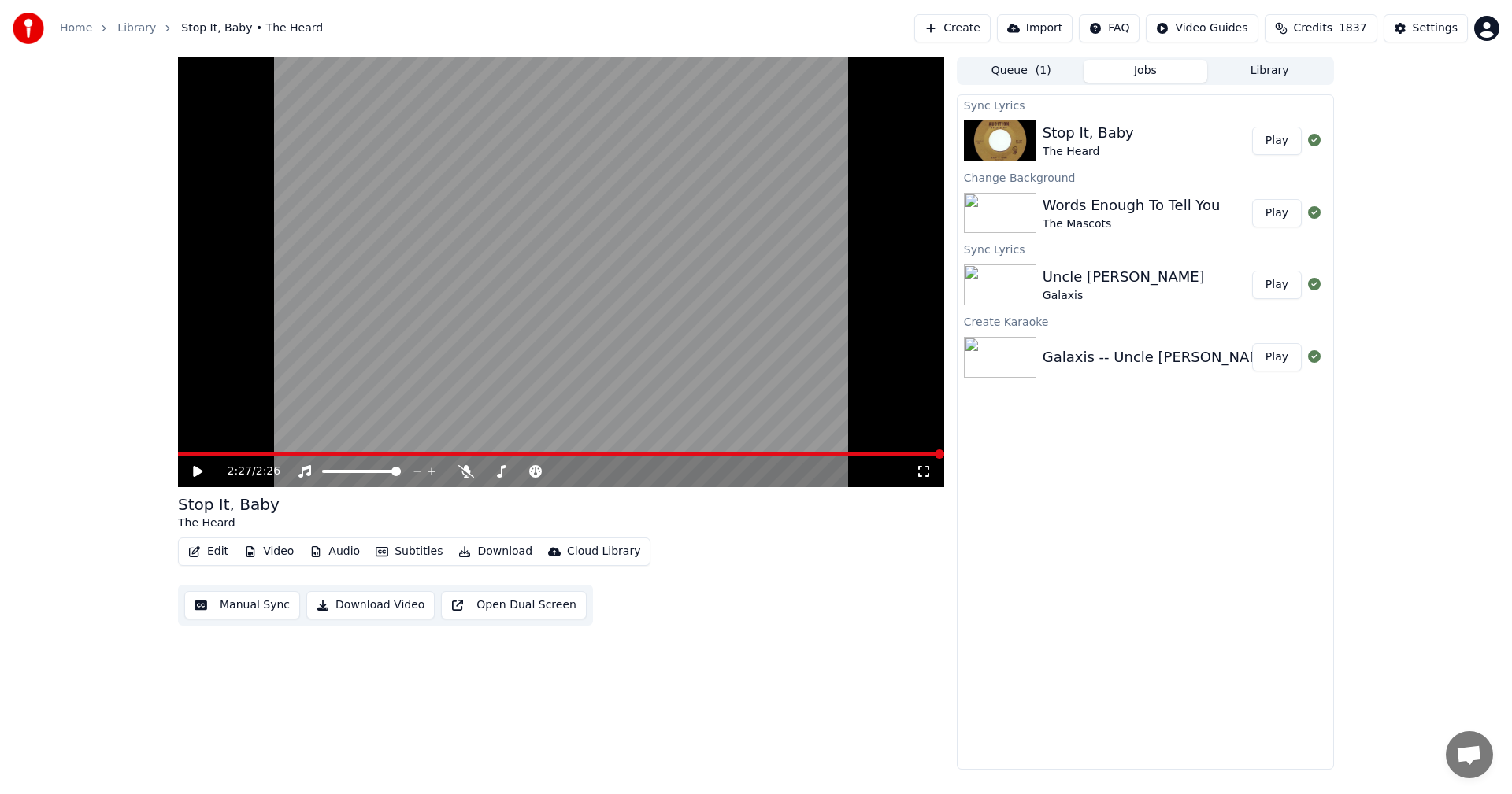
click at [1271, 70] on button "Library" at bounding box center [1268, 71] width 124 height 23
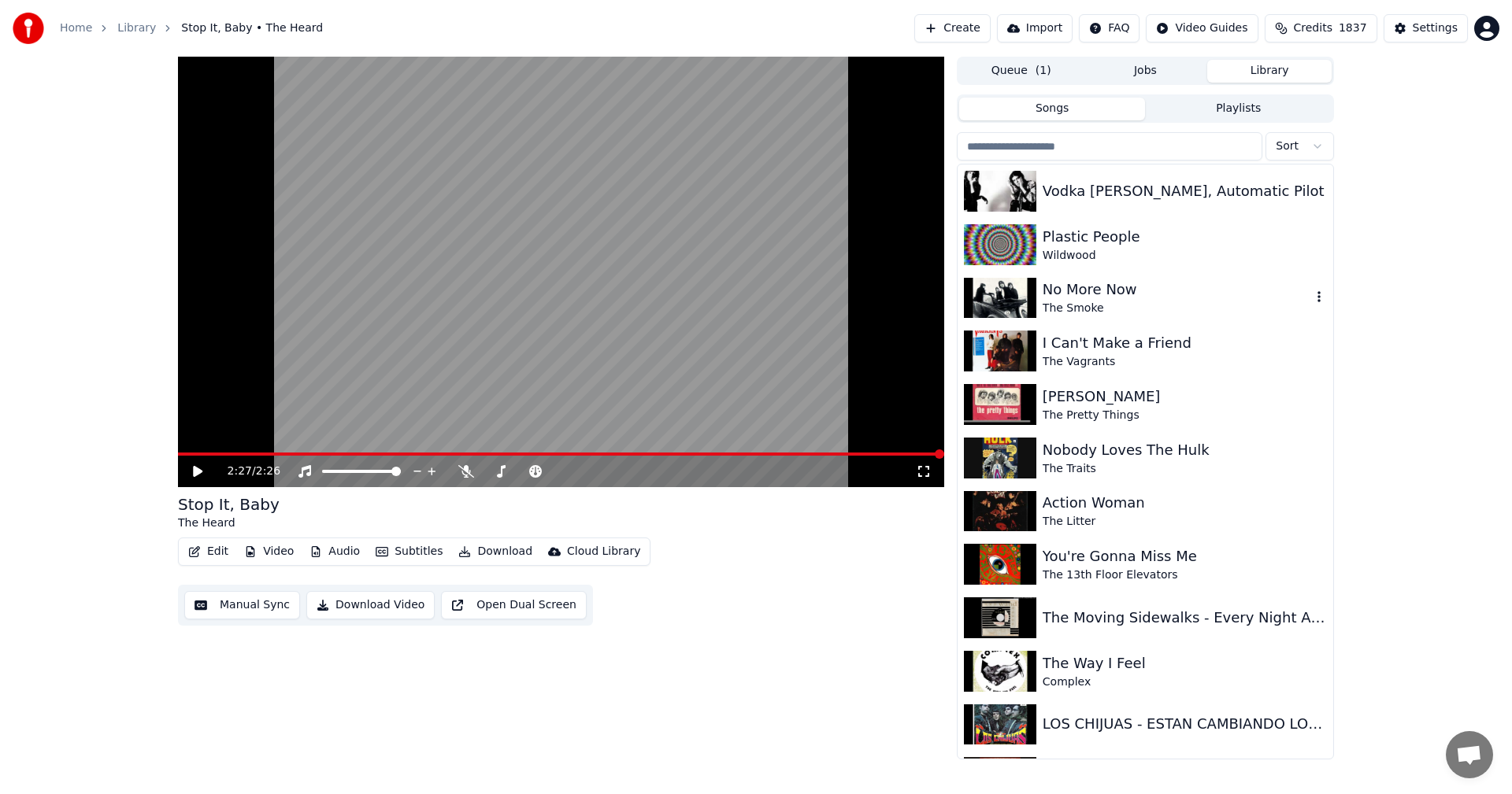
click at [1086, 291] on div "No More Now" at bounding box center [1177, 289] width 268 height 22
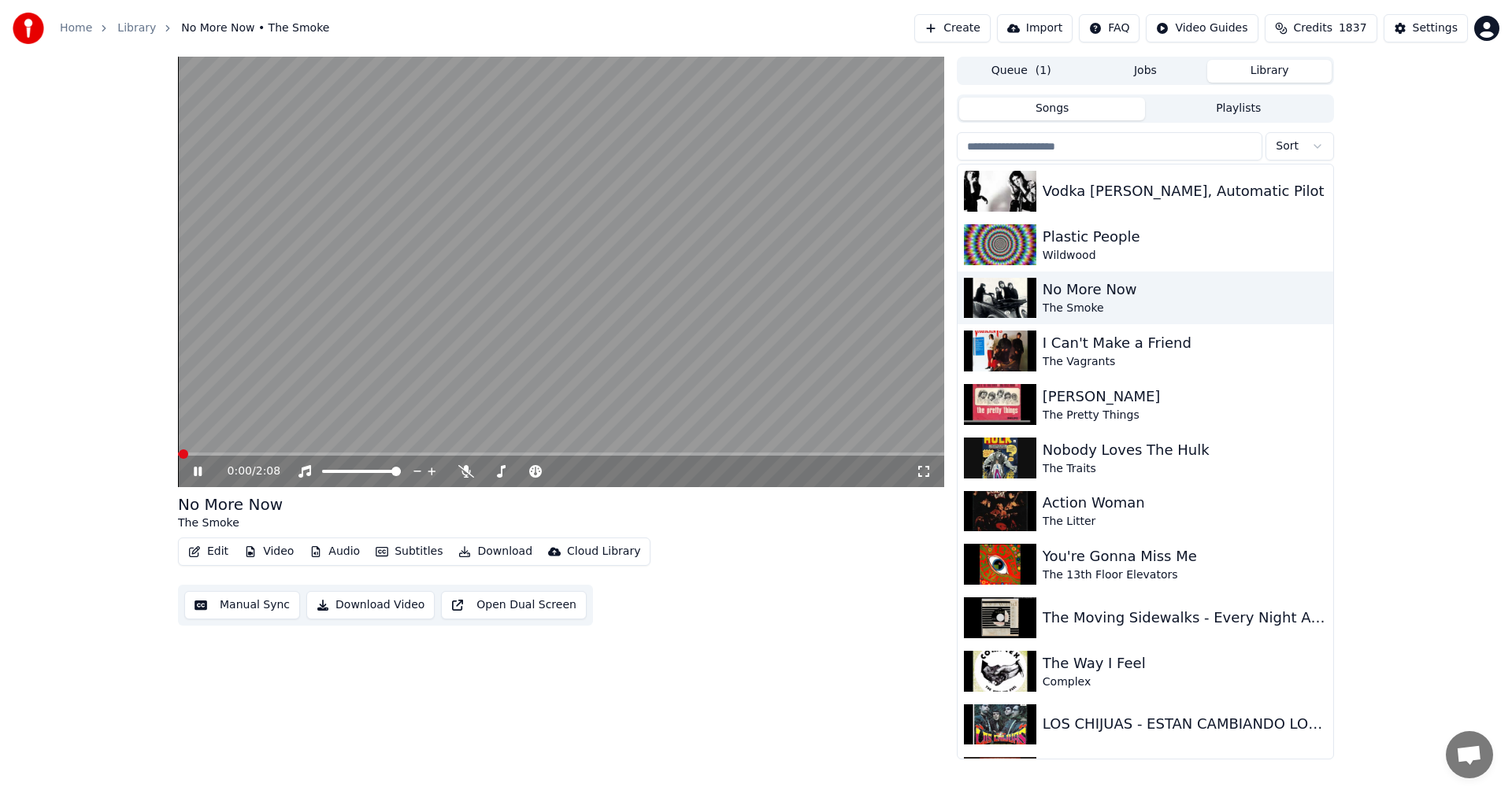
click at [924, 477] on icon at bounding box center [923, 471] width 16 height 13
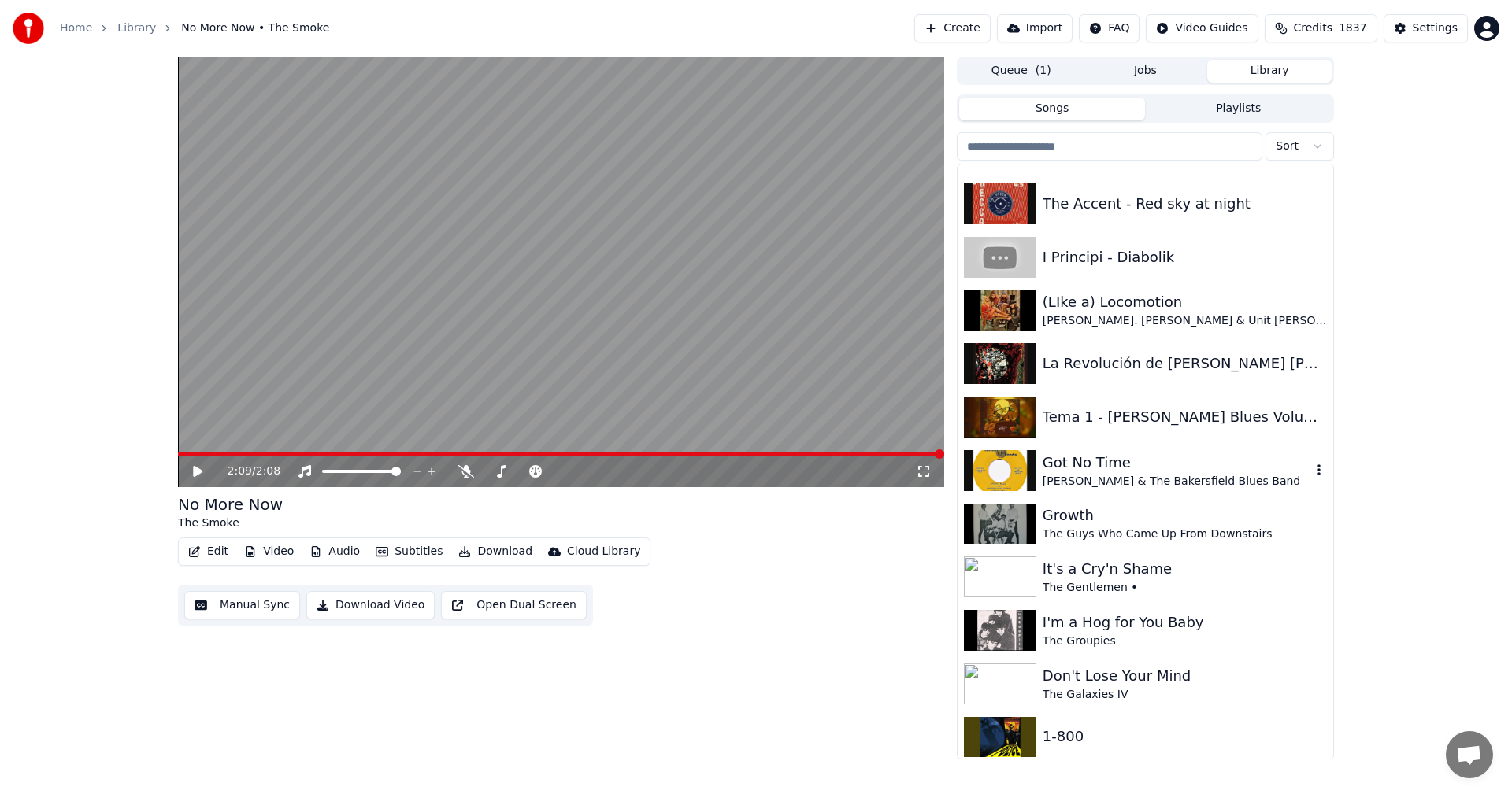
scroll to position [1417, 0]
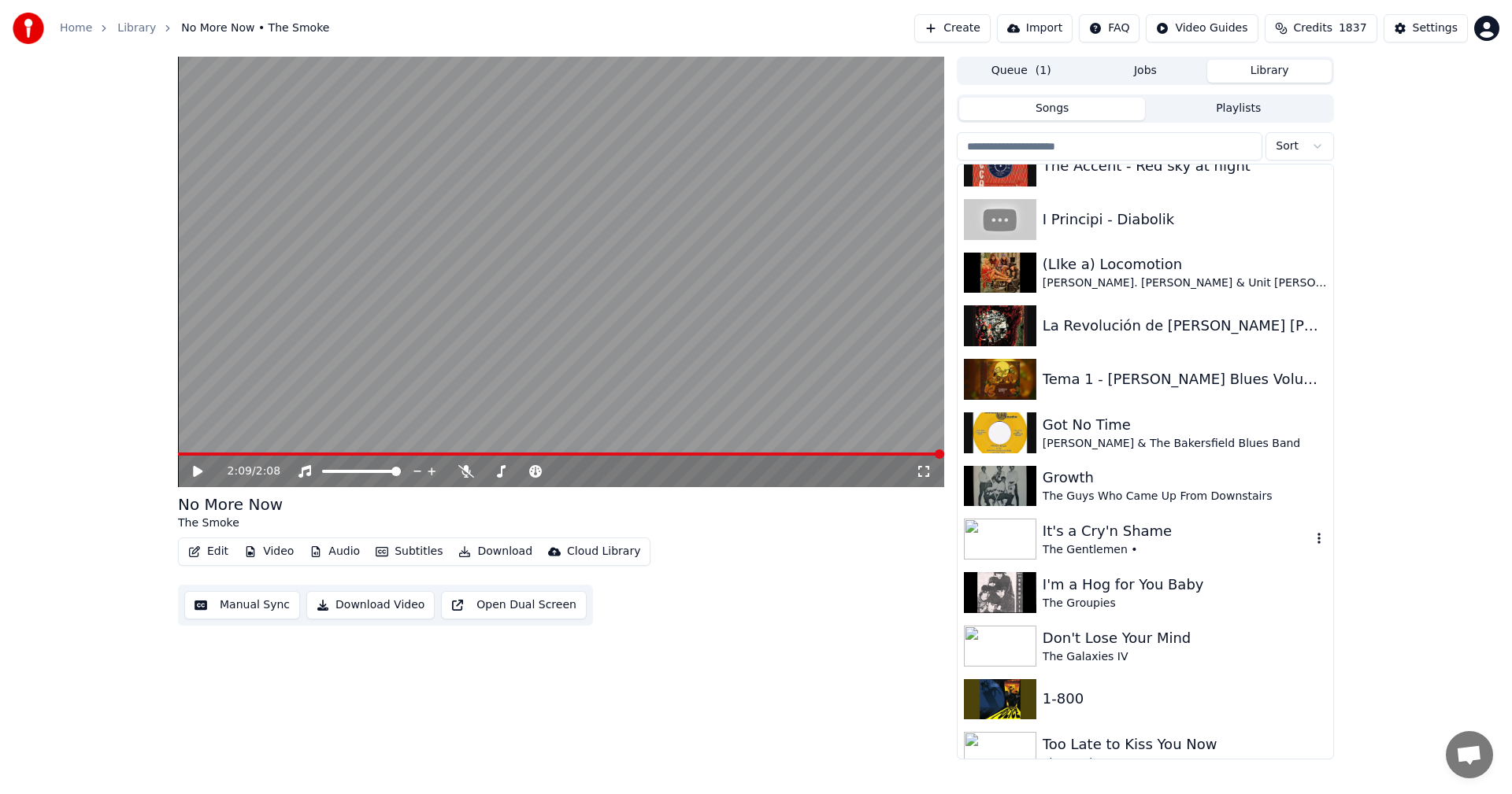
click at [1076, 537] on div "It's a Cry'n Shame" at bounding box center [1177, 531] width 268 height 22
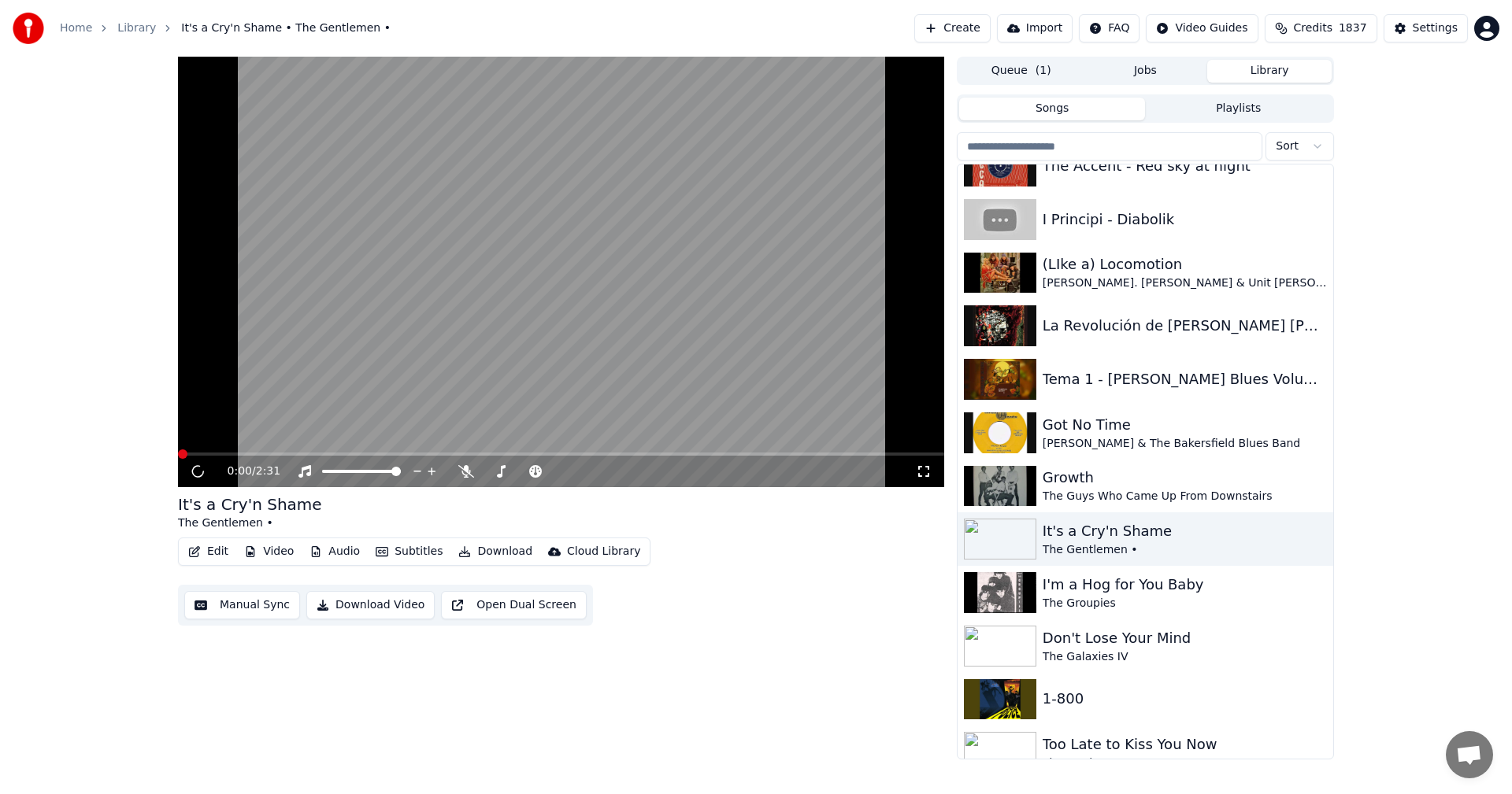
click at [922, 470] on icon at bounding box center [923, 471] width 16 height 13
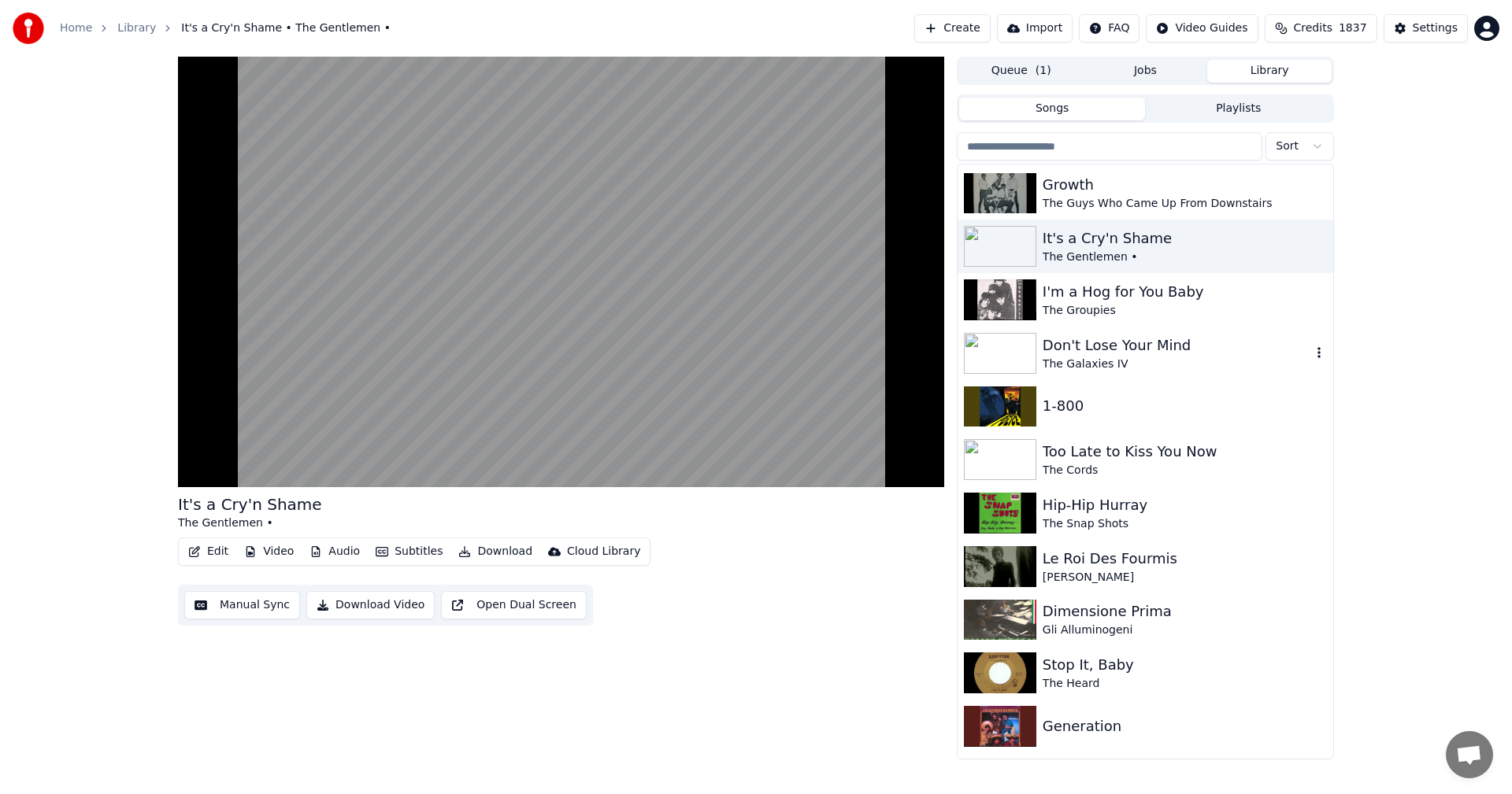
scroll to position [1732, 0]
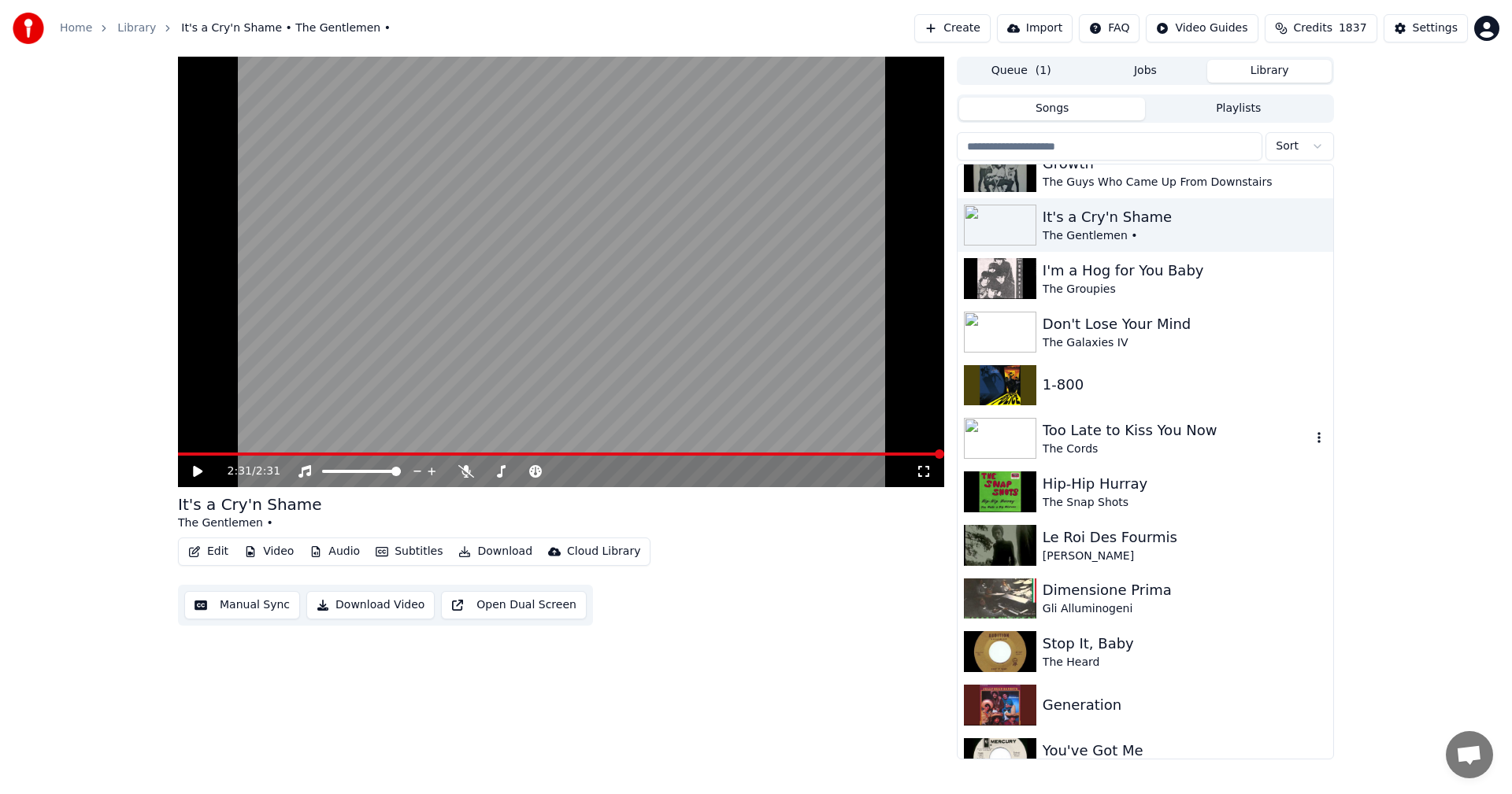
click at [1182, 426] on div "Too Late to Kiss You Now" at bounding box center [1177, 431] width 268 height 22
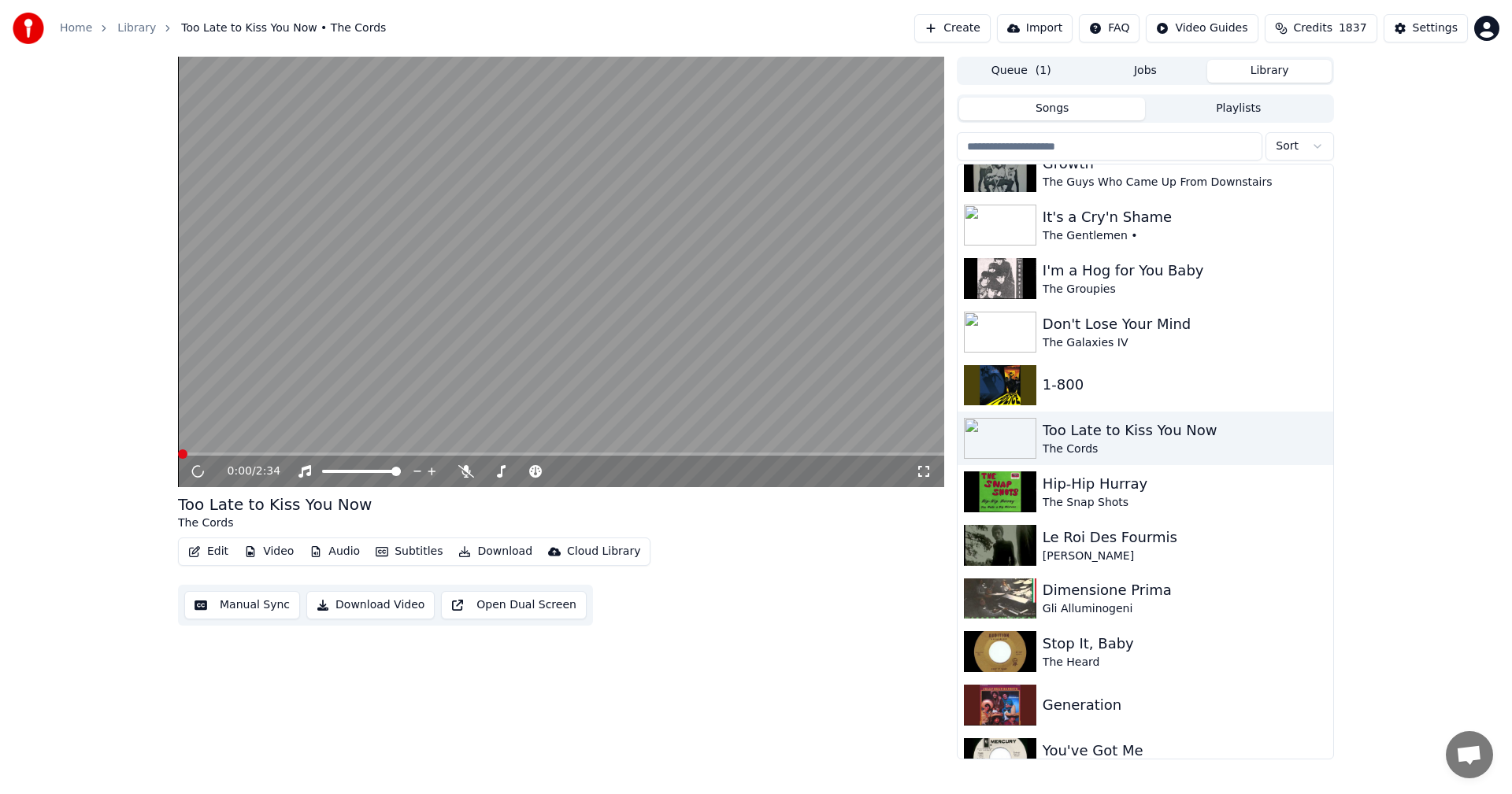
click at [927, 479] on div "0:00 / 2:34" at bounding box center [561, 471] width 754 height 16
click at [926, 474] on icon at bounding box center [923, 471] width 16 height 13
click at [1043, 705] on div "Generation" at bounding box center [1177, 706] width 268 height 22
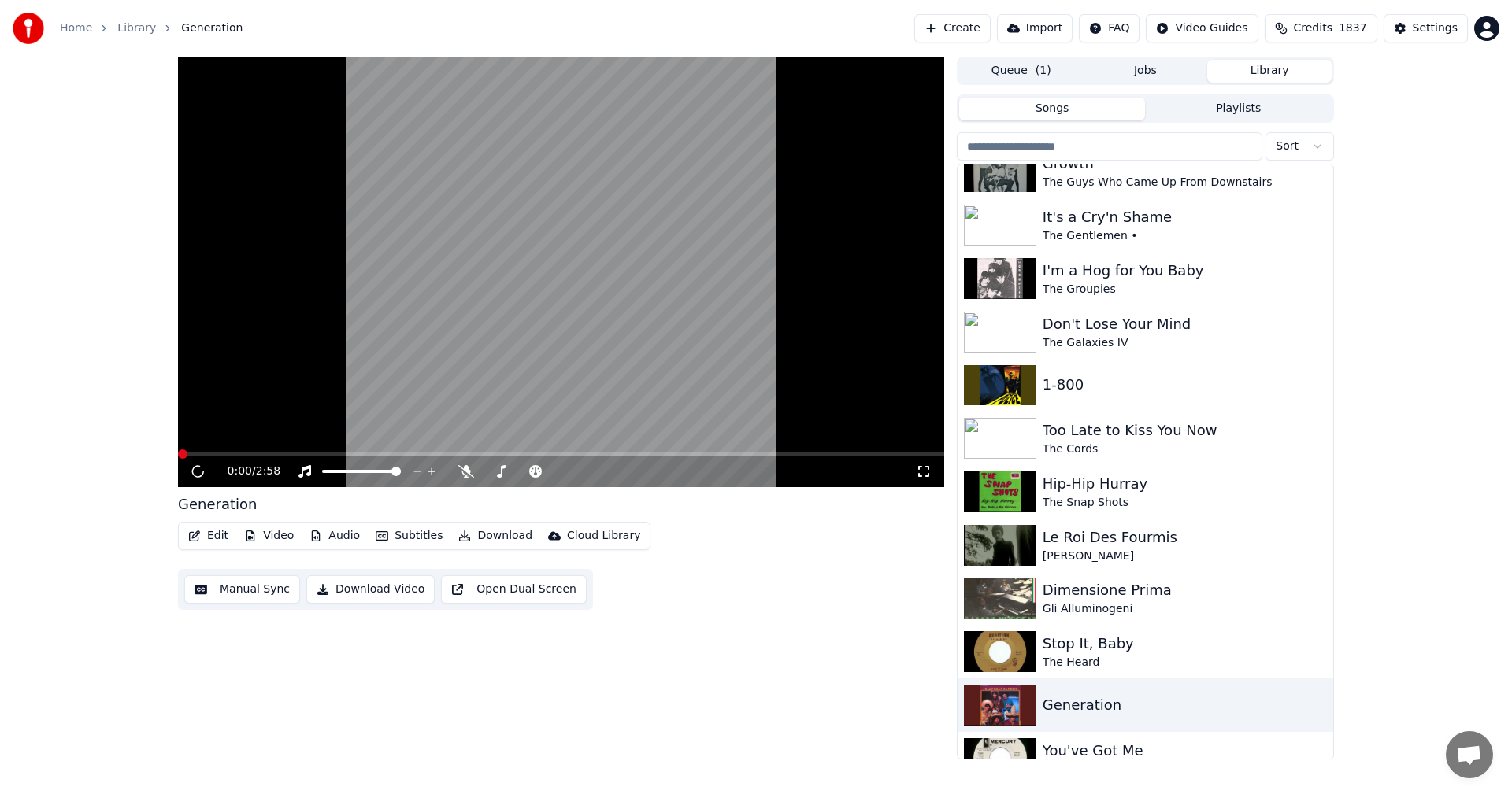
click at [673, 298] on video at bounding box center [562, 272] width 767 height 431
click at [198, 474] on icon at bounding box center [209, 471] width 37 height 13
click at [186, 453] on span at bounding box center [190, 454] width 9 height 9
click at [200, 538] on button "Edit" at bounding box center [208, 536] width 52 height 22
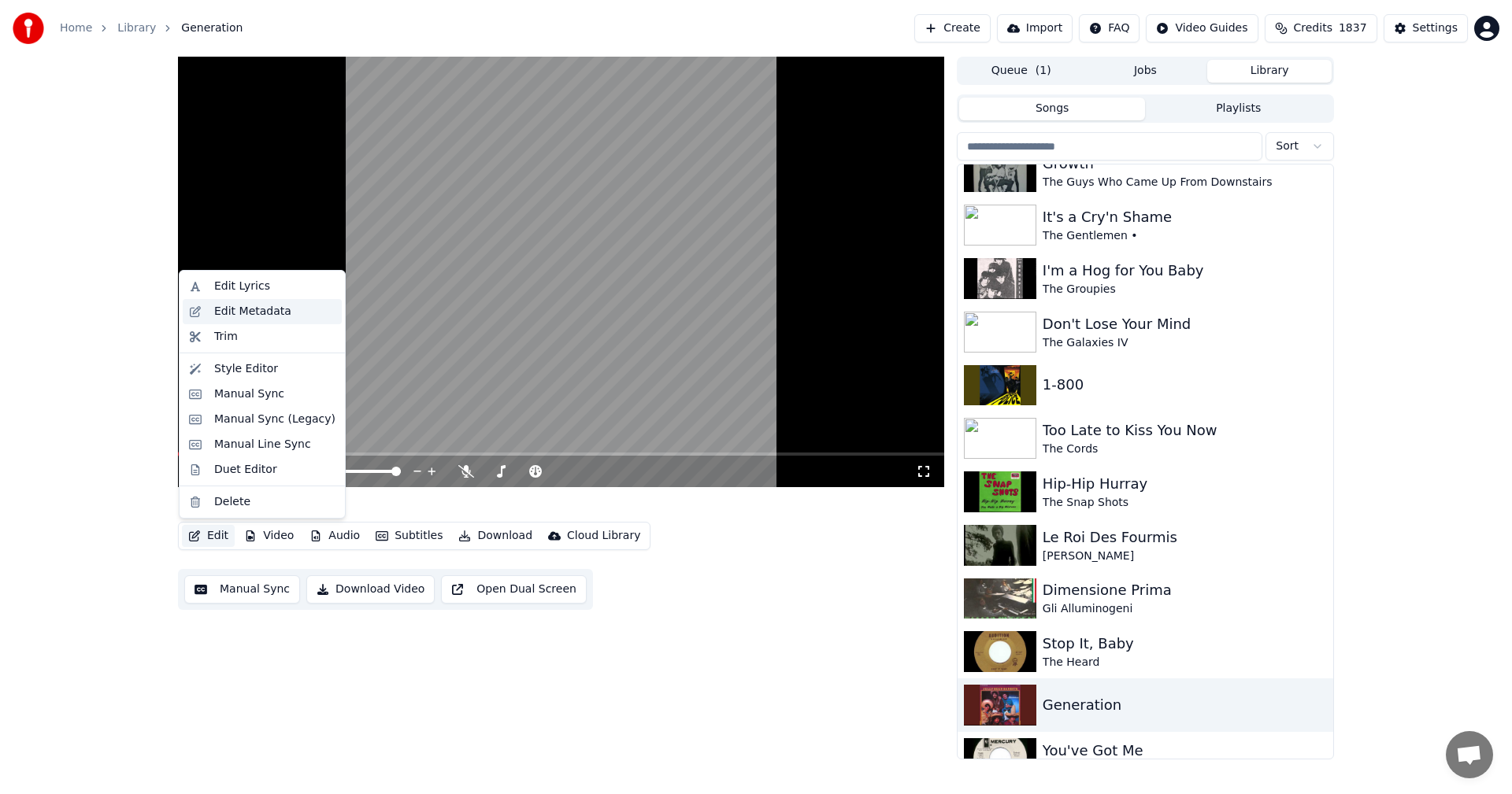
click at [228, 312] on div "Edit Metadata" at bounding box center [253, 312] width 77 height 16
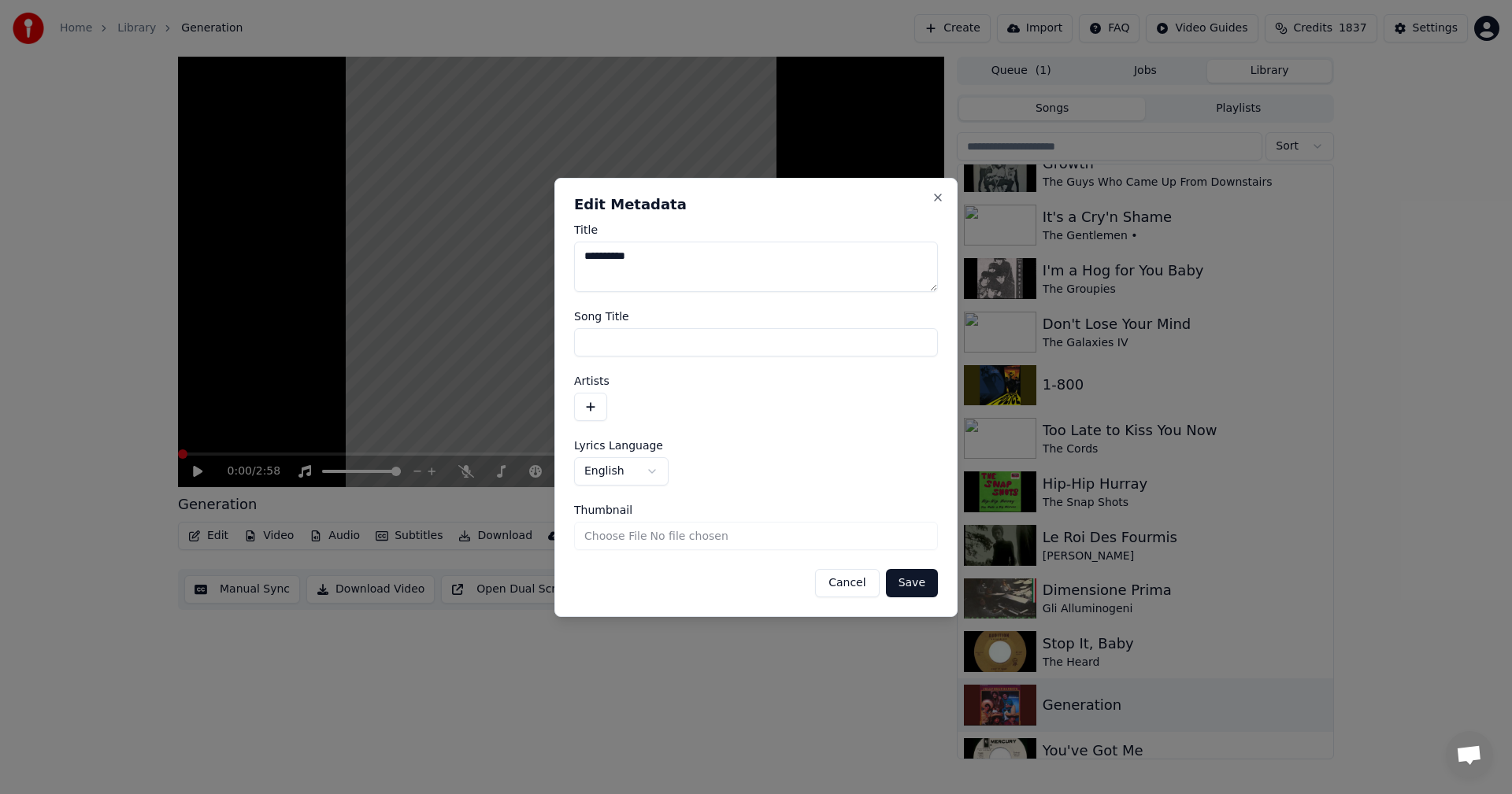
click at [658, 346] on input "Song Title" at bounding box center [756, 342] width 364 height 28
type input "**********"
click at [590, 403] on button "button" at bounding box center [591, 407] width 33 height 28
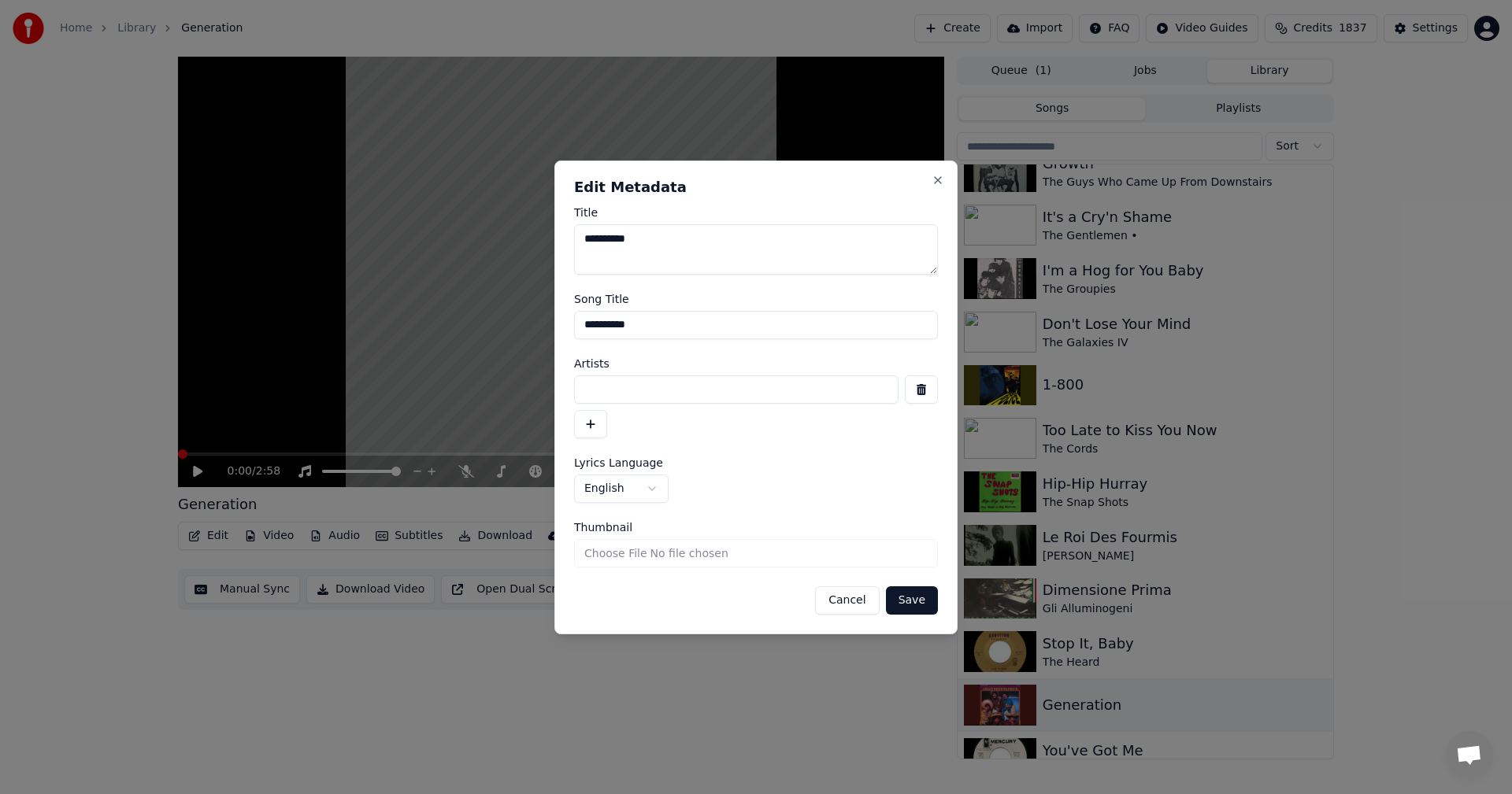
click at [670, 399] on input at bounding box center [736, 390] width 324 height 28
type input "**********"
click at [904, 607] on button "Save" at bounding box center [912, 600] width 52 height 28
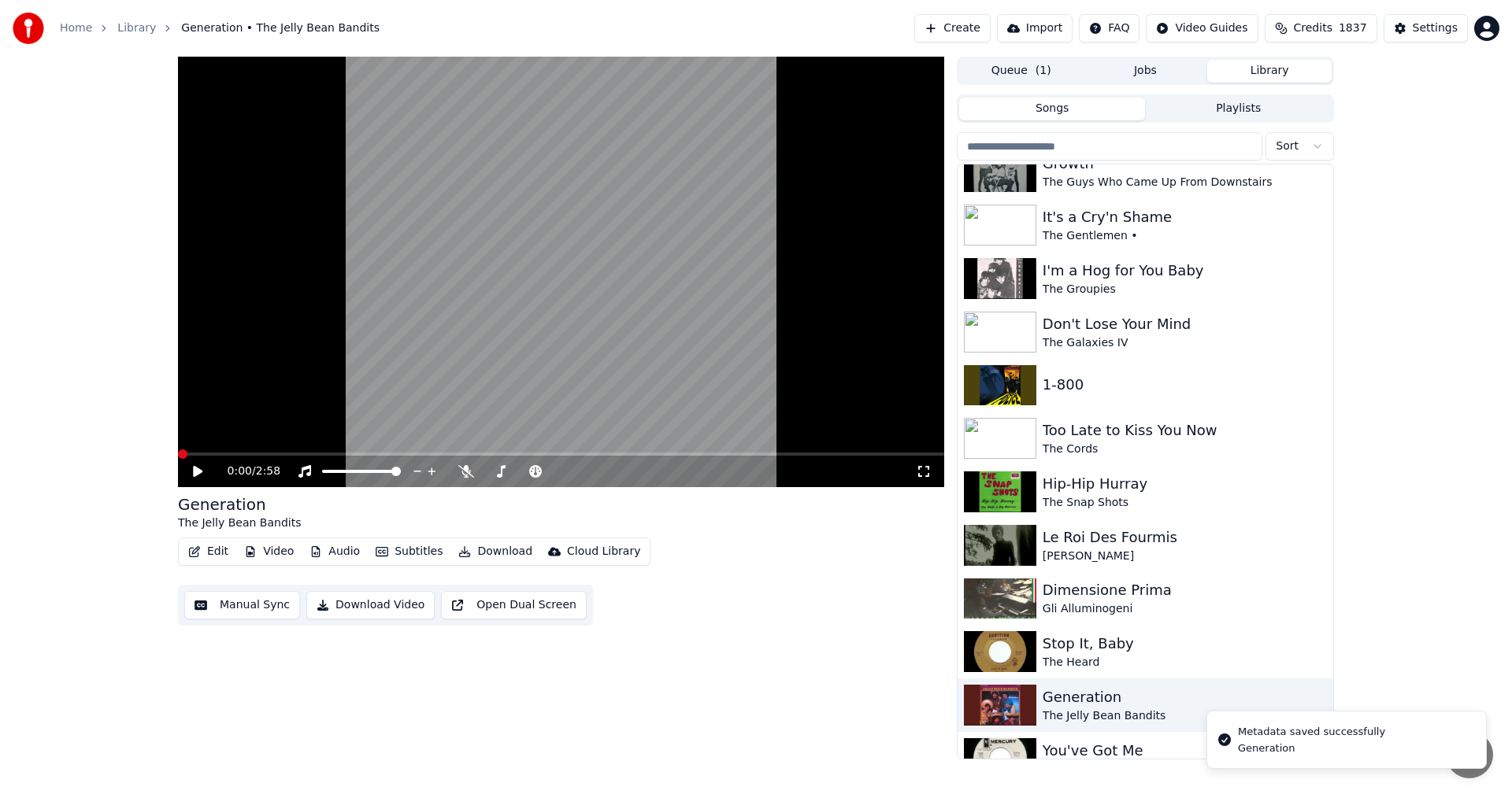
click at [918, 463] on div "0:00 / 2:58" at bounding box center [562, 471] width 767 height 31
click at [595, 406] on video at bounding box center [562, 272] width 767 height 431
click at [206, 557] on button "Edit" at bounding box center [208, 552] width 52 height 22
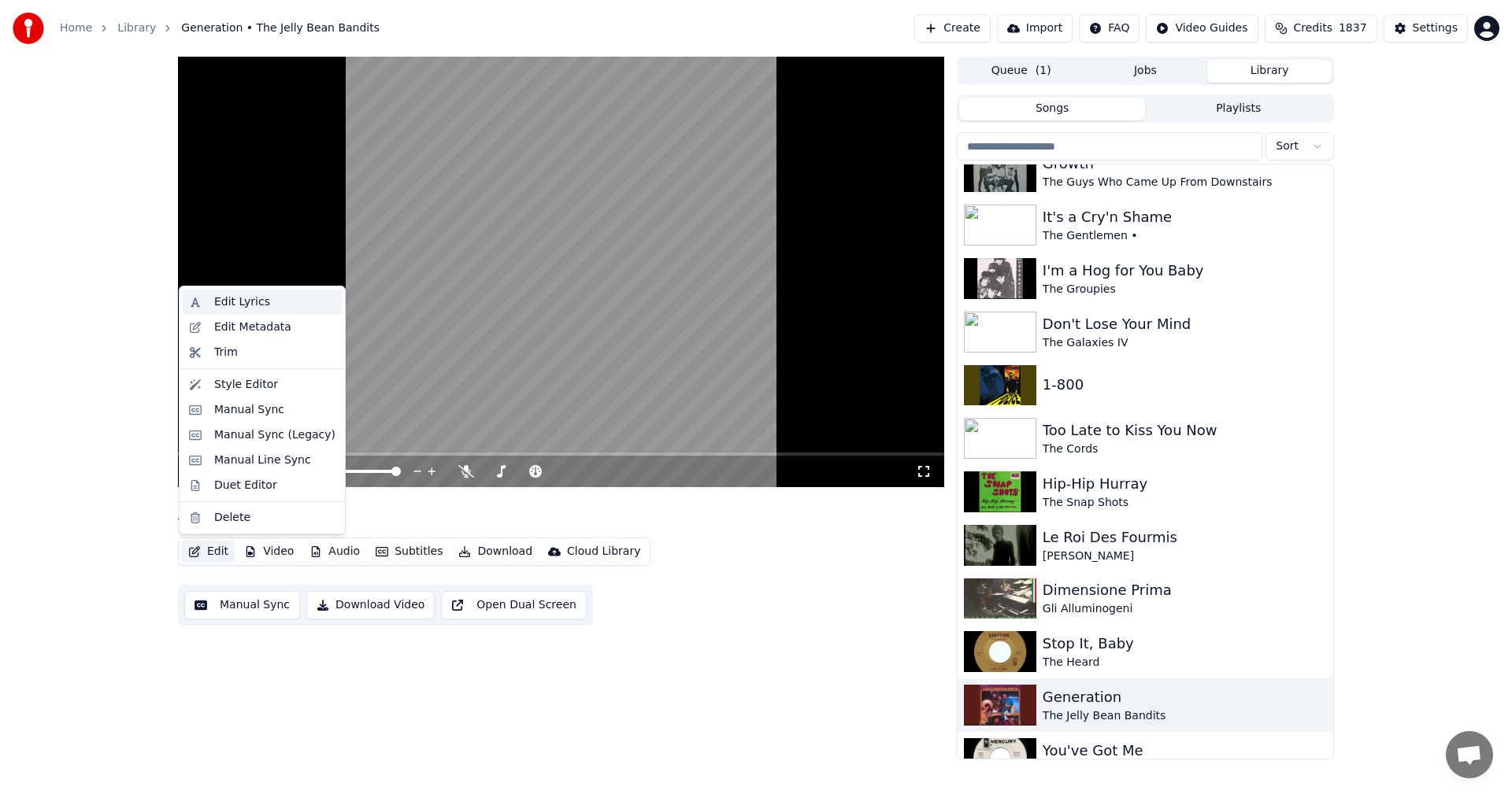
click at [222, 309] on div "Edit Lyrics" at bounding box center [242, 301] width 56 height 16
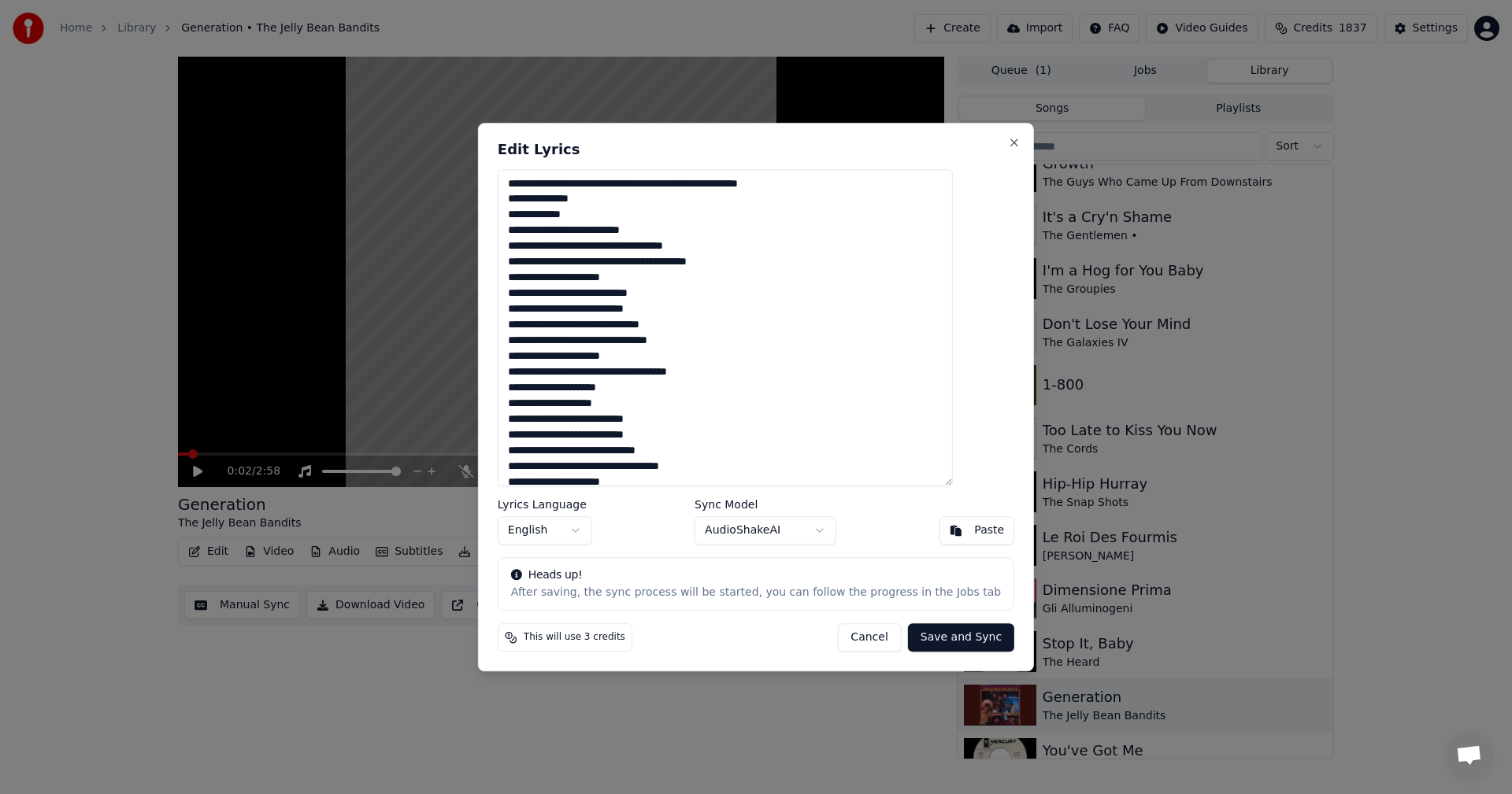
click at [626, 184] on textarea at bounding box center [724, 328] width 455 height 318
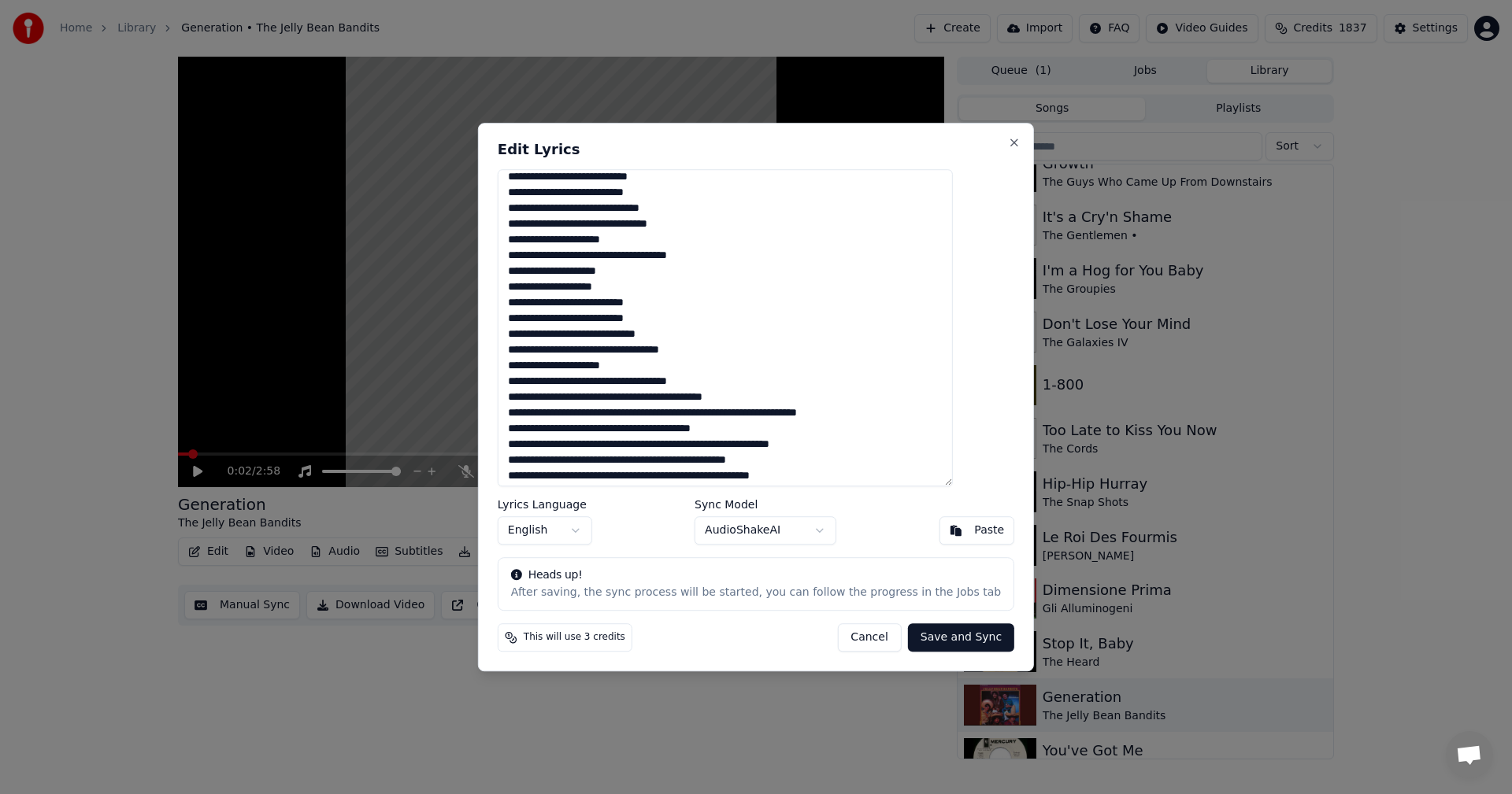
scroll to position [168, 0]
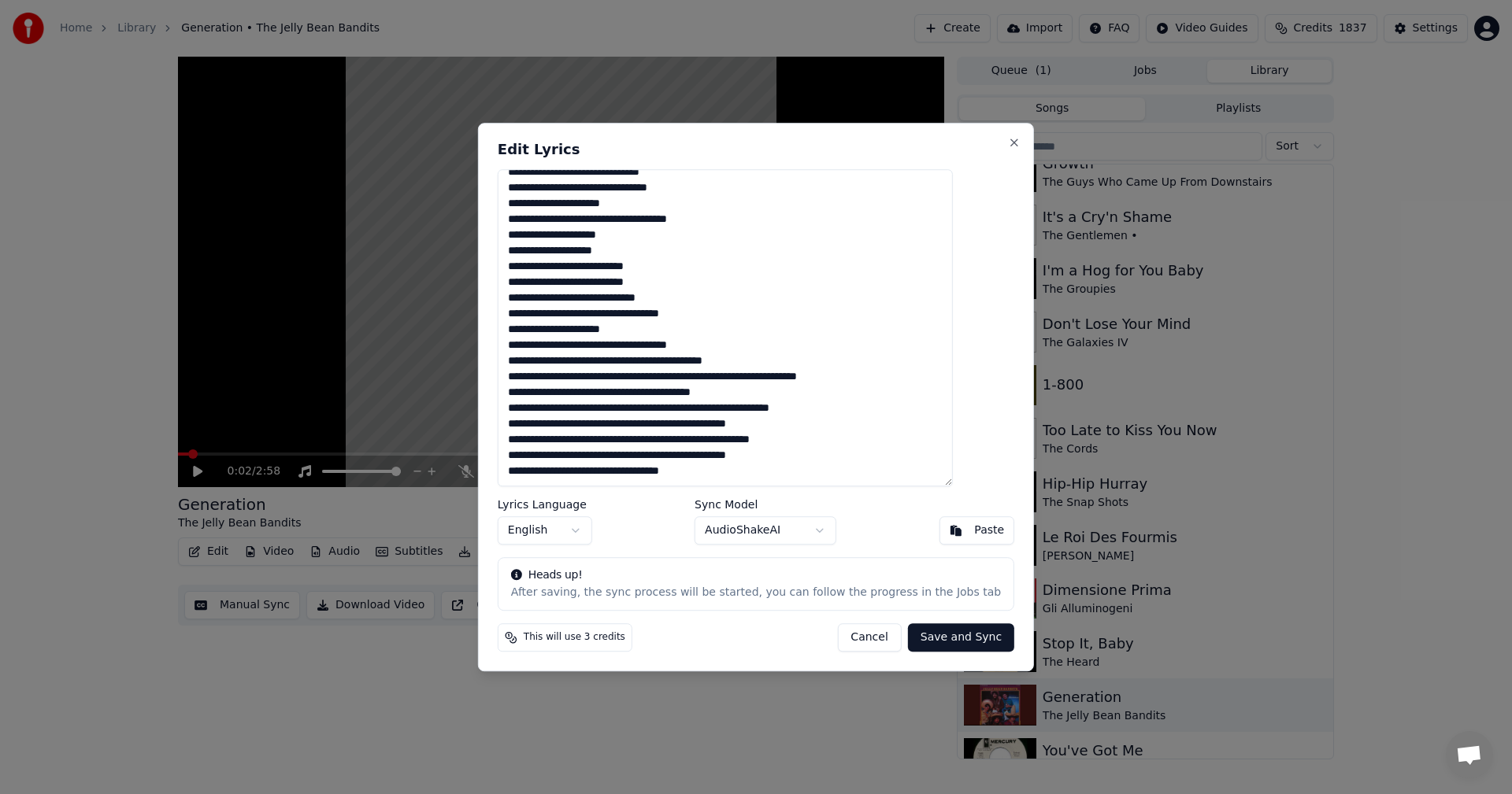
click at [854, 641] on button "Cancel" at bounding box center [869, 638] width 63 height 28
type textarea "**********"
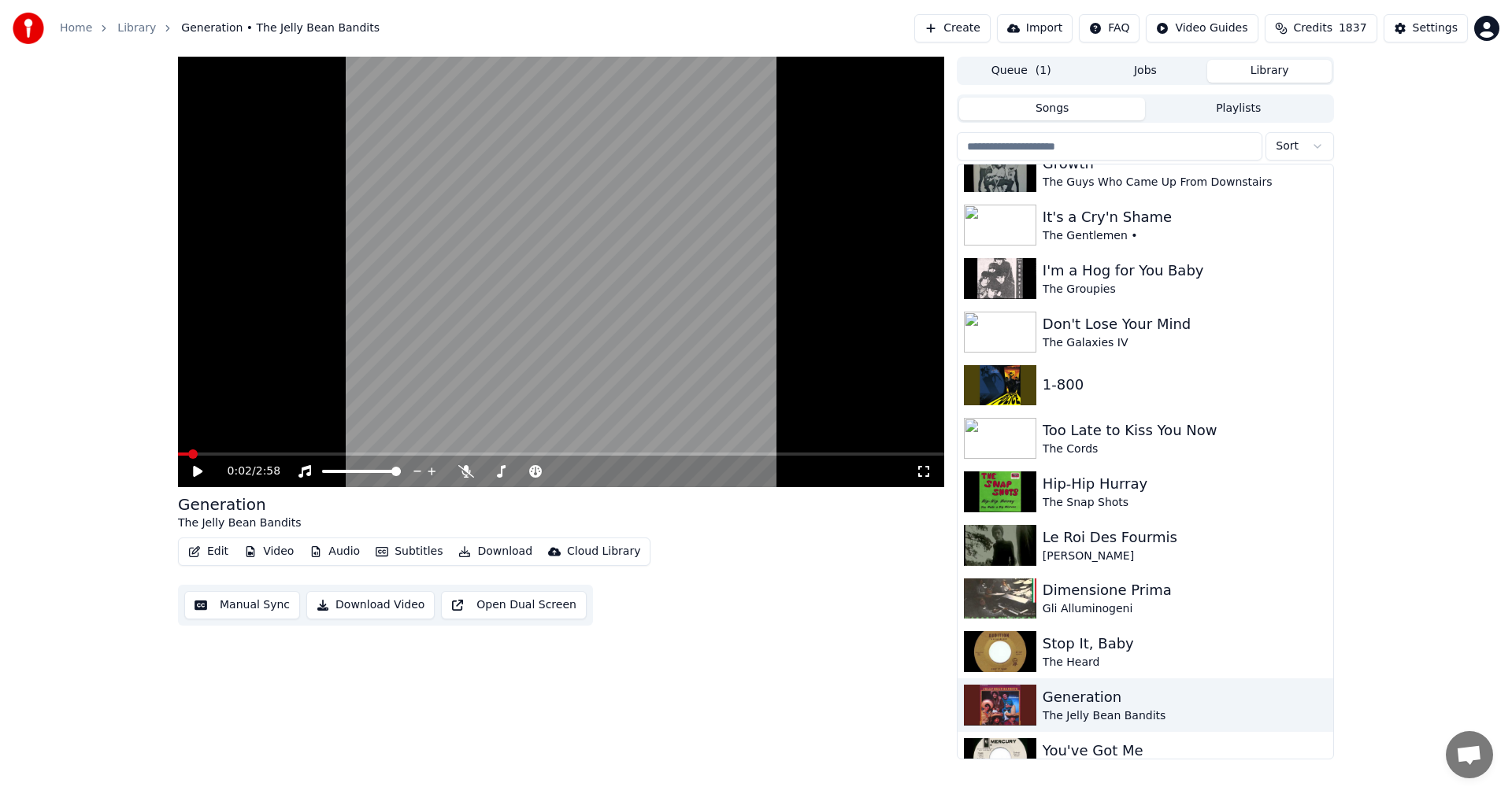
click at [201, 470] on icon at bounding box center [209, 471] width 37 height 13
click at [228, 355] on video at bounding box center [562, 272] width 767 height 431
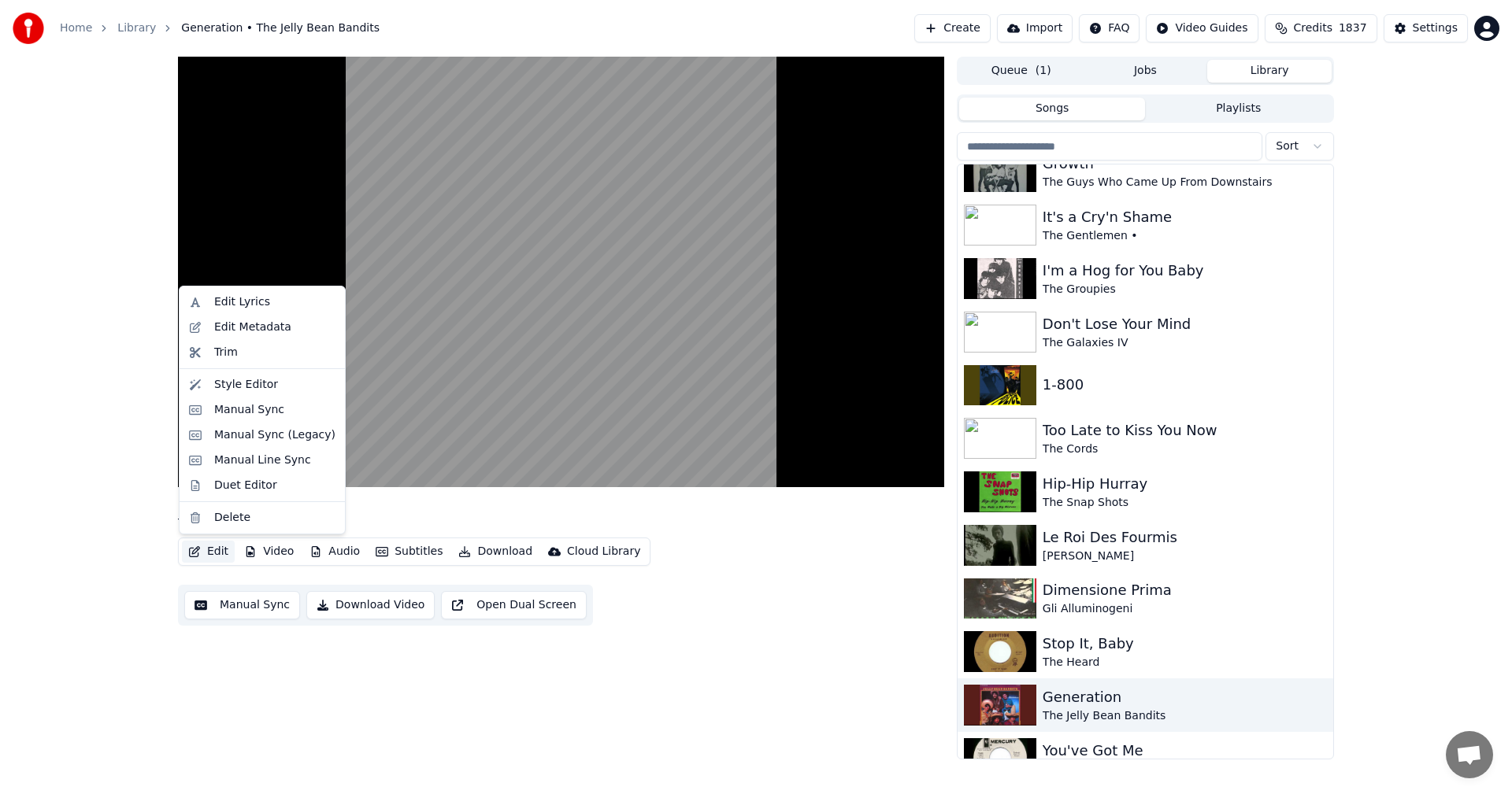
click at [222, 558] on button "Edit" at bounding box center [208, 552] width 52 height 22
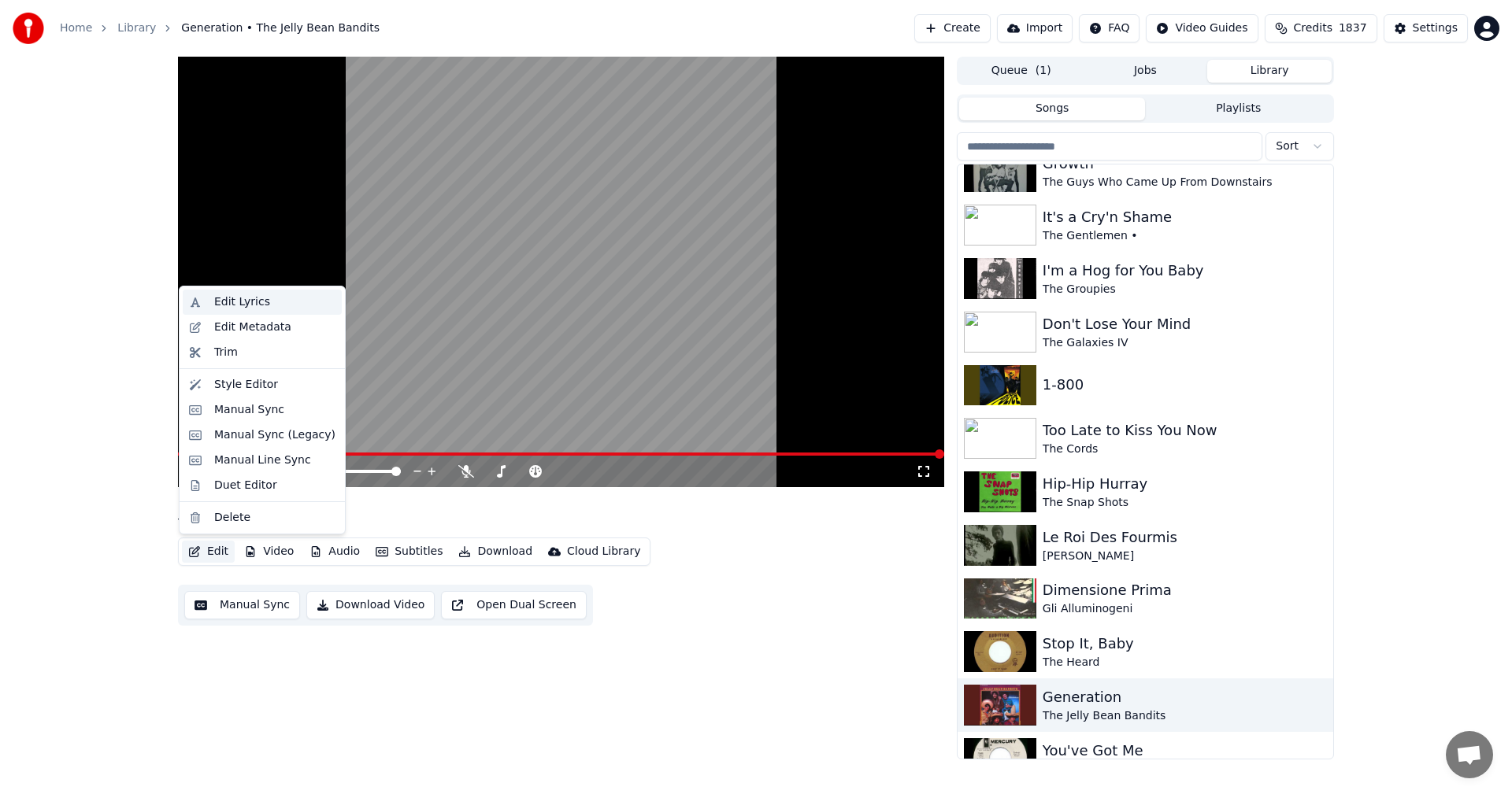
click at [224, 305] on div "Edit Lyrics" at bounding box center [242, 301] width 56 height 16
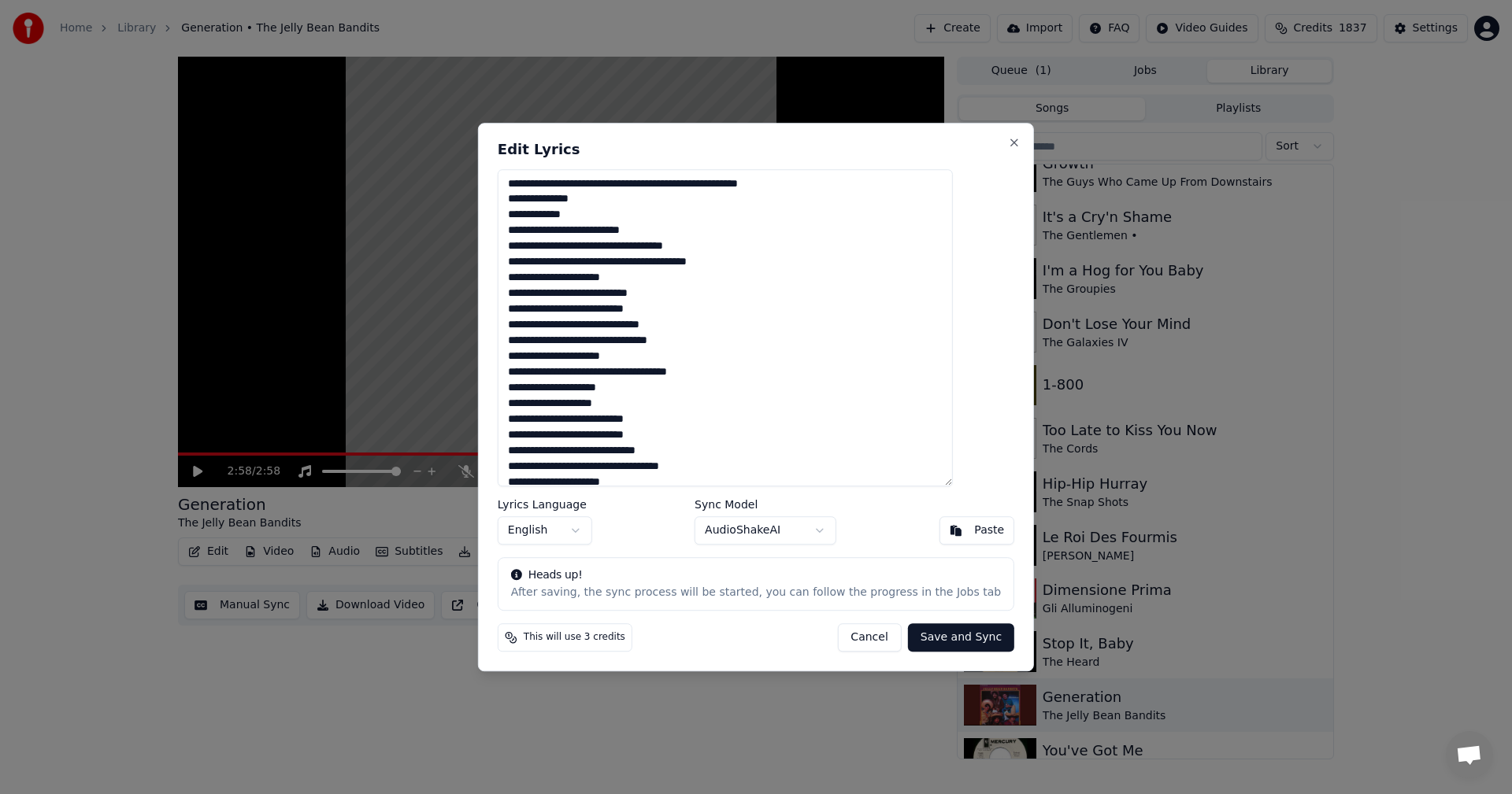
click at [620, 187] on textarea at bounding box center [724, 328] width 455 height 318
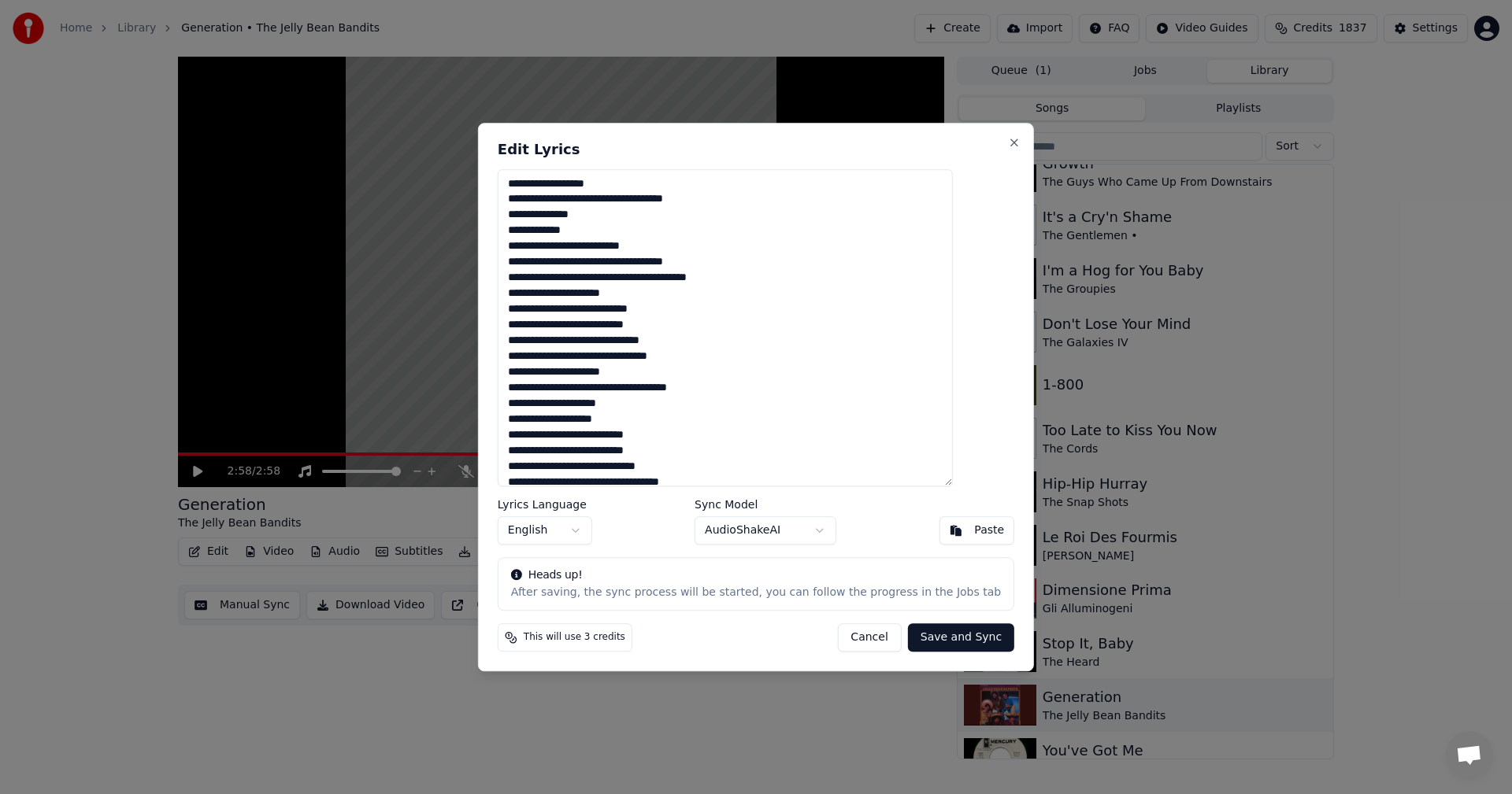
click at [640, 186] on textarea at bounding box center [724, 328] width 455 height 318
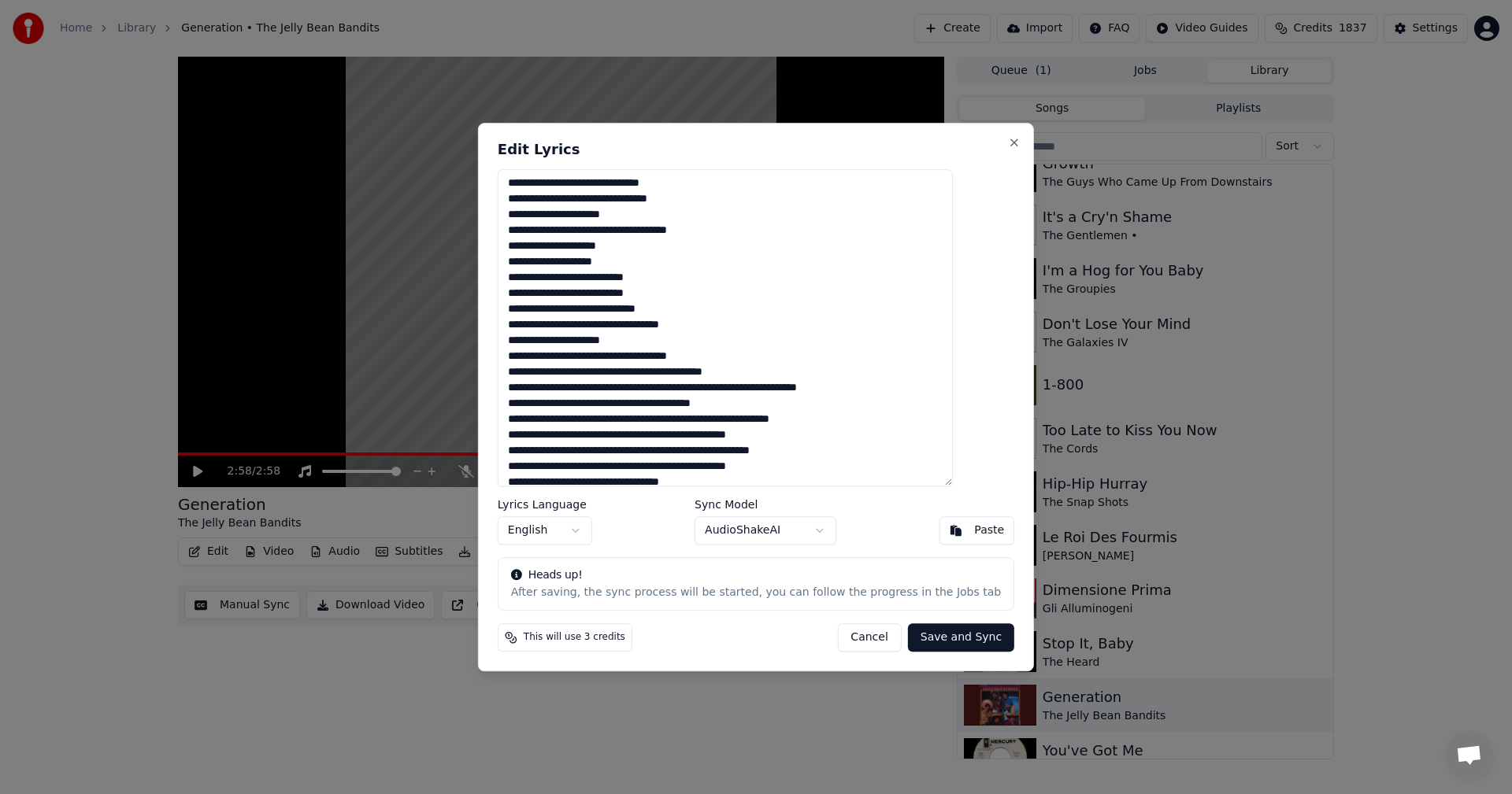
click at [721, 389] on textarea at bounding box center [724, 328] width 455 height 318
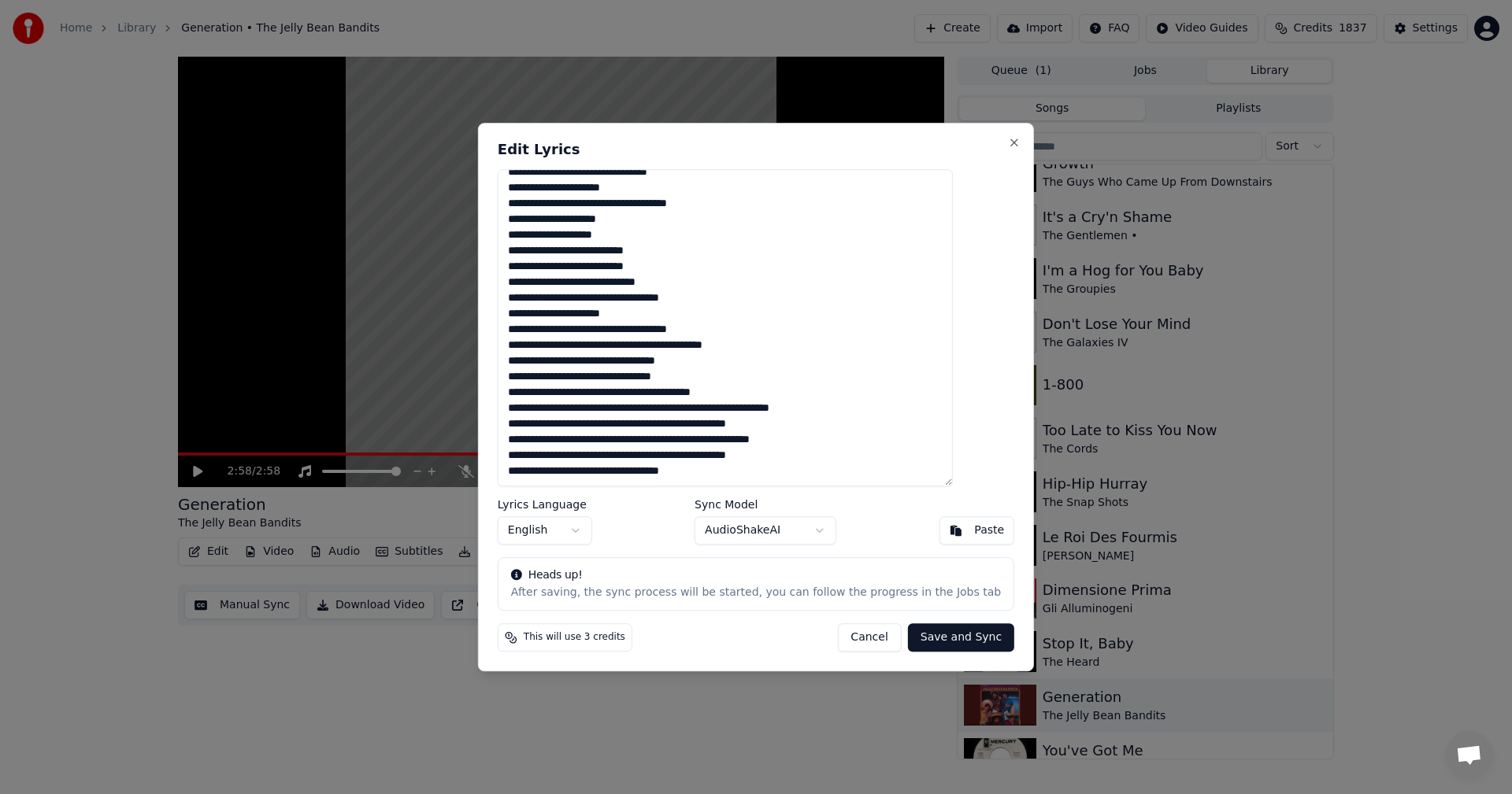
click at [668, 396] on textarea at bounding box center [724, 328] width 455 height 318
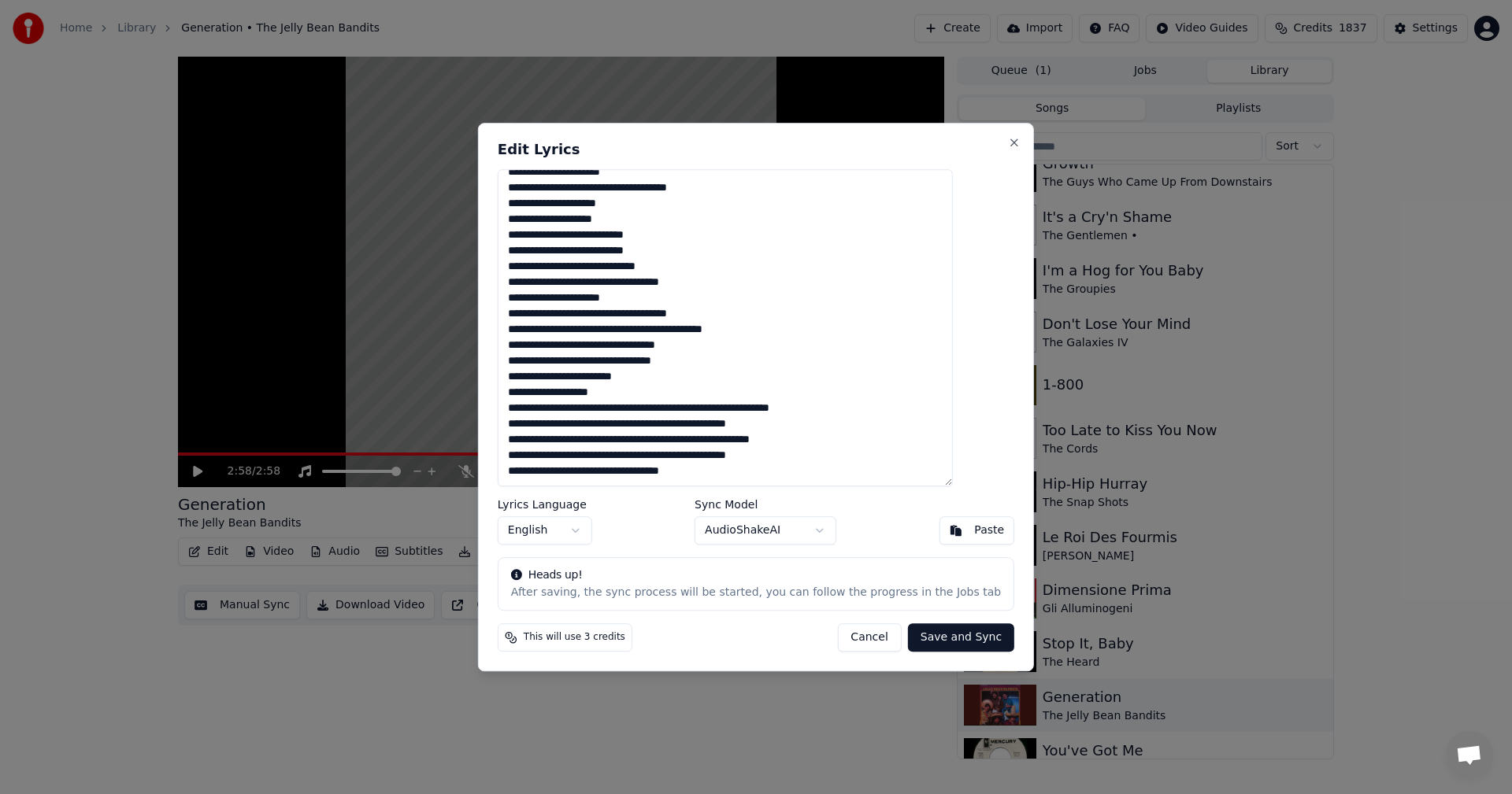
click at [712, 411] on textarea at bounding box center [724, 328] width 455 height 318
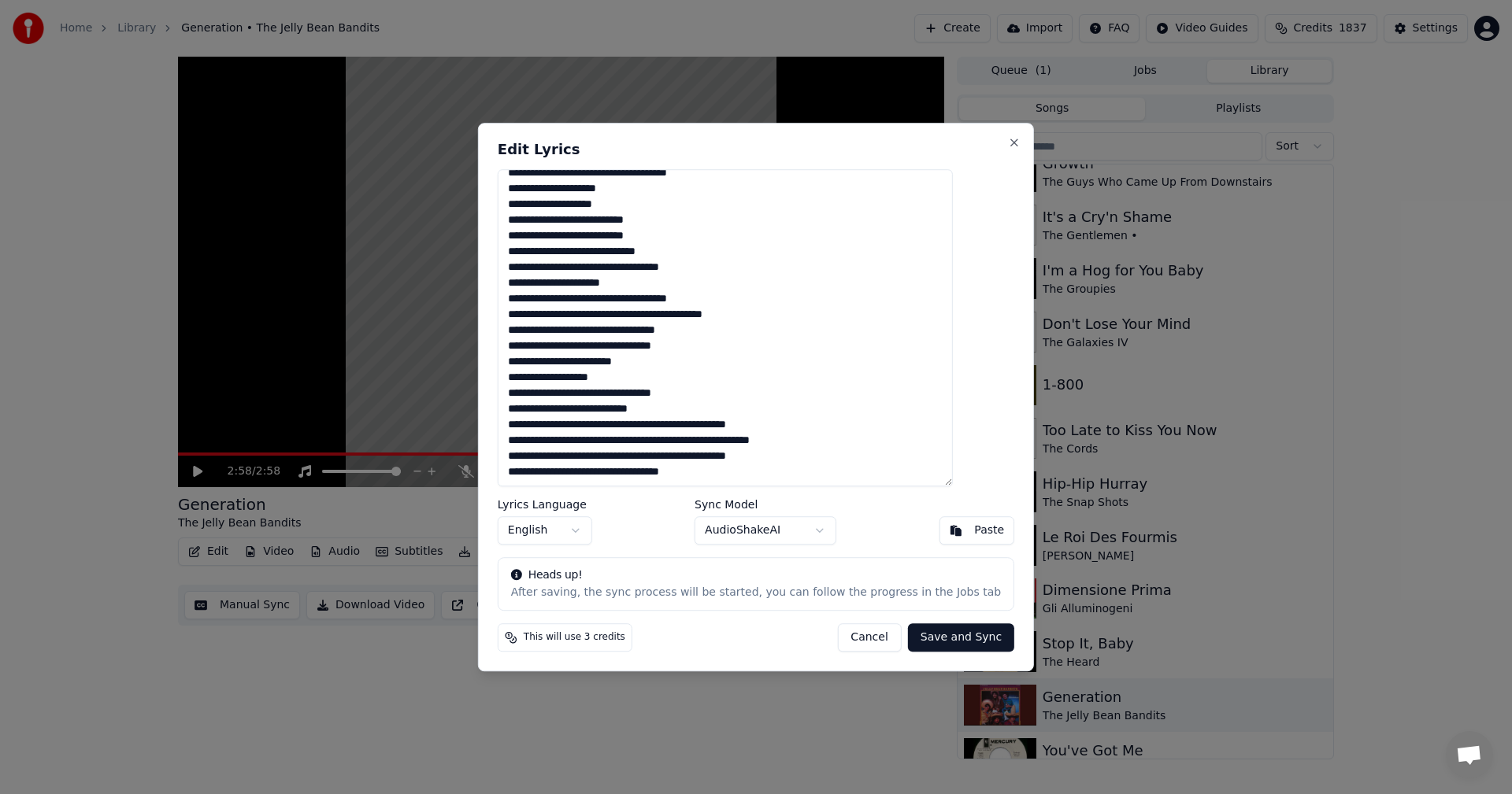
click at [692, 319] on textarea at bounding box center [724, 328] width 455 height 318
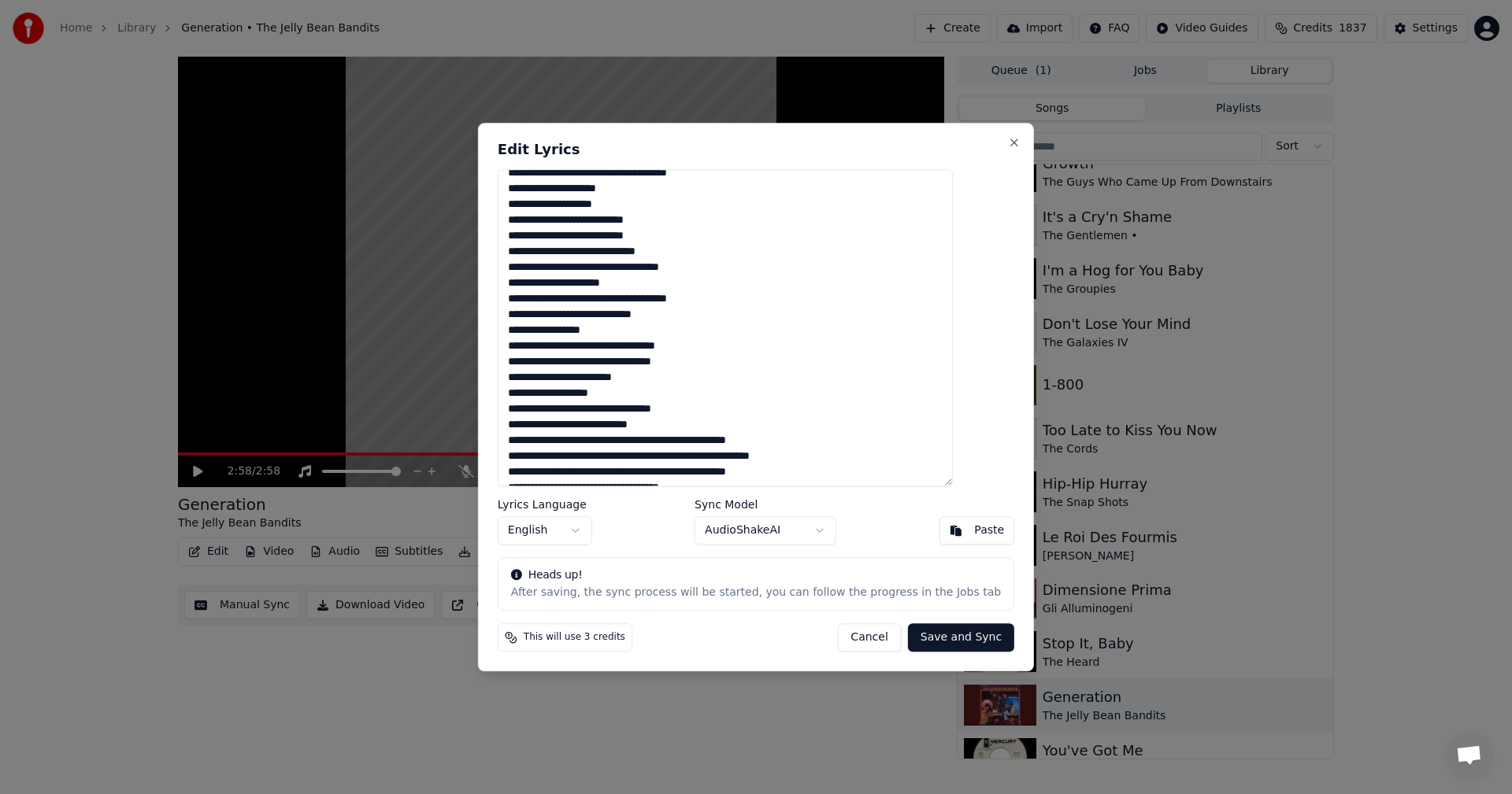
scroll to position [231, 0]
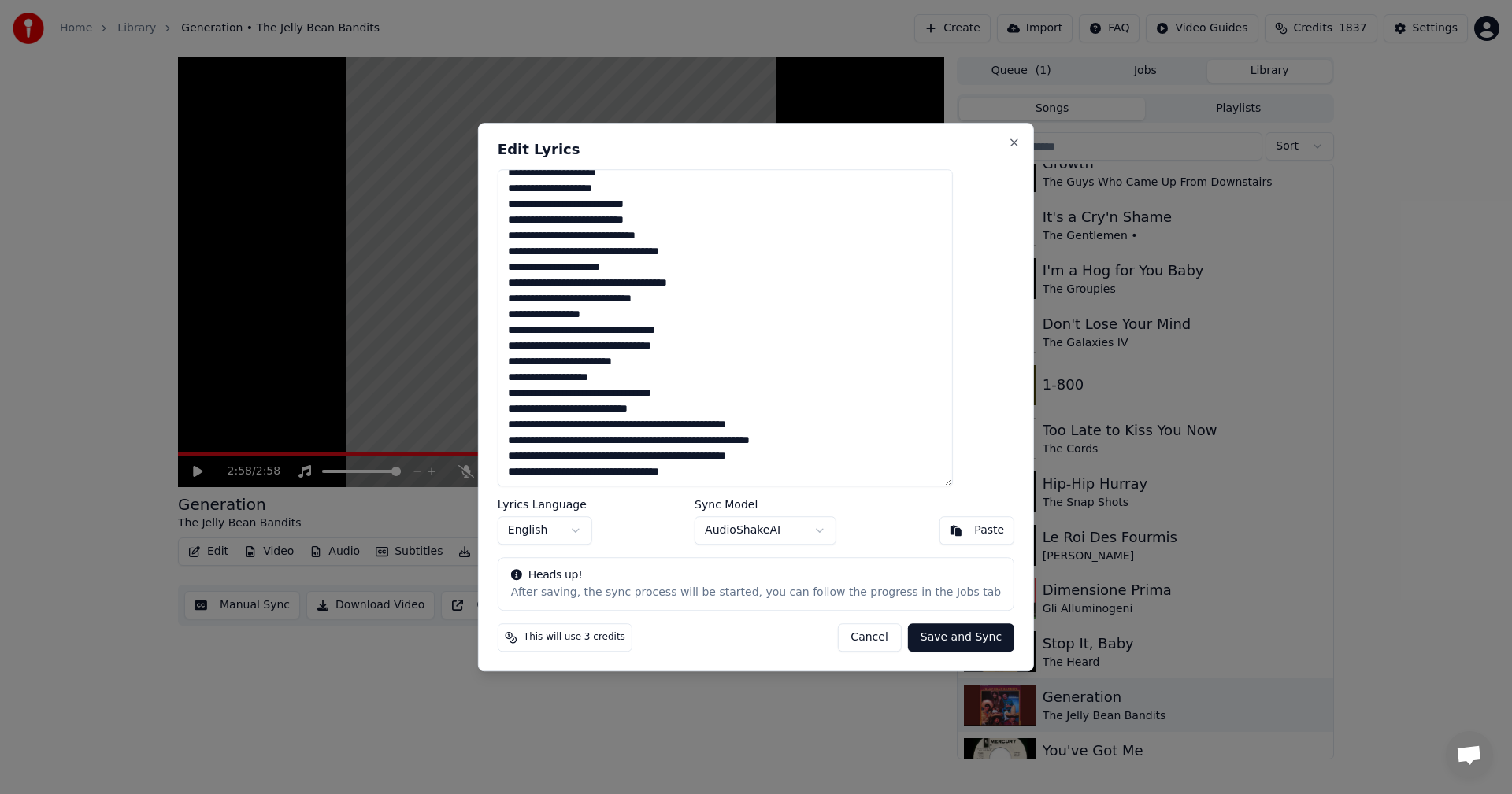
click at [722, 426] on textarea at bounding box center [724, 328] width 455 height 318
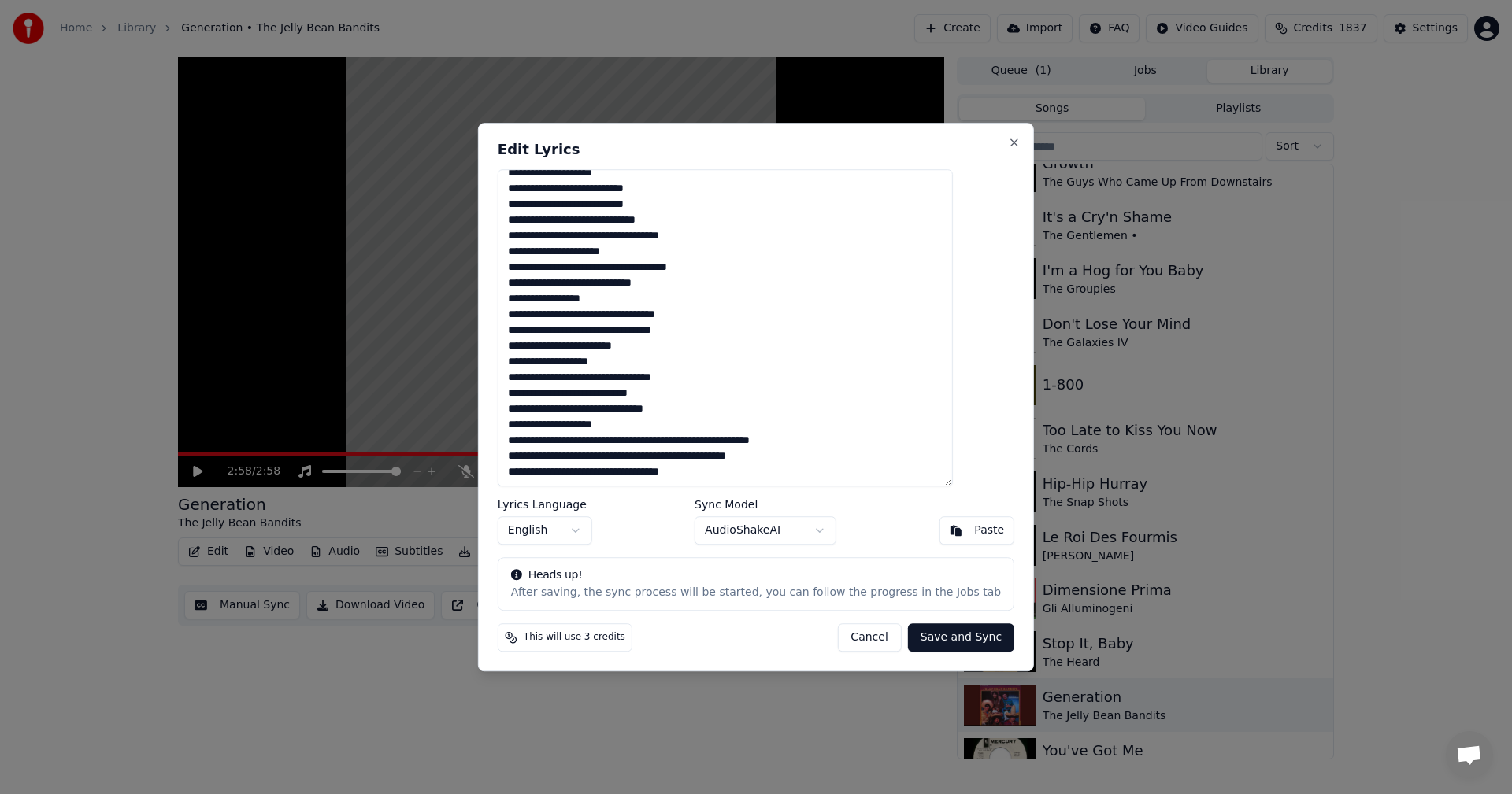
click at [713, 442] on textarea at bounding box center [724, 328] width 455 height 318
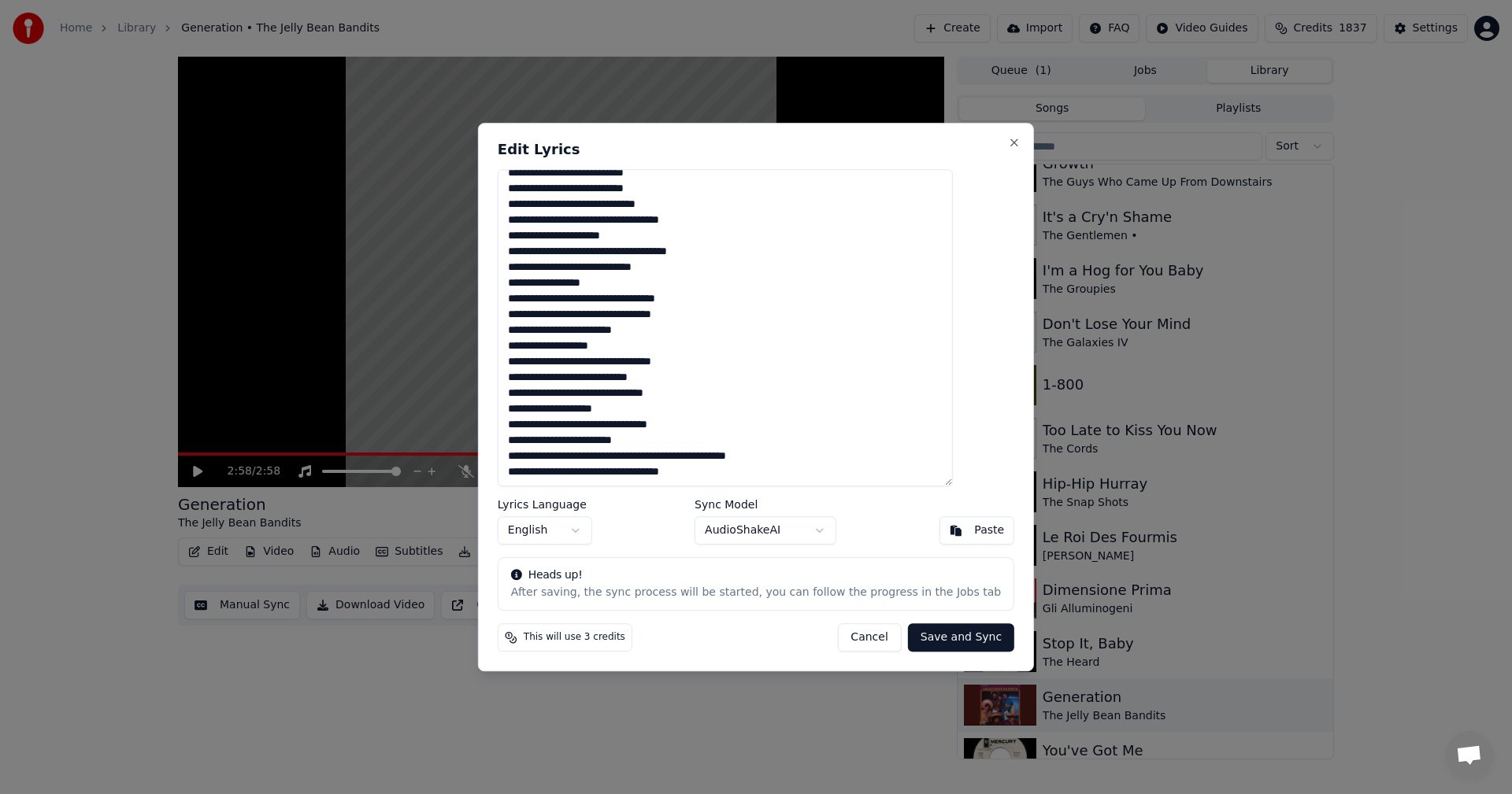
click at [676, 457] on textarea at bounding box center [724, 328] width 455 height 318
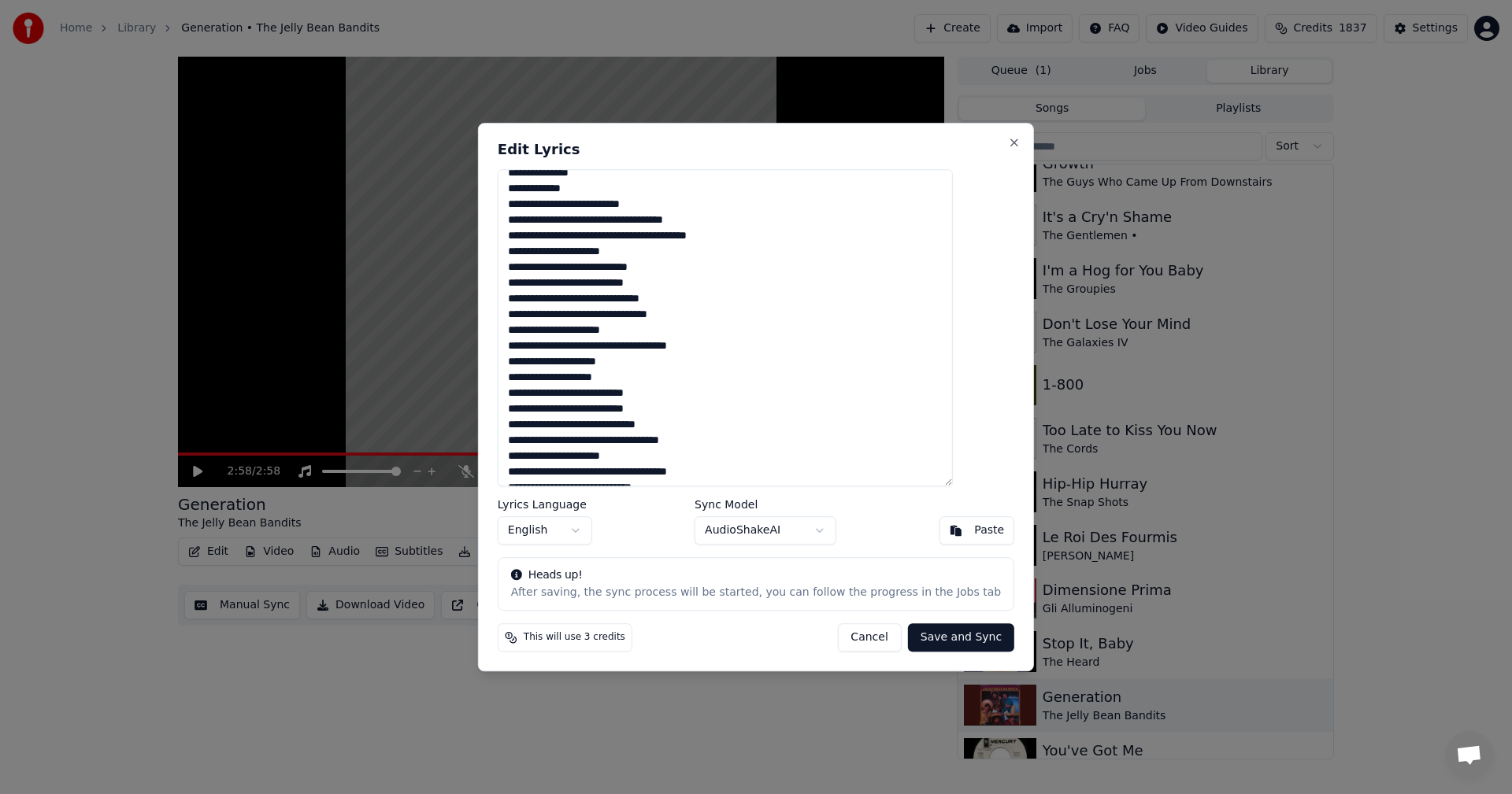
scroll to position [0, 0]
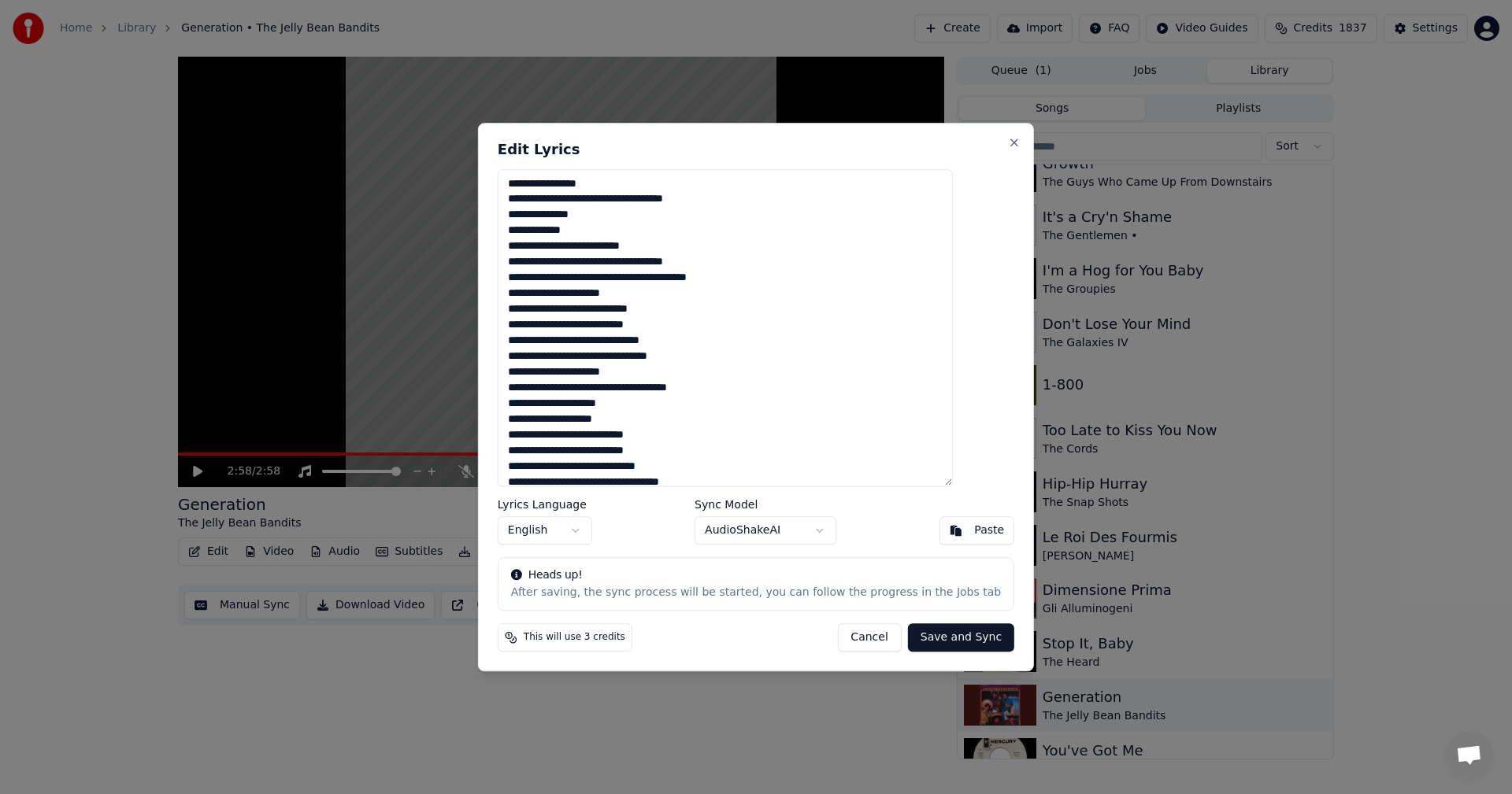
click at [941, 632] on button "Save and Sync" at bounding box center [961, 638] width 107 height 28
type textarea "**********"
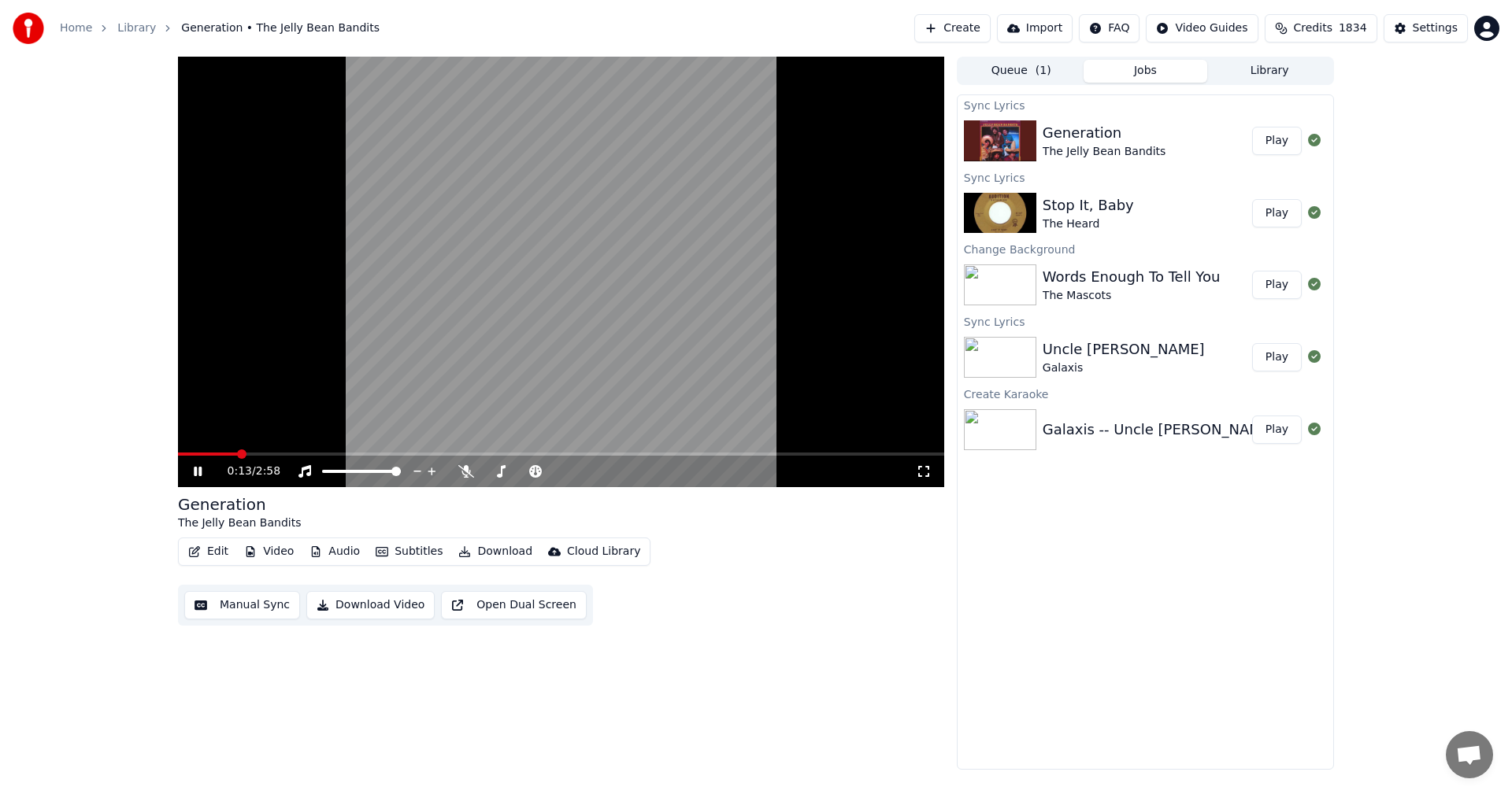
click at [722, 271] on video at bounding box center [562, 272] width 767 height 431
click at [178, 459] on span at bounding box center [183, 454] width 9 height 9
click at [222, 558] on button "Edit" at bounding box center [208, 552] width 52 height 22
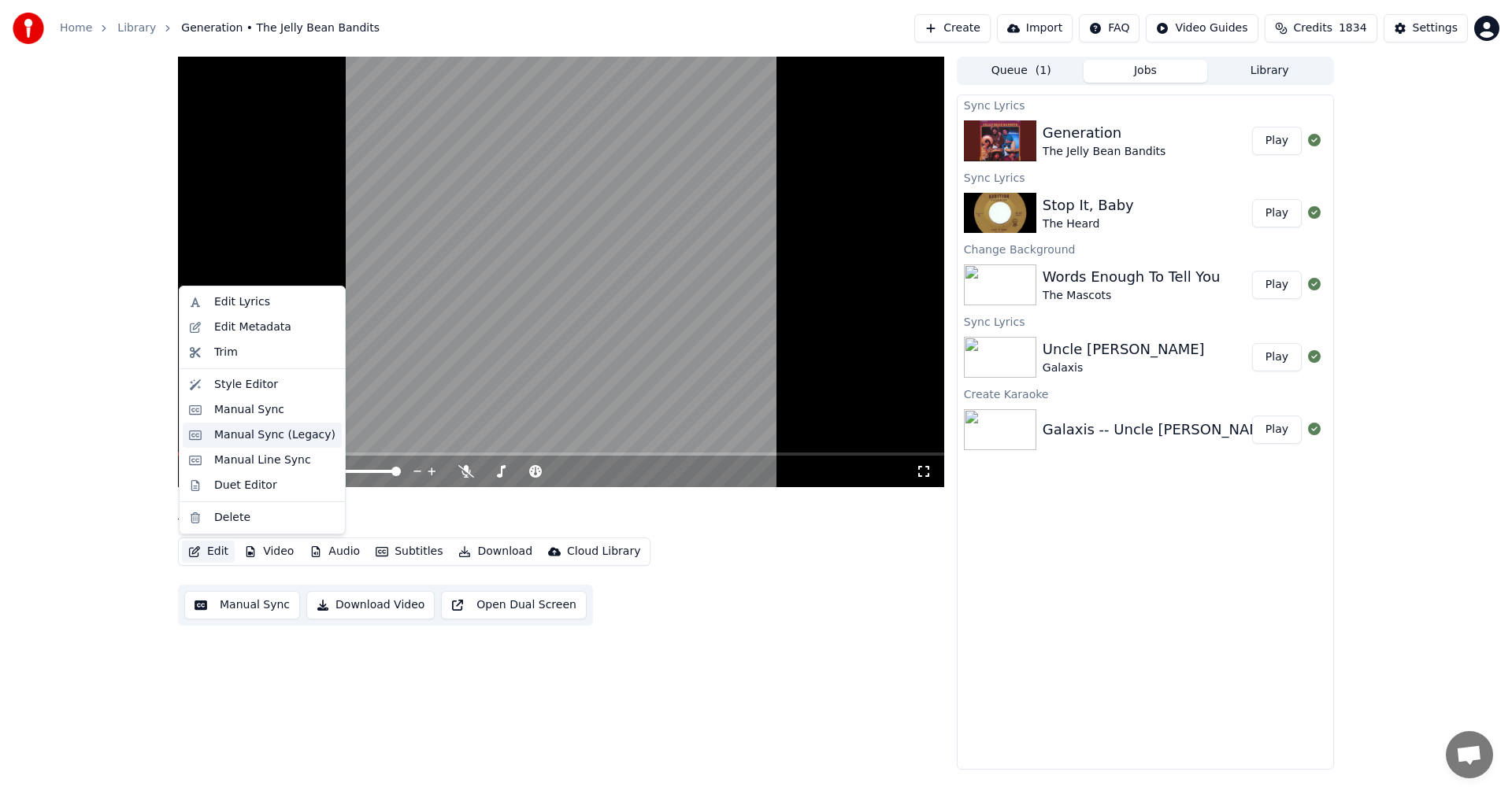
click at [231, 435] on div "Manual Sync (Legacy)" at bounding box center [275, 435] width 121 height 16
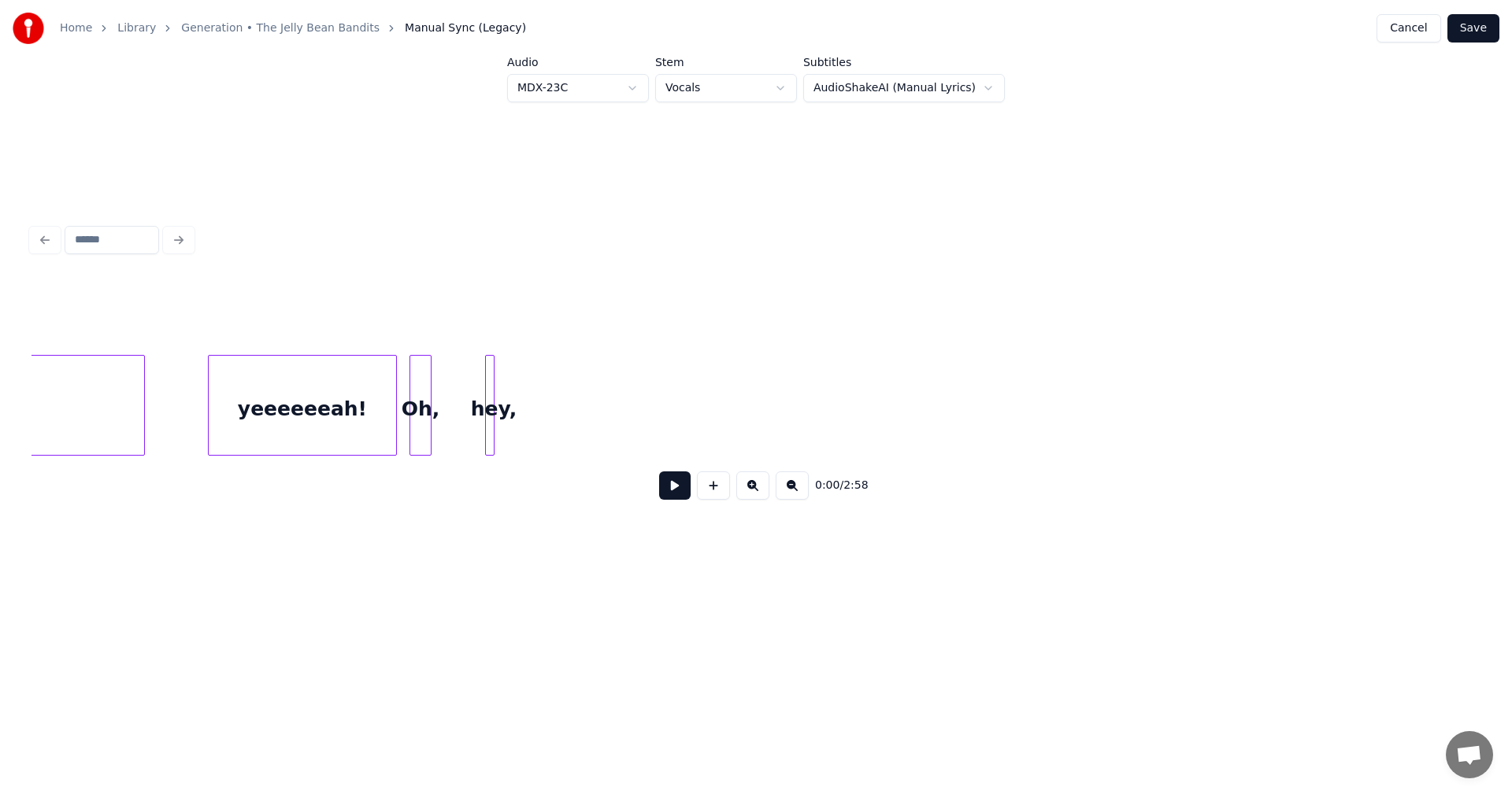
scroll to position [0, 12818]
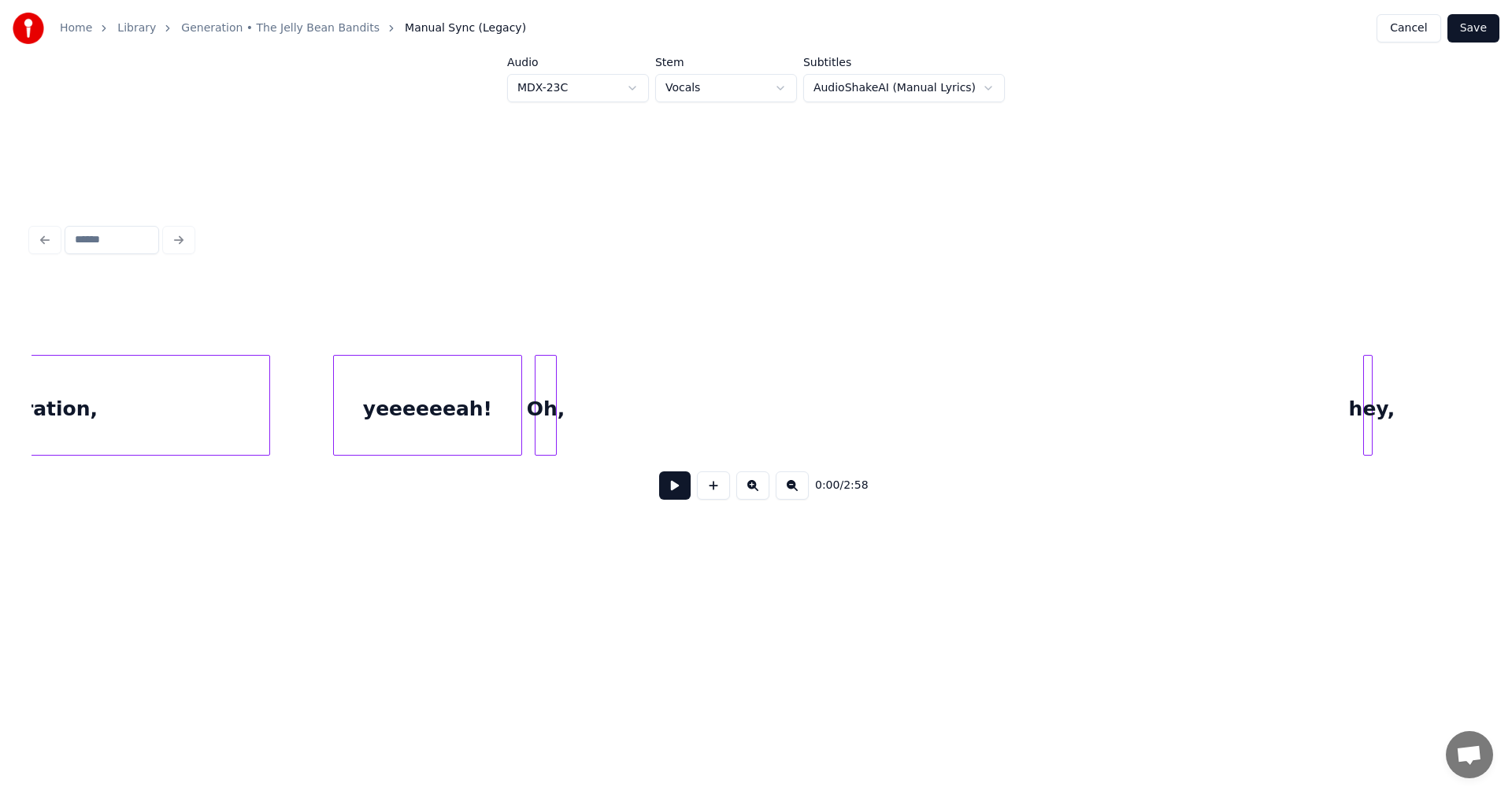
click at [1364, 404] on div "hey," at bounding box center [1371, 409] width 16 height 108
click at [1339, 399] on div "Oh," at bounding box center [1339, 409] width 20 height 108
click at [608, 394] on div at bounding box center [608, 405] width 5 height 99
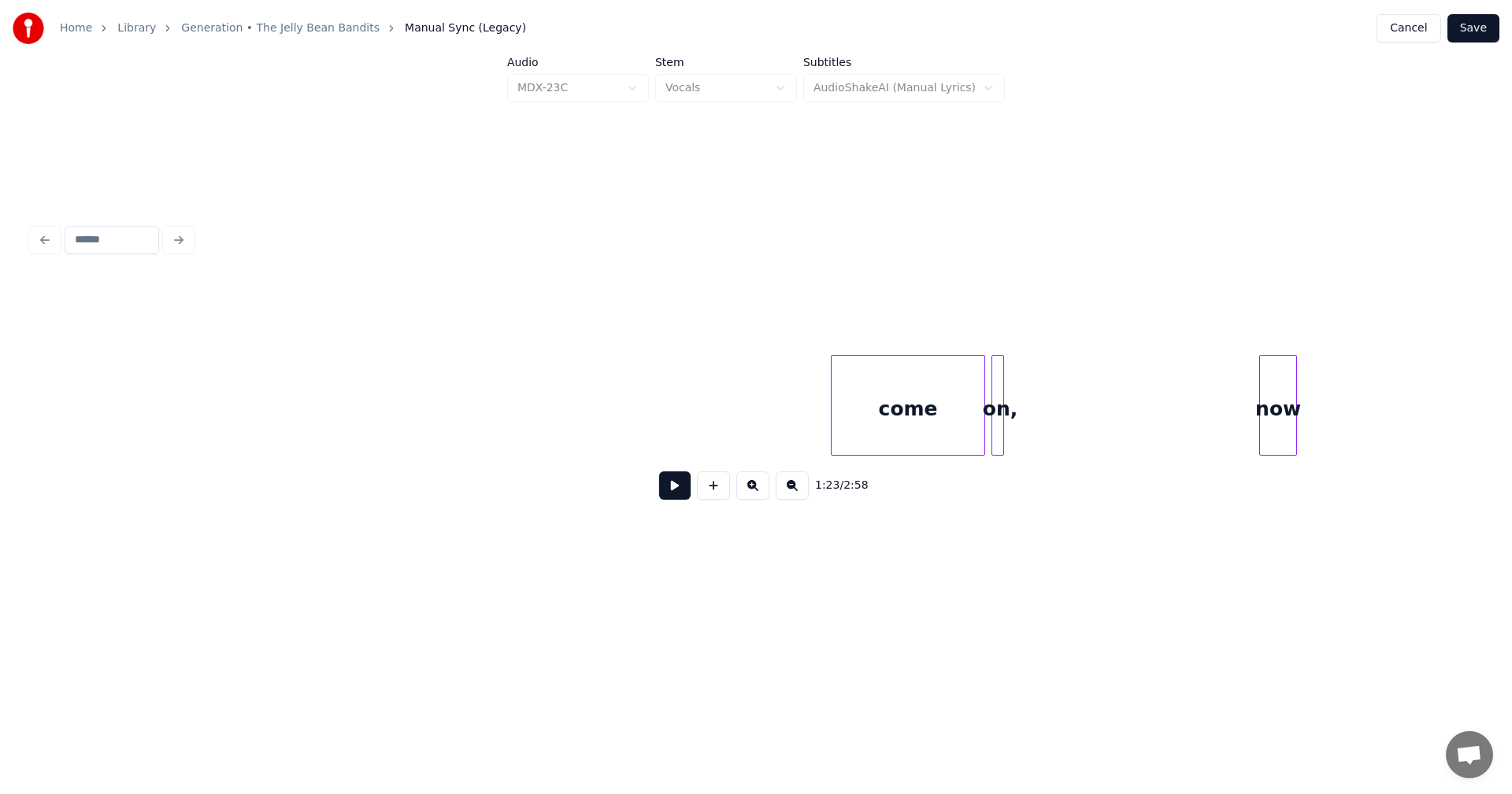
scroll to position [0, 14705]
click at [1028, 390] on div at bounding box center [1025, 405] width 5 height 99
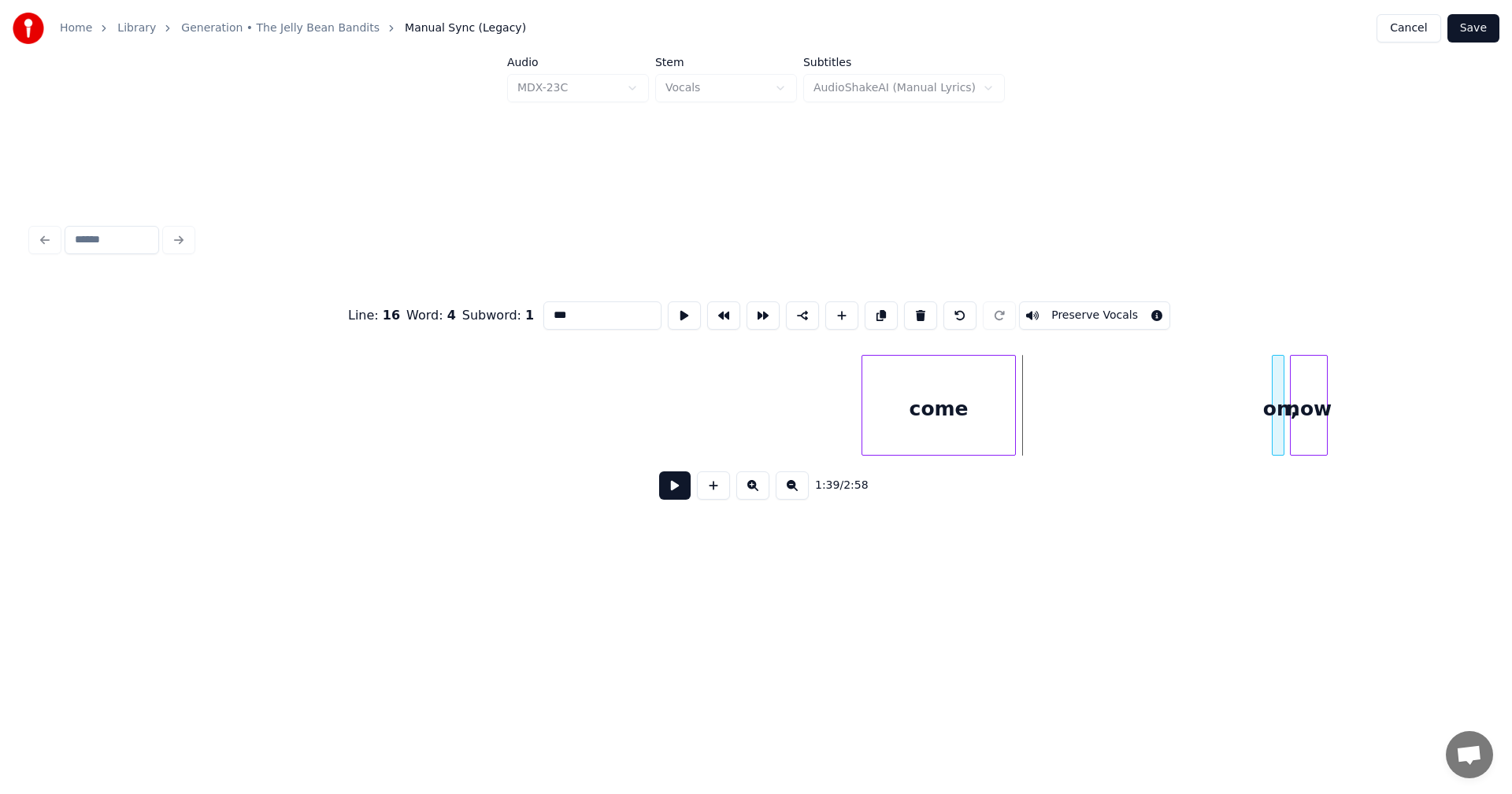
click at [1278, 403] on div "on," at bounding box center [1279, 409] width 16 height 108
click at [1272, 403] on div "on," at bounding box center [1279, 409] width 16 height 108
click at [1261, 403] on div at bounding box center [1263, 405] width 5 height 99
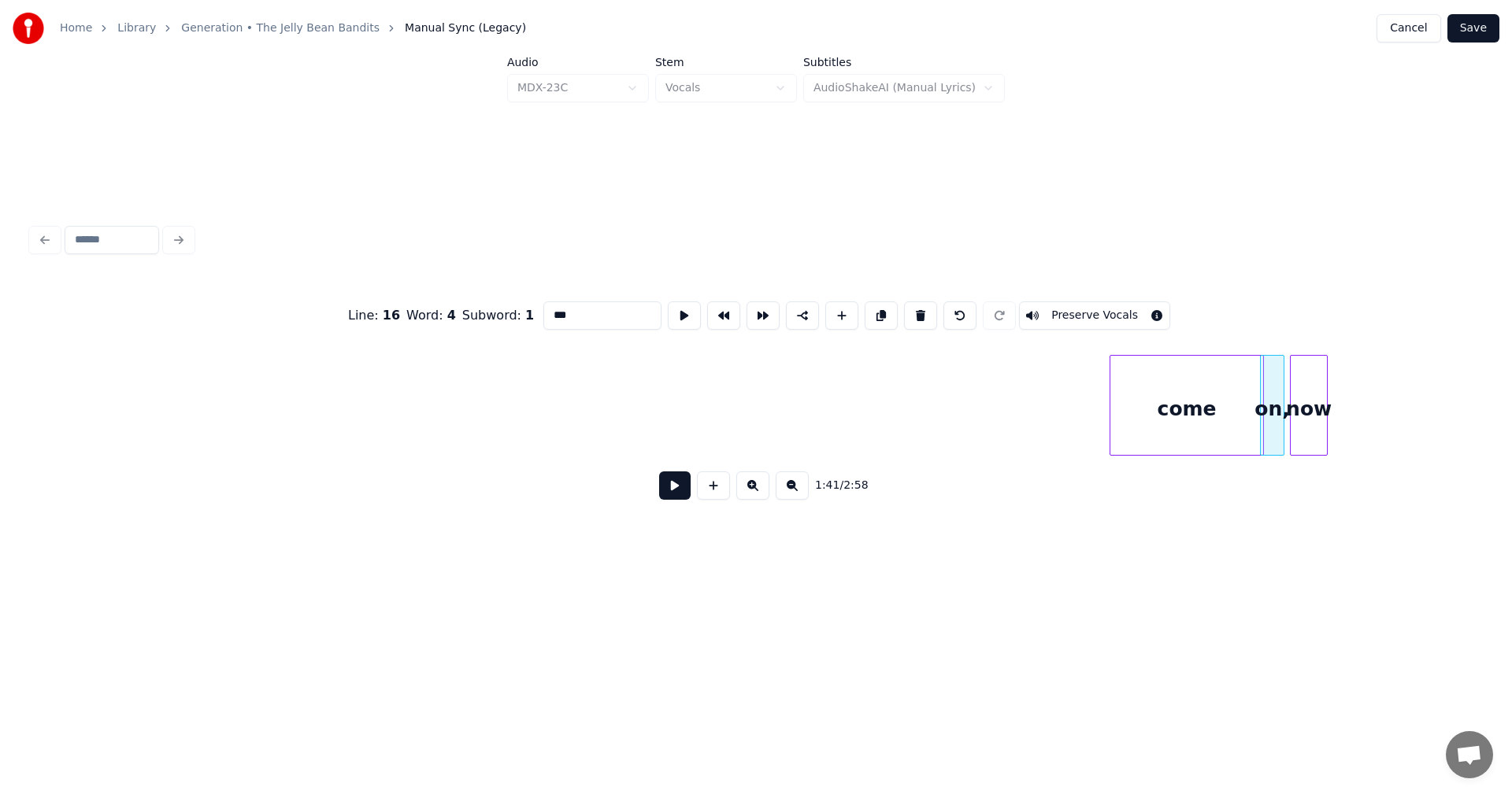
click at [1211, 396] on div "come" at bounding box center [1187, 409] width 153 height 108
click at [1165, 391] on div at bounding box center [1165, 405] width 5 height 99
click at [1154, 395] on div at bounding box center [1154, 405] width 5 height 99
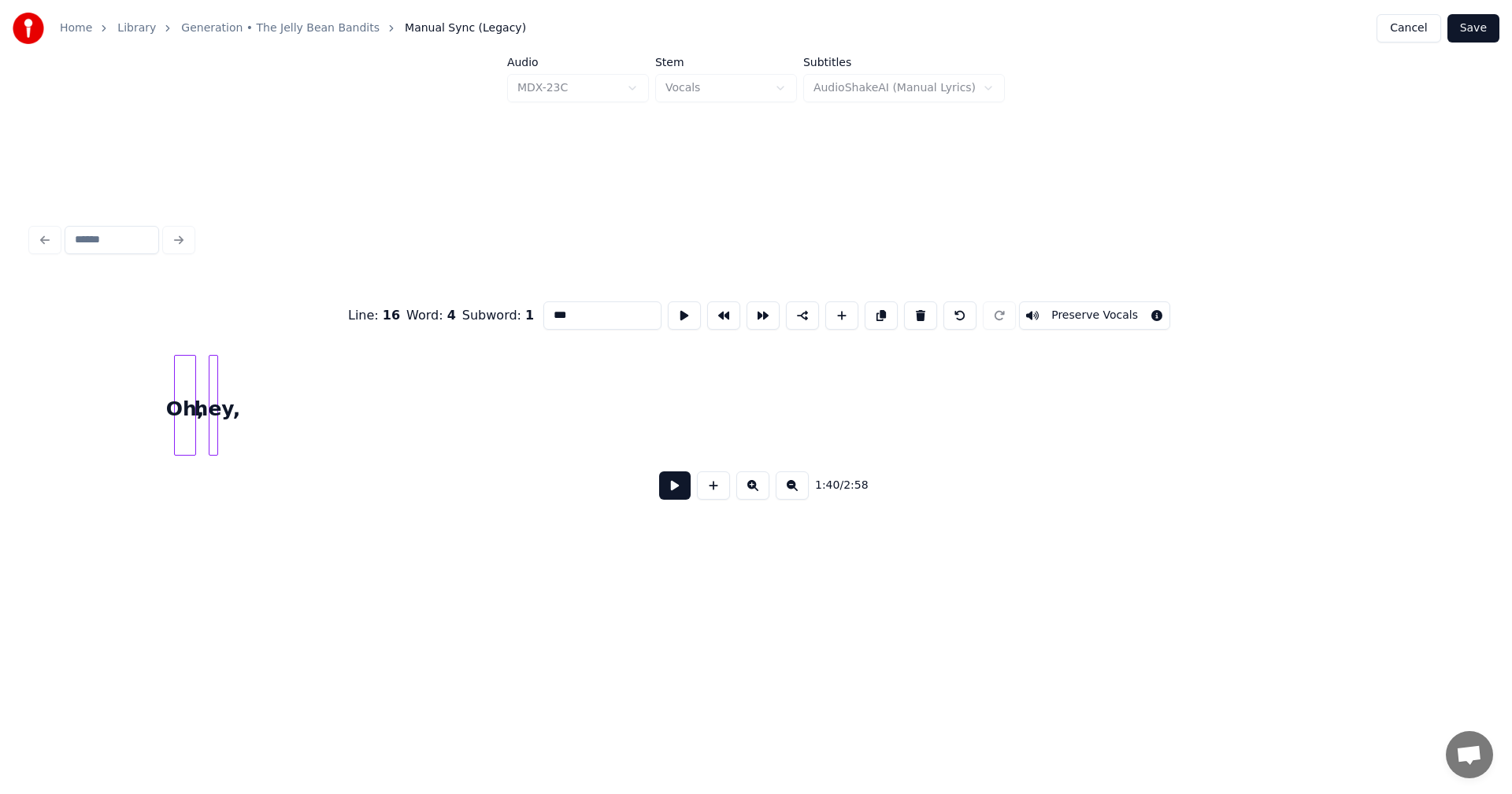
scroll to position [0, 14051]
click at [187, 391] on div at bounding box center [188, 405] width 5 height 99
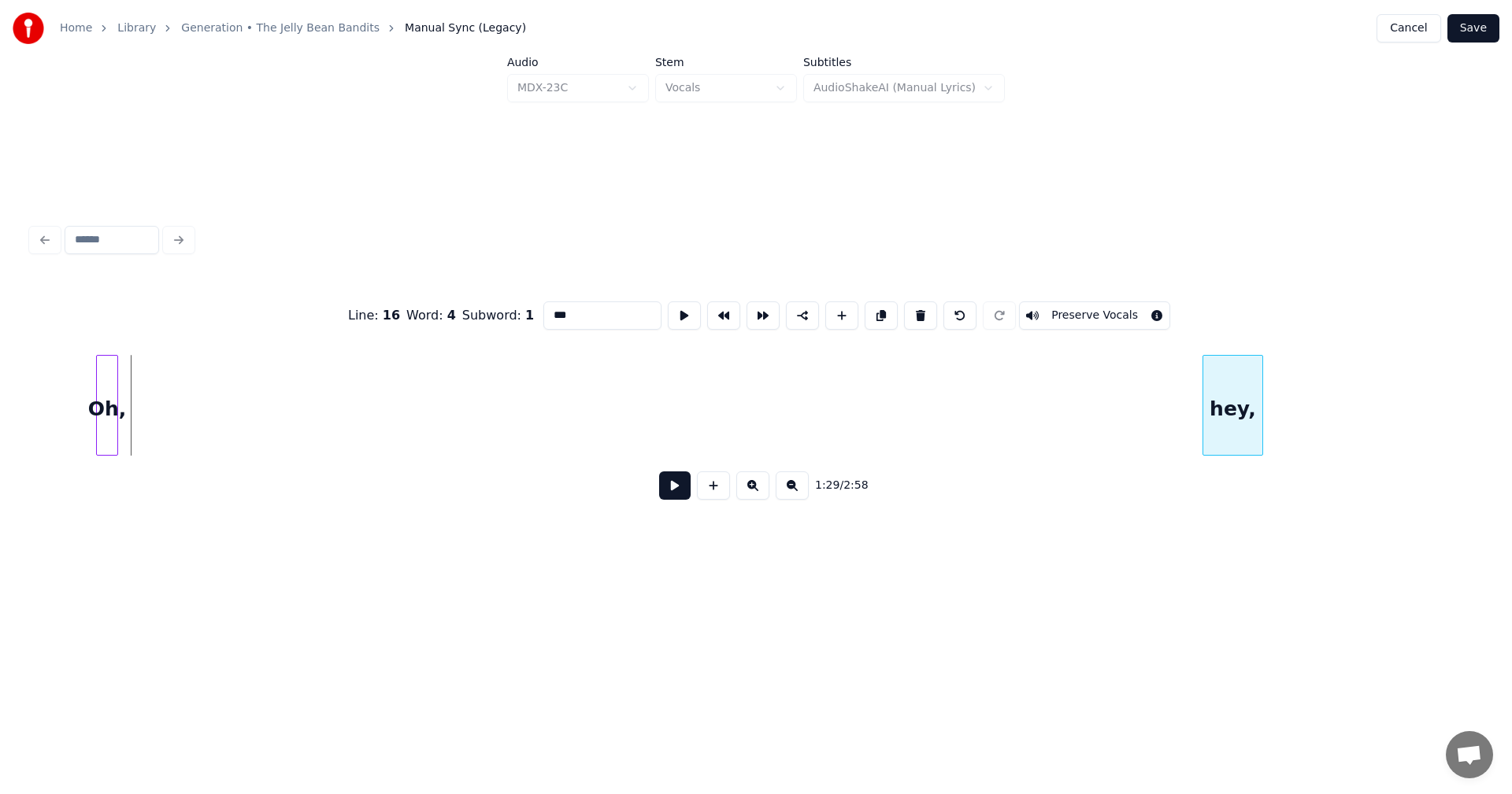
click at [1243, 391] on div "hey," at bounding box center [1233, 409] width 59 height 108
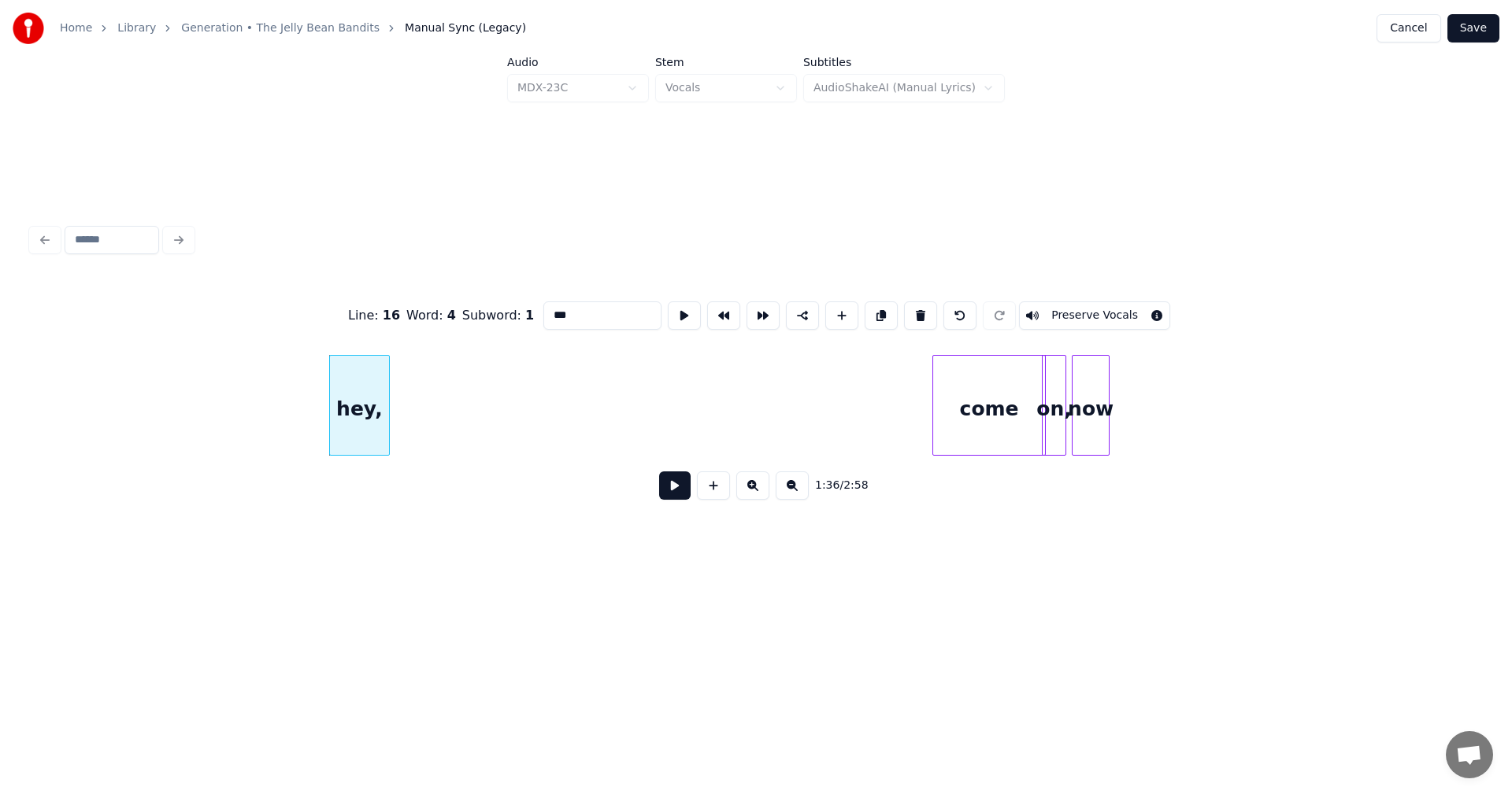
scroll to position [0, 14862]
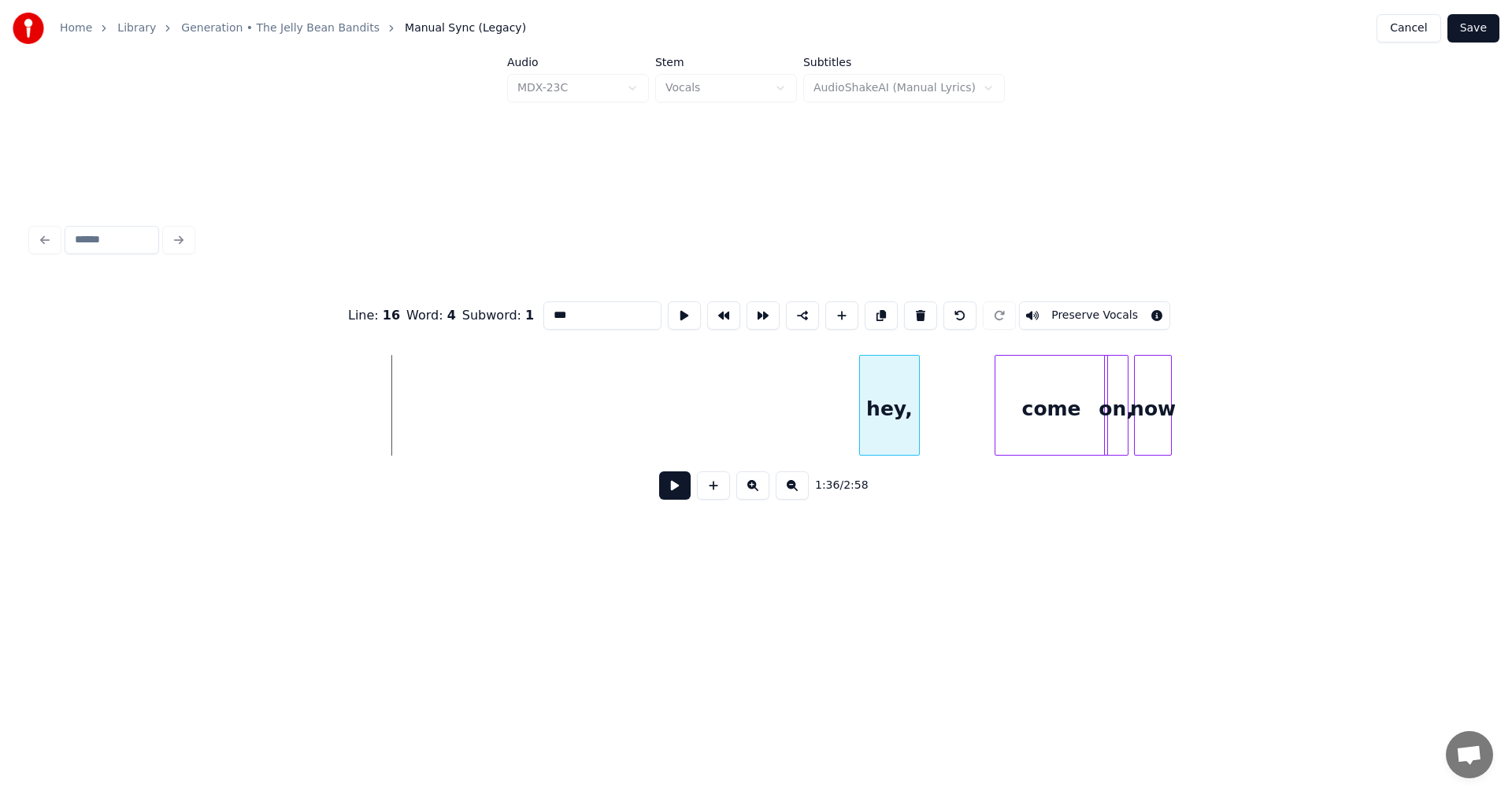
click at [904, 400] on div "hey," at bounding box center [890, 409] width 59 height 108
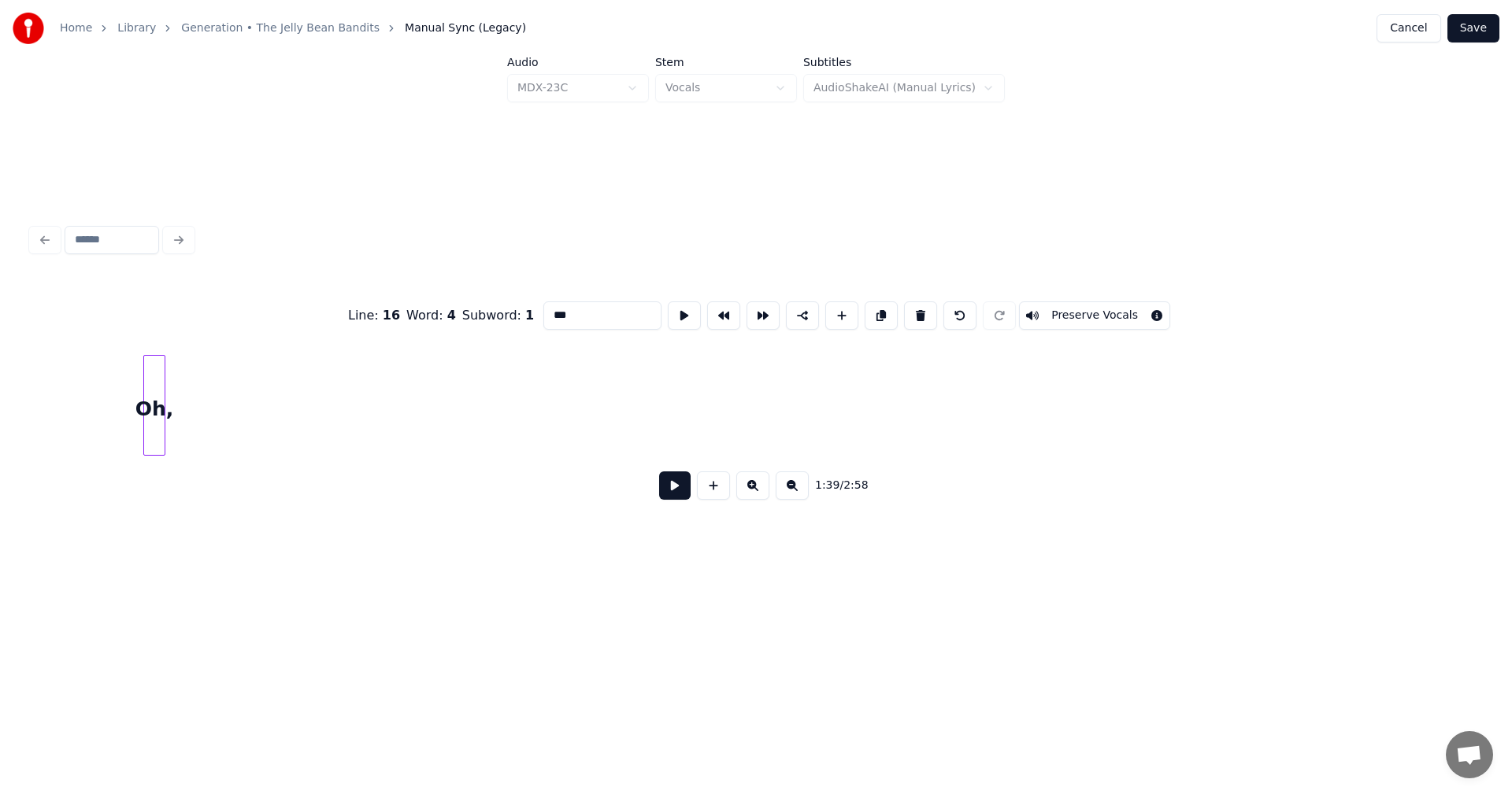
scroll to position [0, 13879]
click at [1300, 404] on div "Oh," at bounding box center [1304, 409] width 20 height 108
drag, startPoint x: 799, startPoint y: 448, endPoint x: 848, endPoint y: 450, distance: 49.0
click at [853, 450] on div "Oh," at bounding box center [756, 405] width 1449 height 101
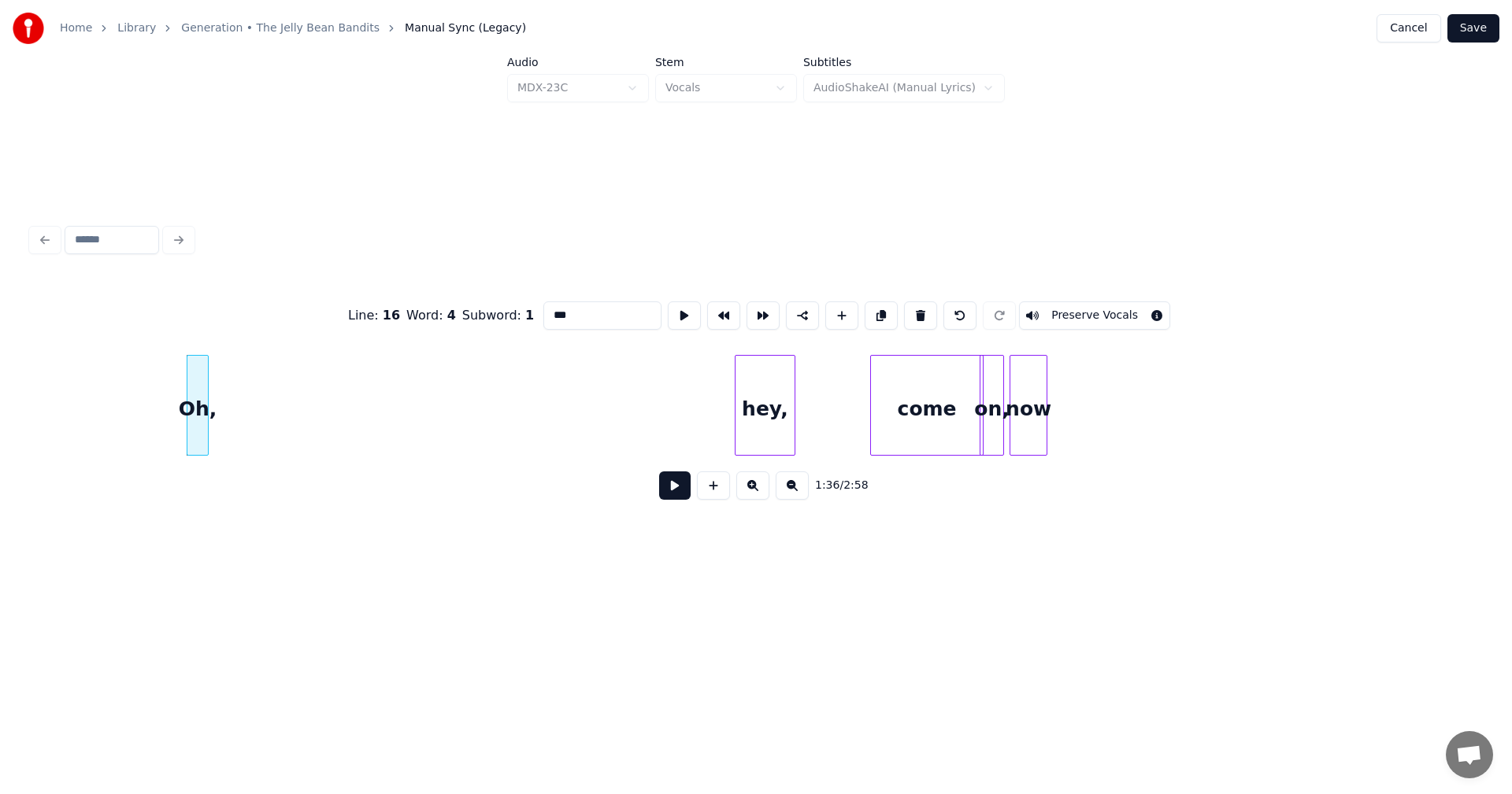
scroll to position [0, 14924]
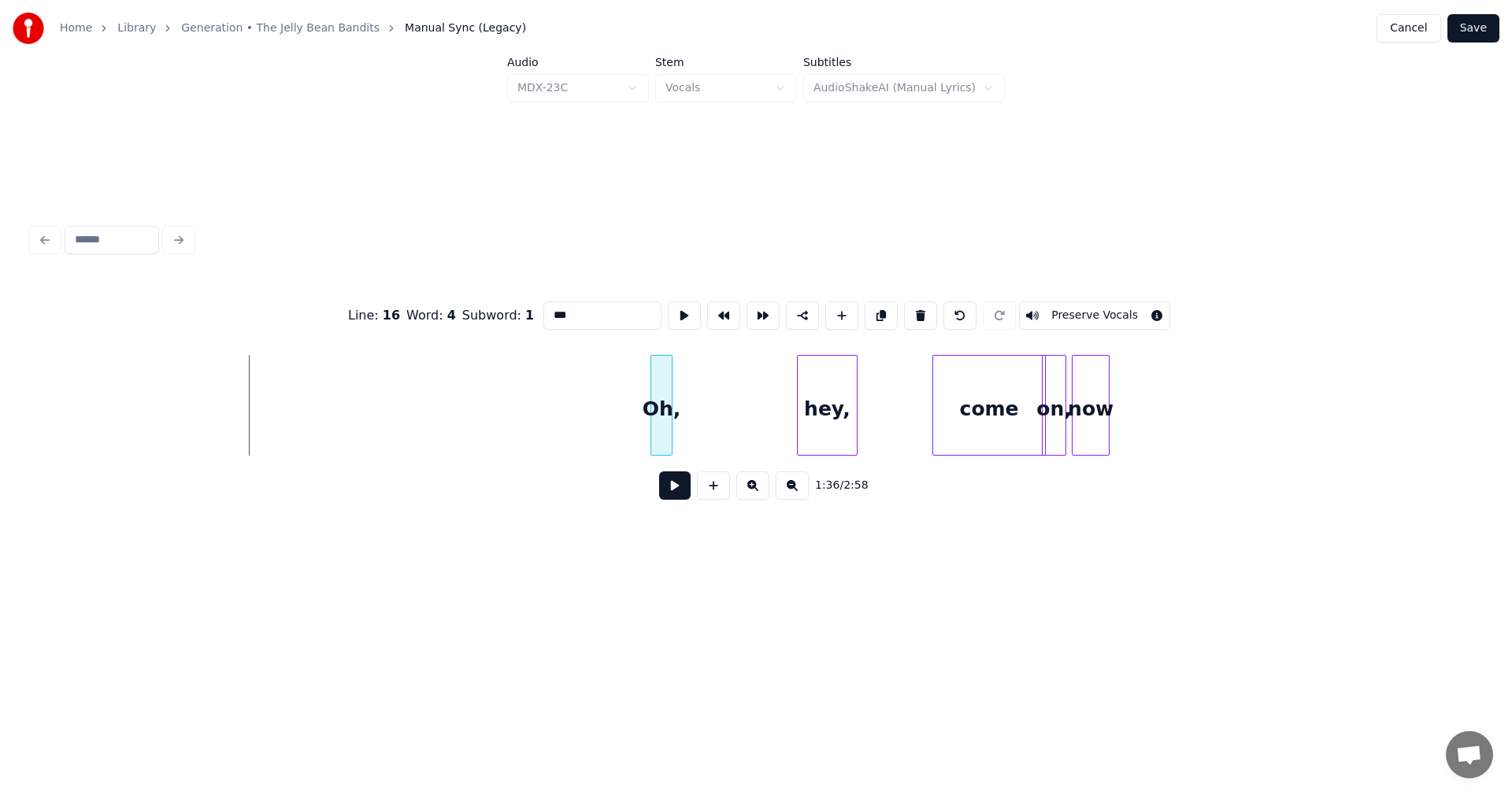
click at [663, 424] on div "Oh," at bounding box center [662, 409] width 20 height 108
click at [673, 413] on div "Oh," at bounding box center [662, 409] width 20 height 108
type input "***"
click at [695, 412] on div at bounding box center [694, 405] width 5 height 99
click at [646, 399] on div at bounding box center [648, 405] width 5 height 99
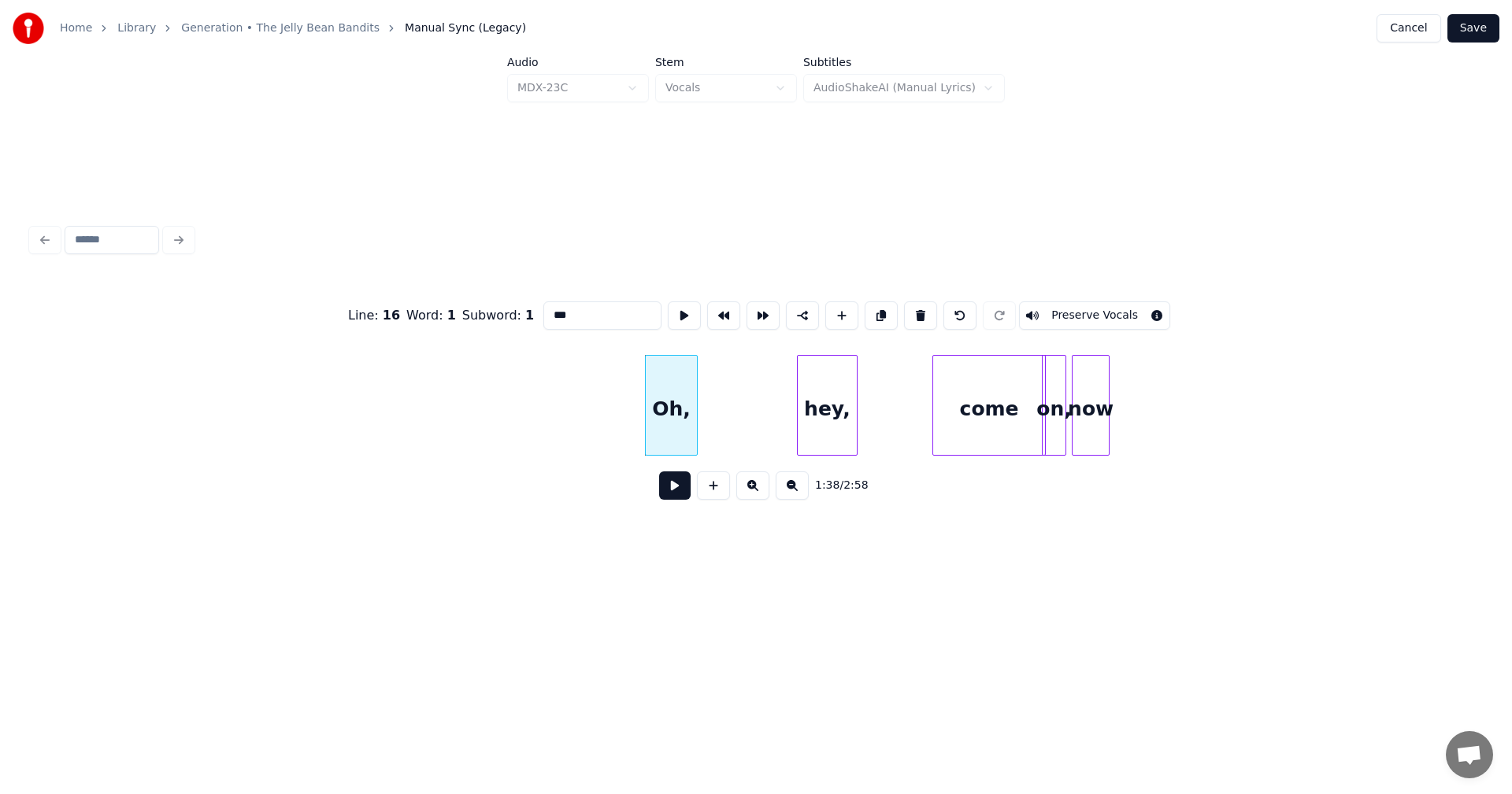
click at [1487, 21] on button "Save" at bounding box center [1473, 28] width 52 height 28
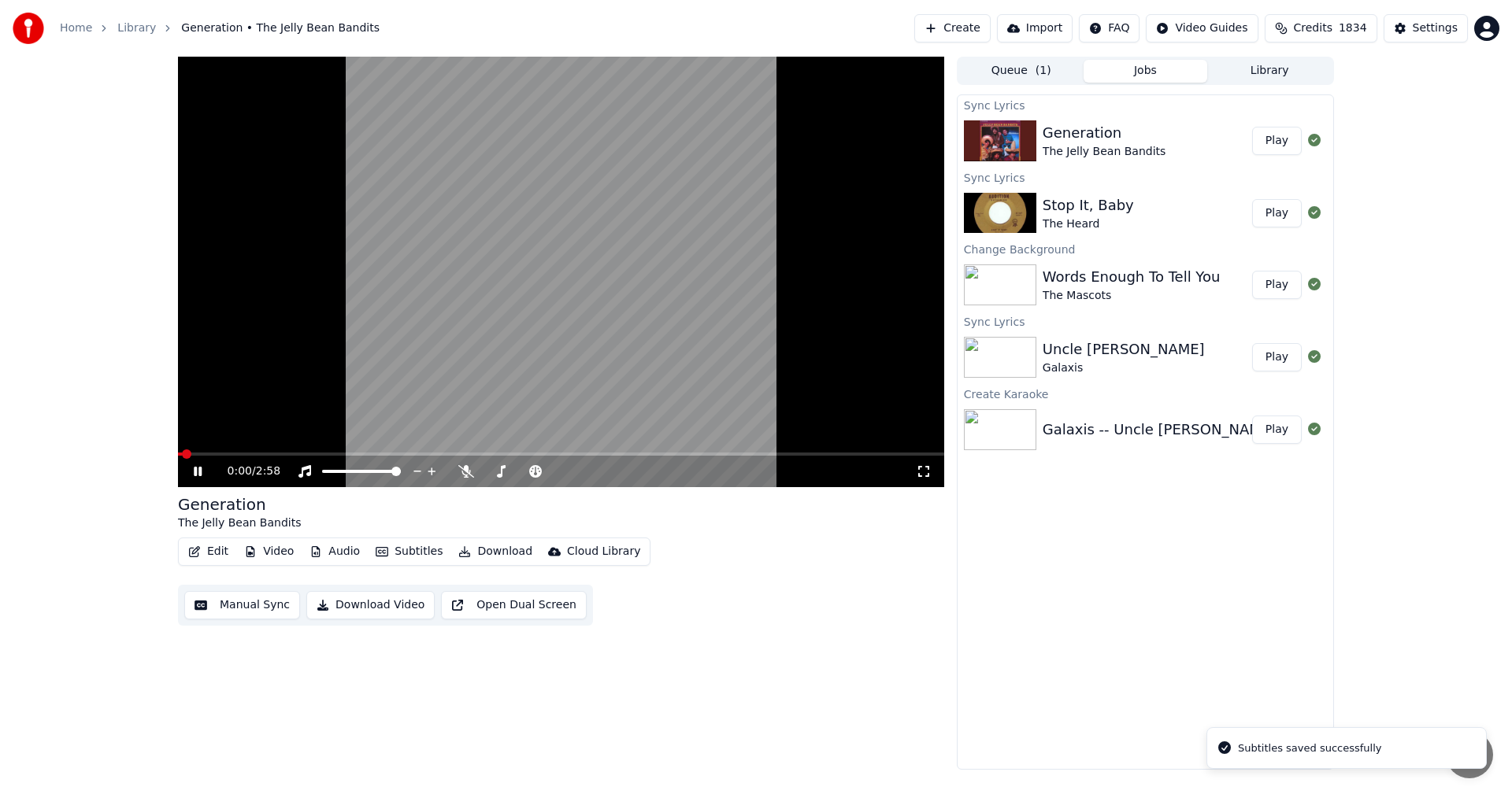
click at [925, 470] on icon at bounding box center [923, 471] width 16 height 13
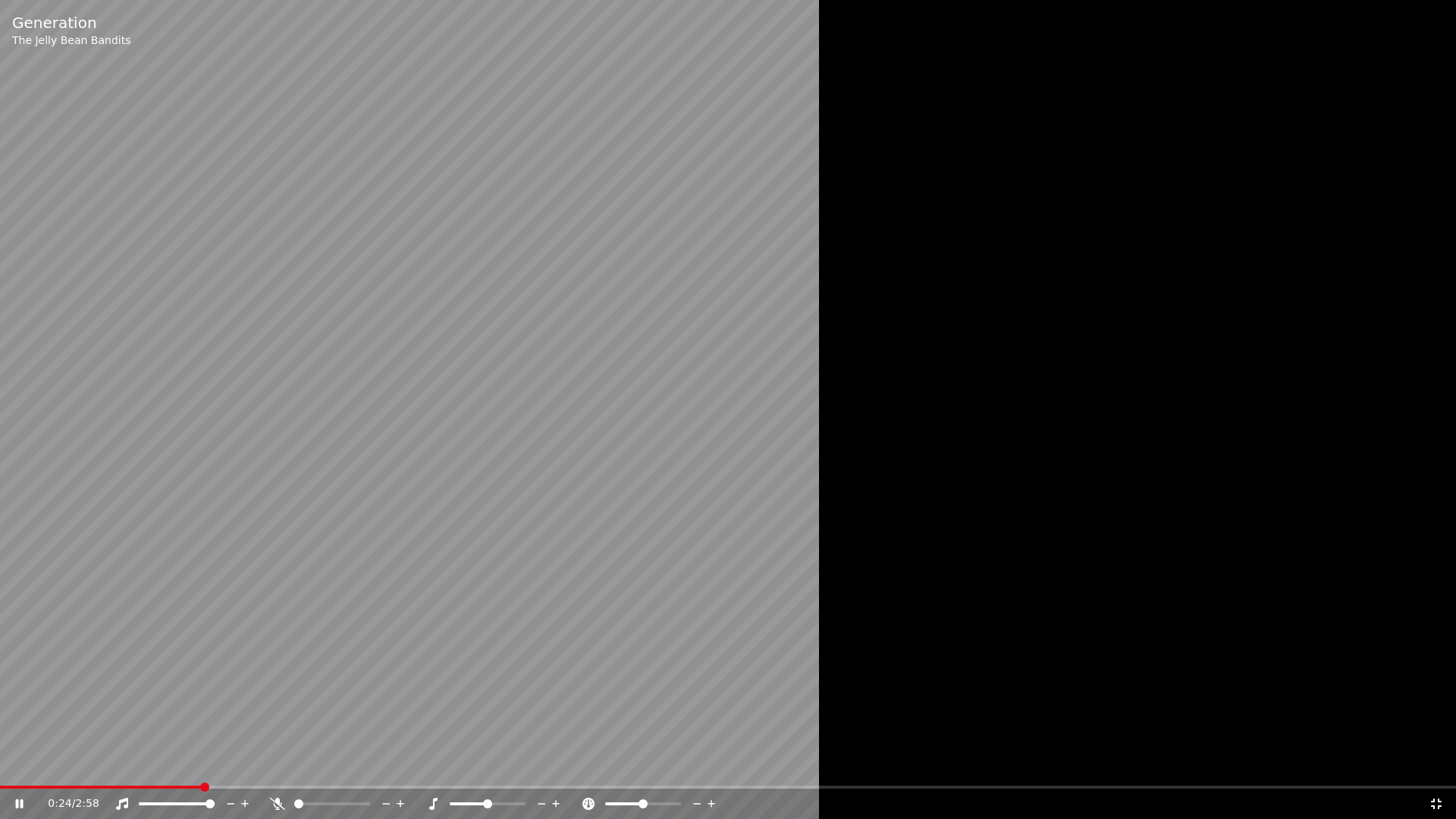
click at [519, 540] on video at bounding box center [728, 409] width 1456 height 819
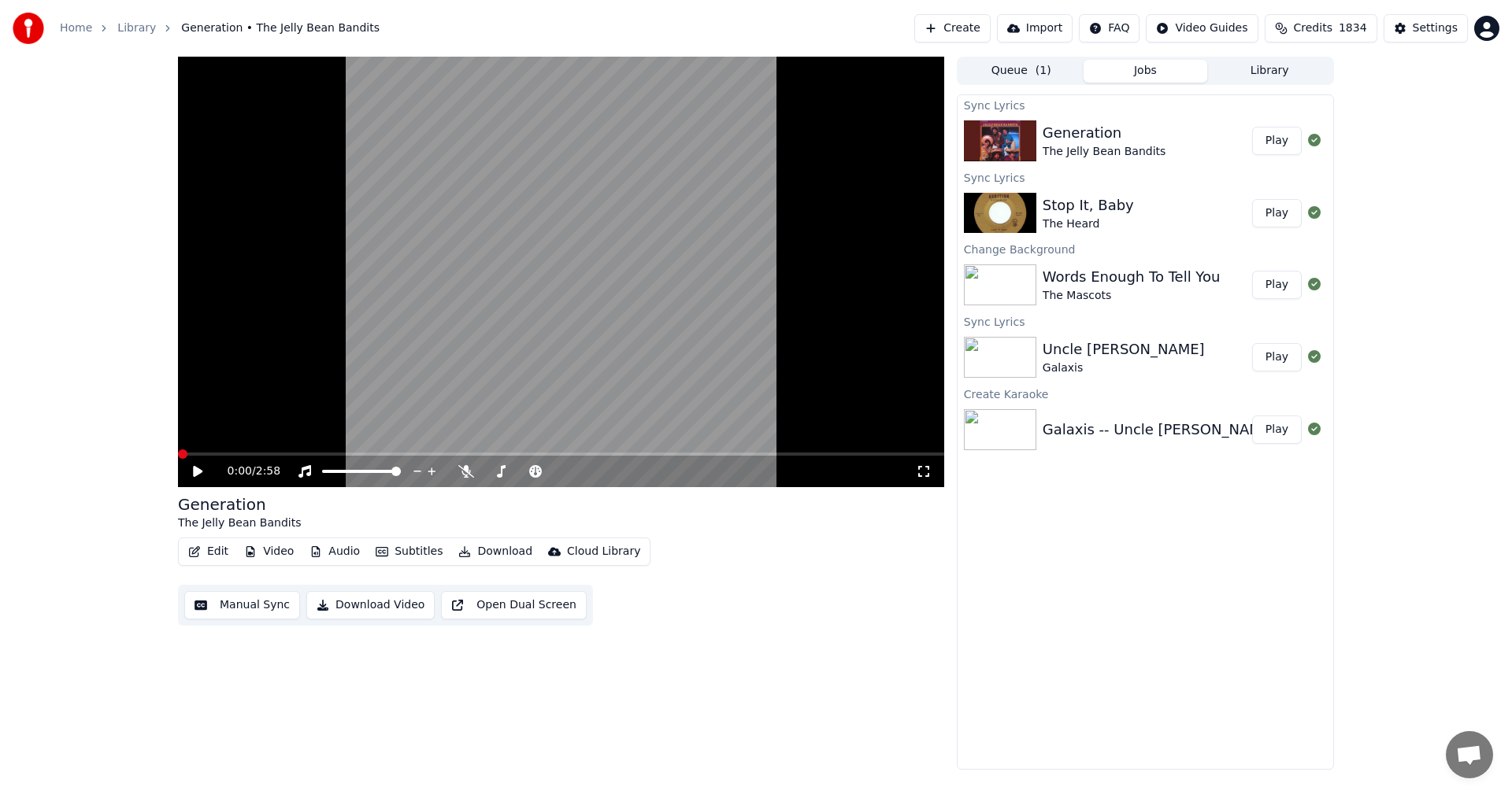
click at [178, 459] on span at bounding box center [183, 454] width 9 height 9
click at [260, 552] on button "Video" at bounding box center [269, 552] width 63 height 22
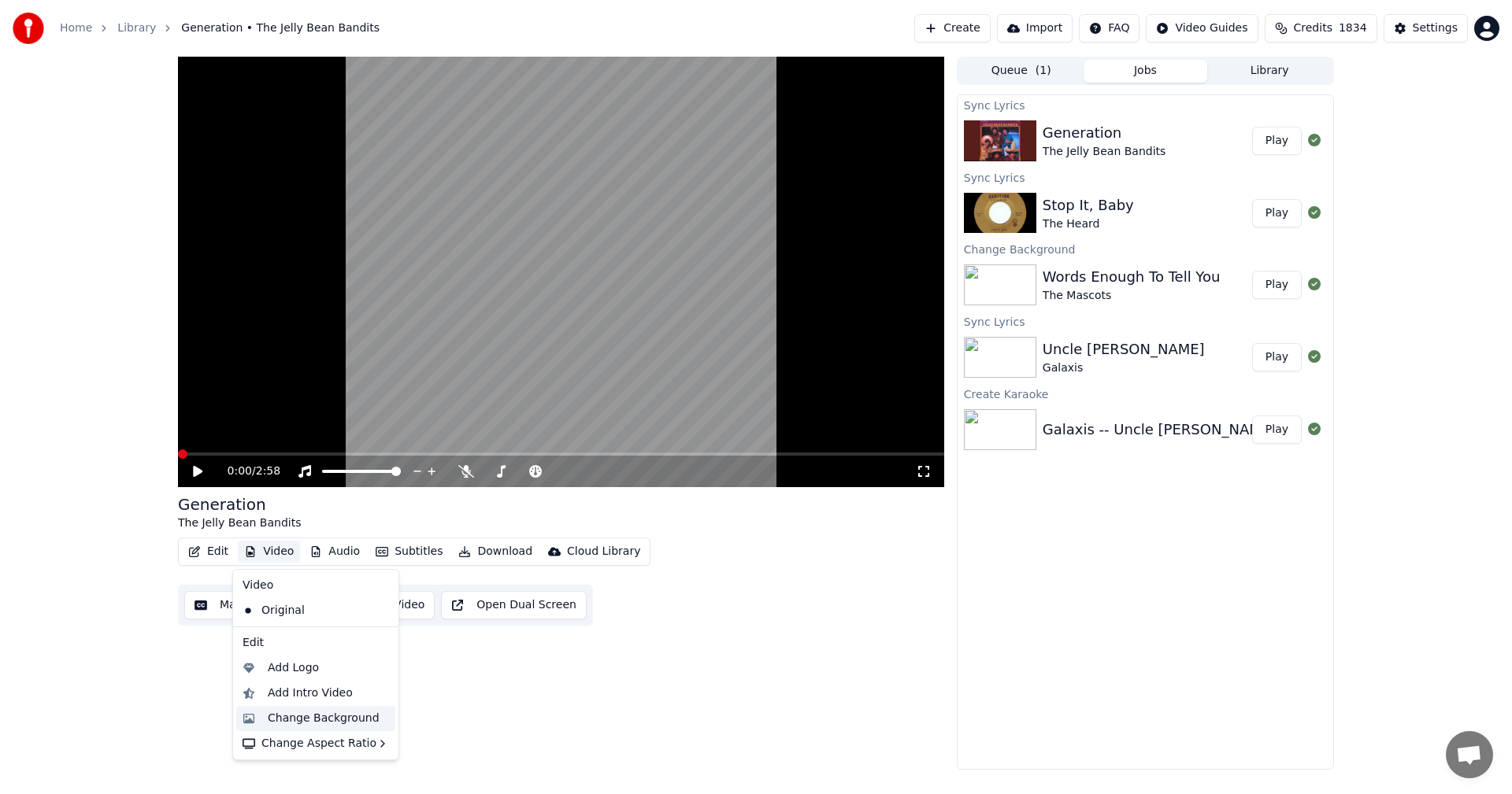
click at [308, 717] on div "Change Background" at bounding box center [324, 719] width 112 height 16
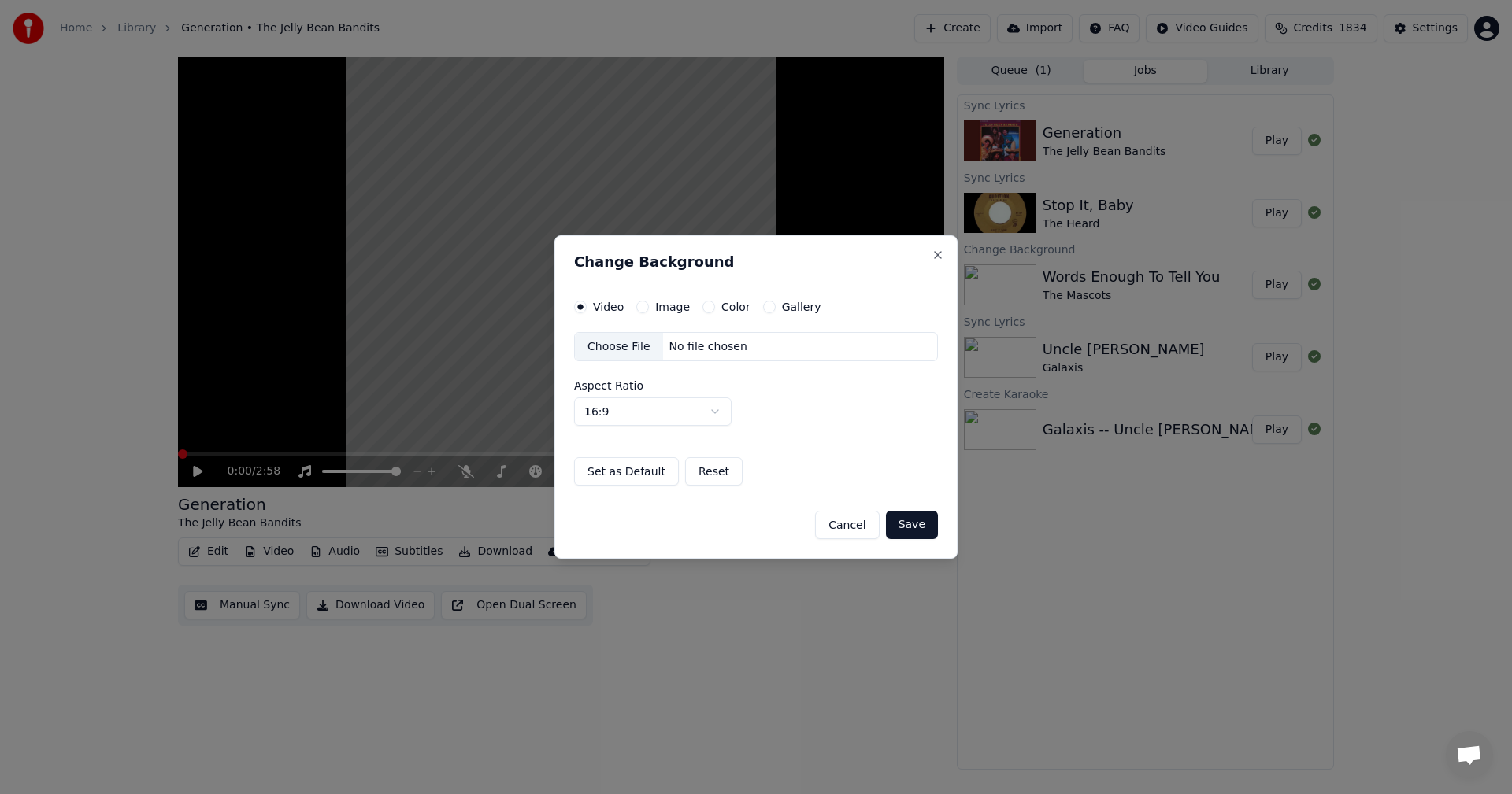
click at [682, 305] on label "Image" at bounding box center [673, 307] width 35 height 11
click at [649, 305] on button "Image" at bounding box center [642, 307] width 13 height 13
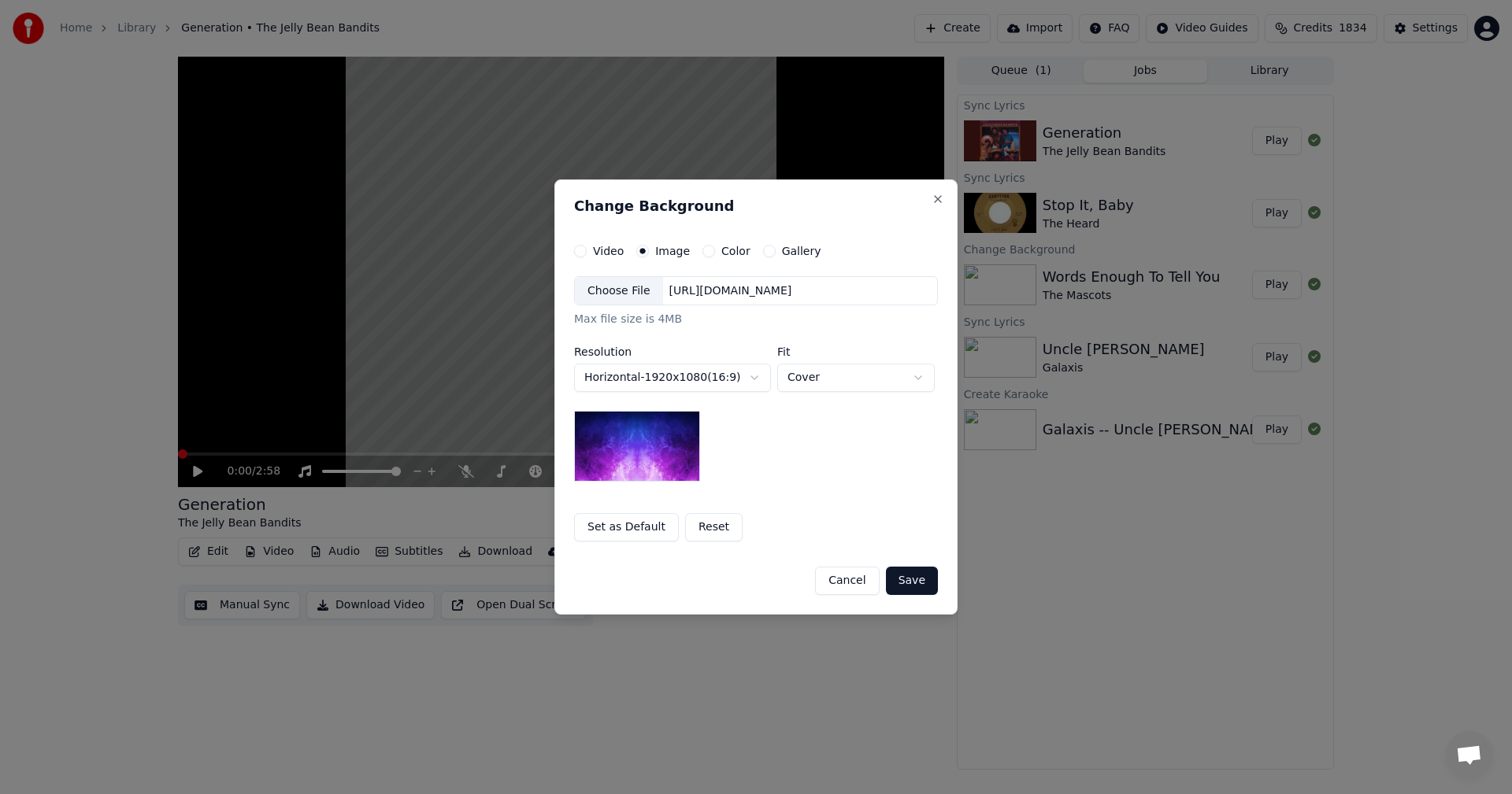
click at [631, 296] on div "Choose File" at bounding box center [619, 291] width 88 height 28
click at [795, 382] on body "Home Library Generation • The Jelly Bean Bandits Create Import FAQ Video Guides…" at bounding box center [756, 397] width 1512 height 794
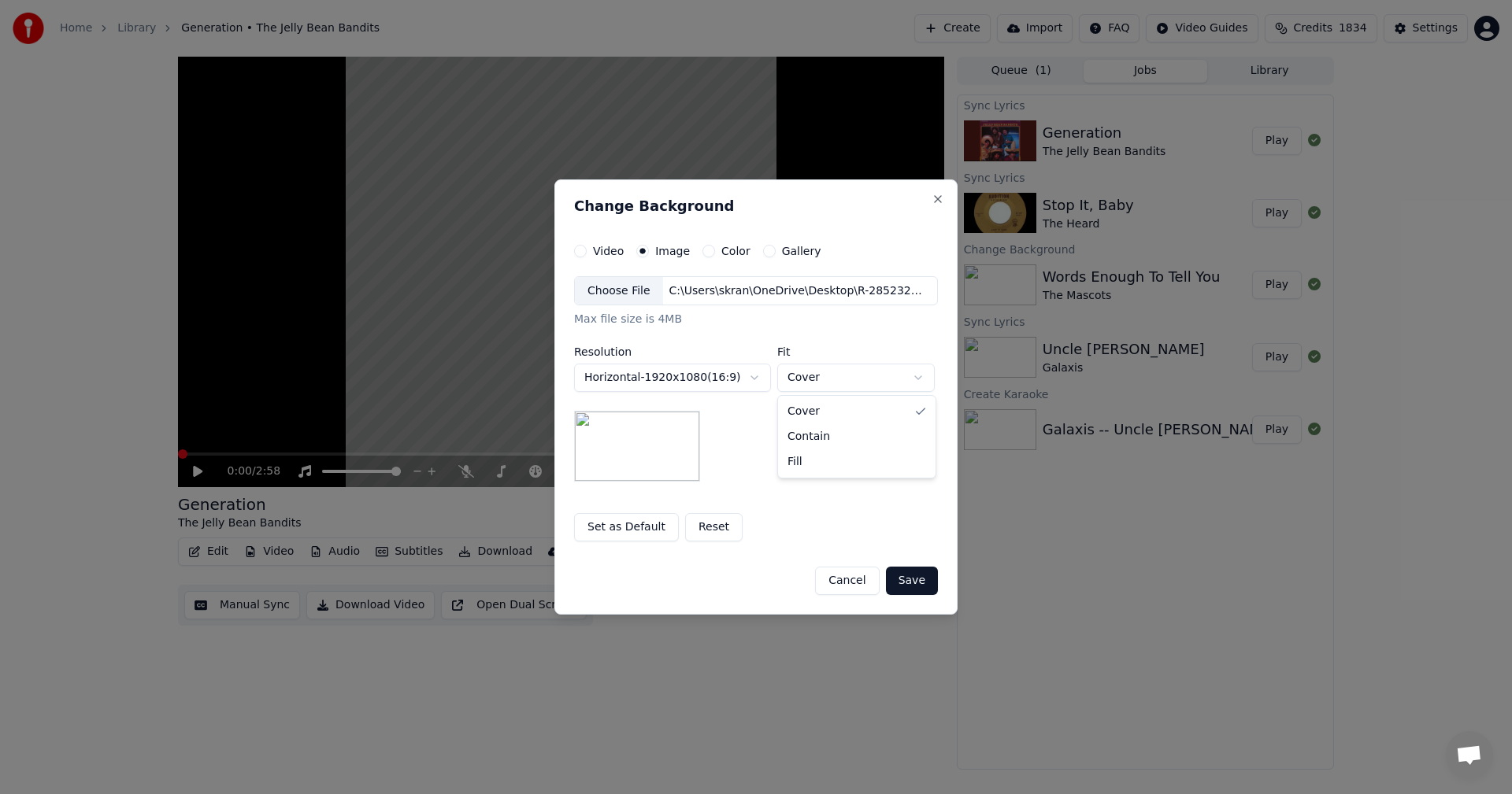
select select "*******"
drag, startPoint x: 803, startPoint y: 431, endPoint x: 741, endPoint y: 457, distance: 67.2
click at [920, 583] on button "Save" at bounding box center [912, 581] width 52 height 28
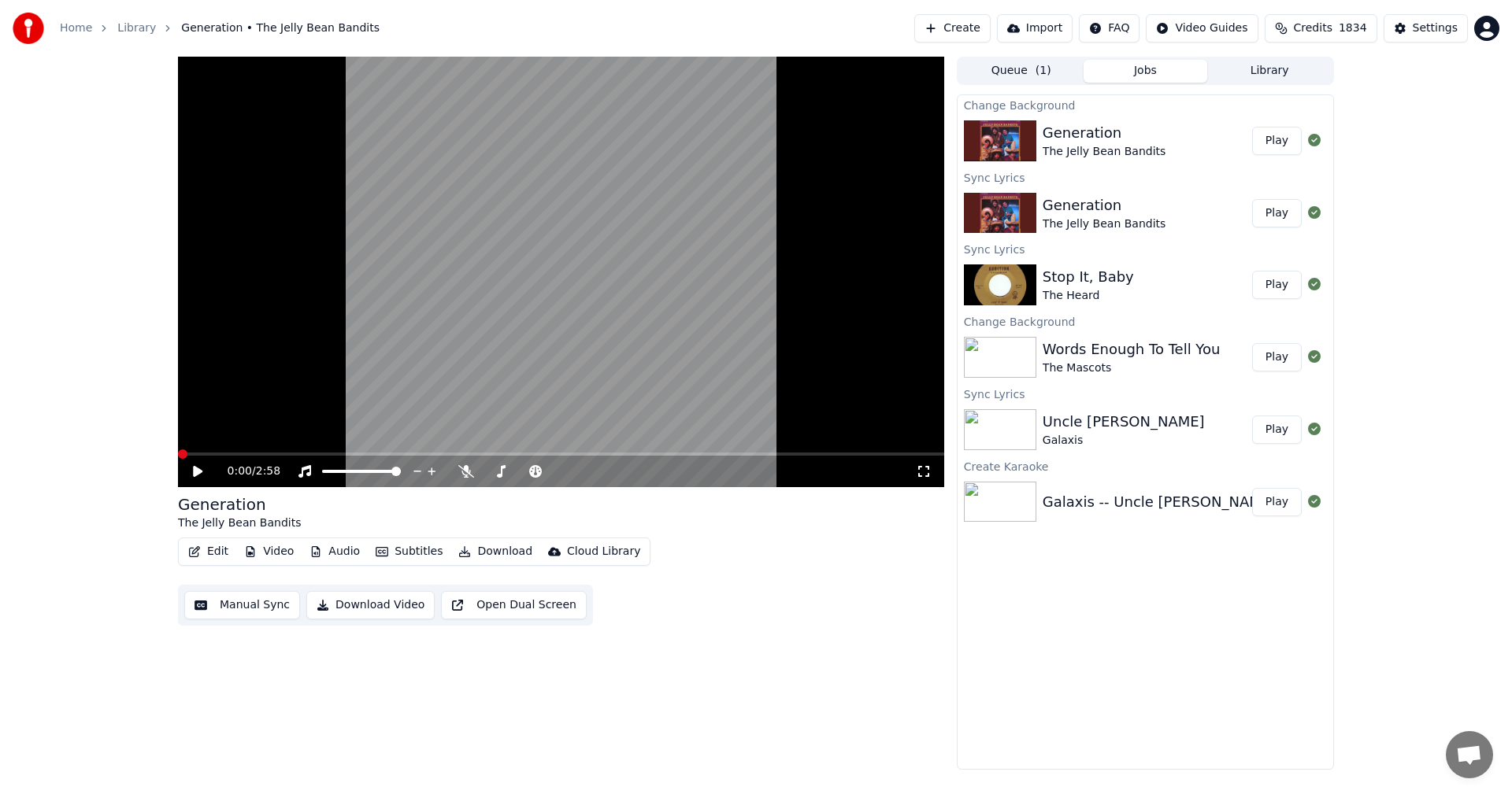
drag, startPoint x: 1294, startPoint y: 140, endPoint x: 1158, endPoint y: 283, distance: 197.3
click at [1291, 141] on button "Play" at bounding box center [1277, 141] width 50 height 28
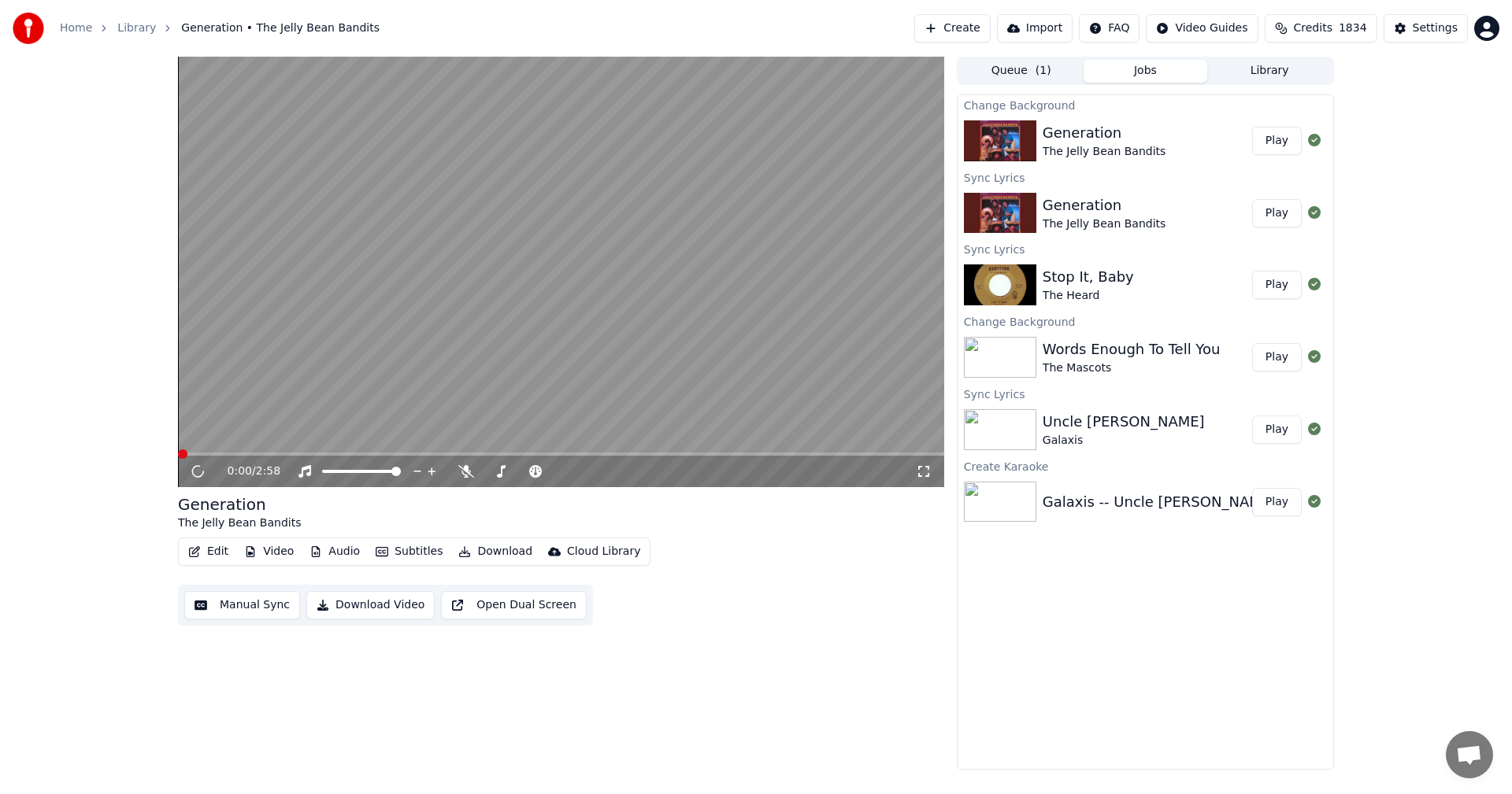
click at [931, 471] on icon at bounding box center [923, 471] width 16 height 13
click at [1268, 74] on button "Library" at bounding box center [1268, 71] width 124 height 23
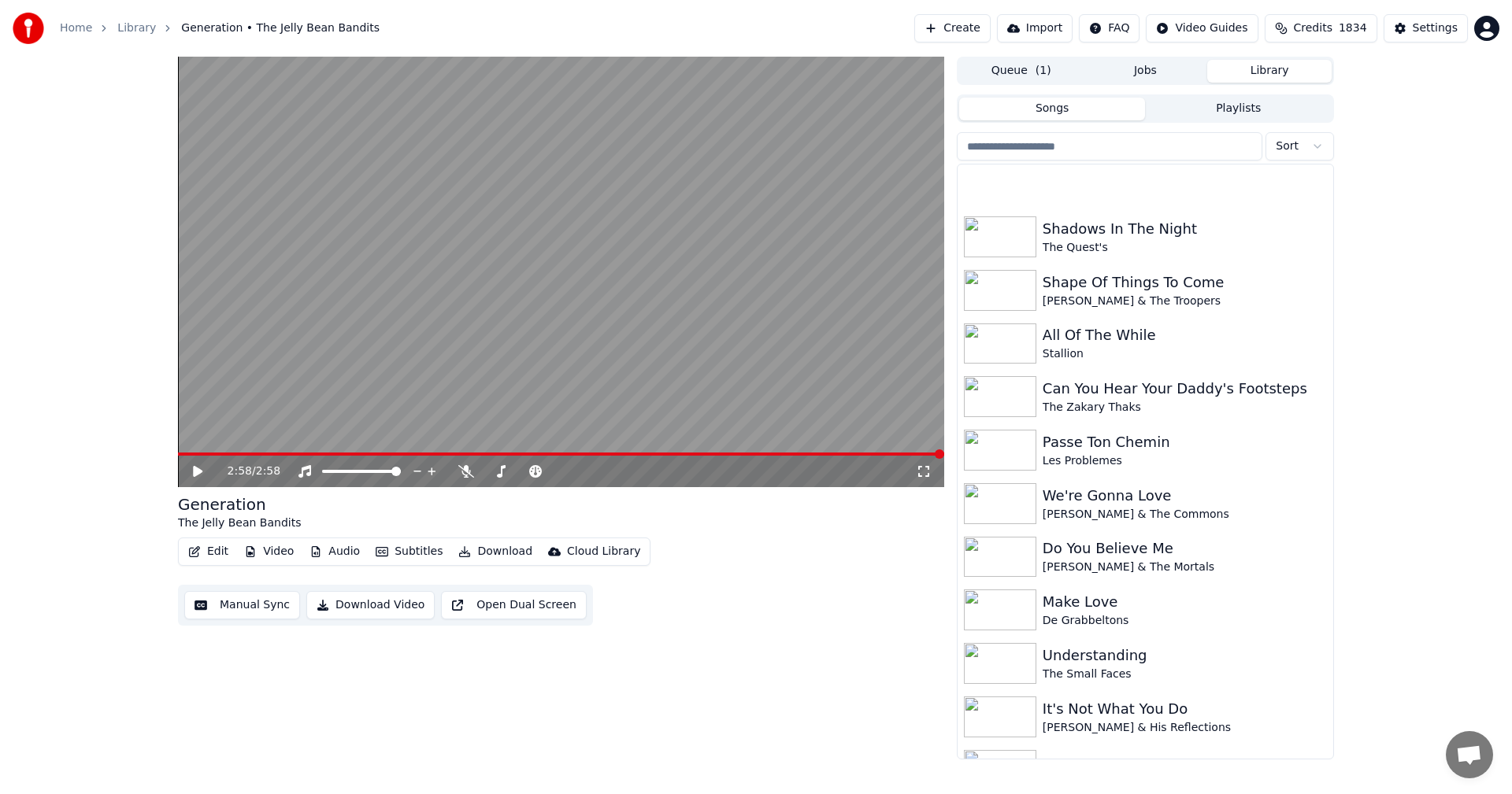
scroll to position [4960, 0]
